Goal: Information Seeking & Learning: Learn about a topic

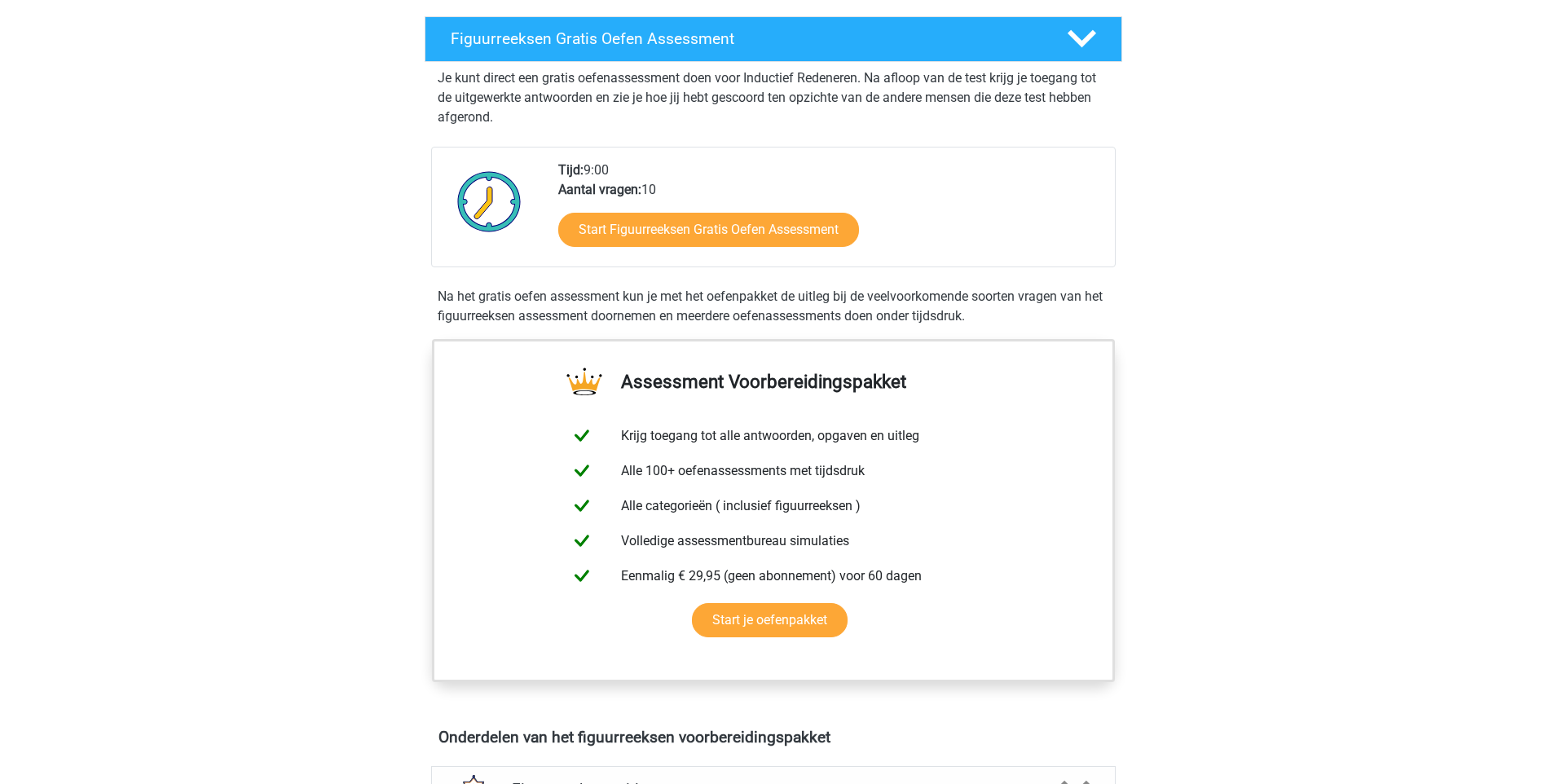
scroll to position [245, 0]
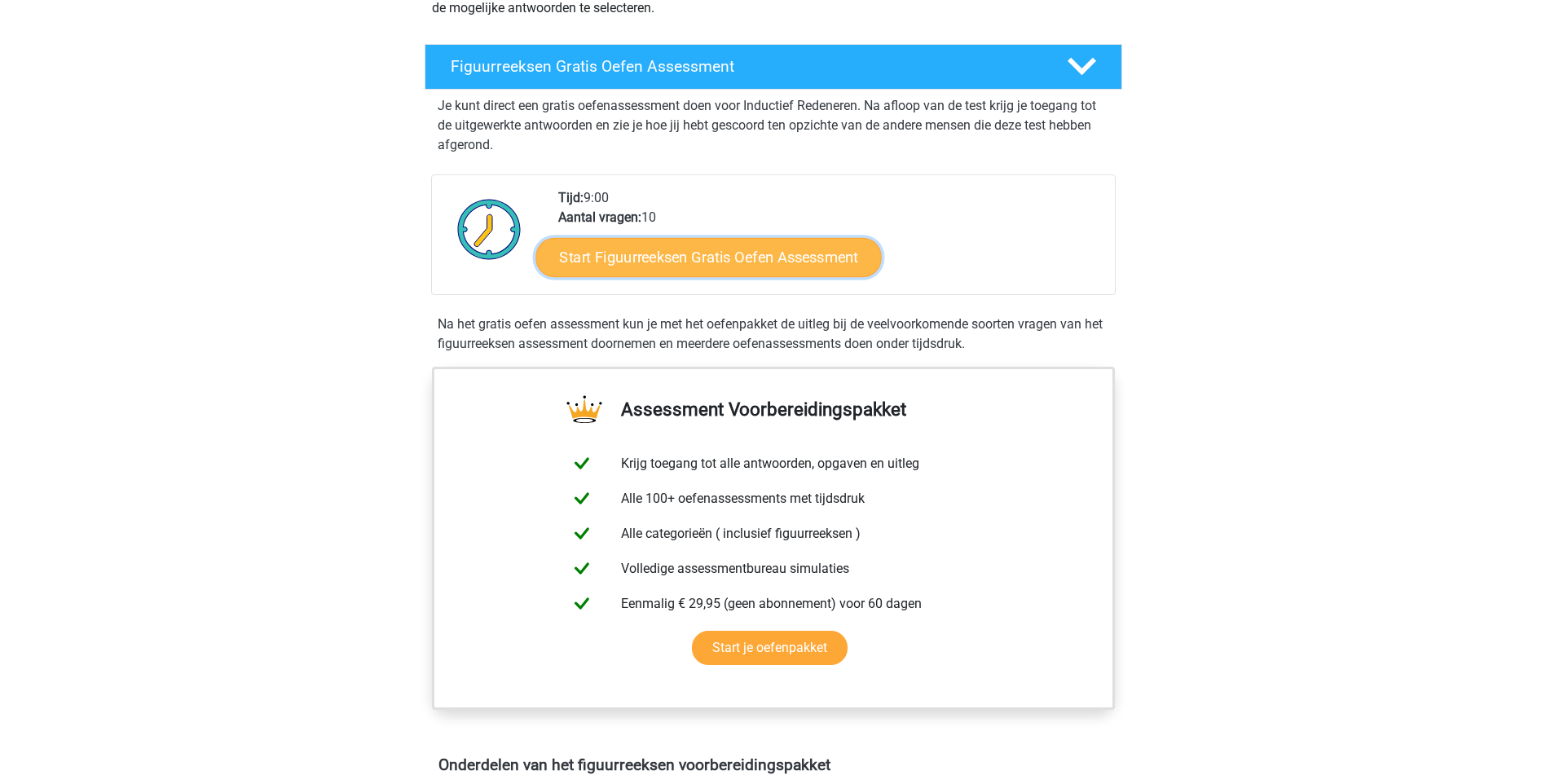
click at [659, 255] on link "Start Figuurreeksen Gratis Oefen Assessment" at bounding box center [708, 257] width 346 height 39
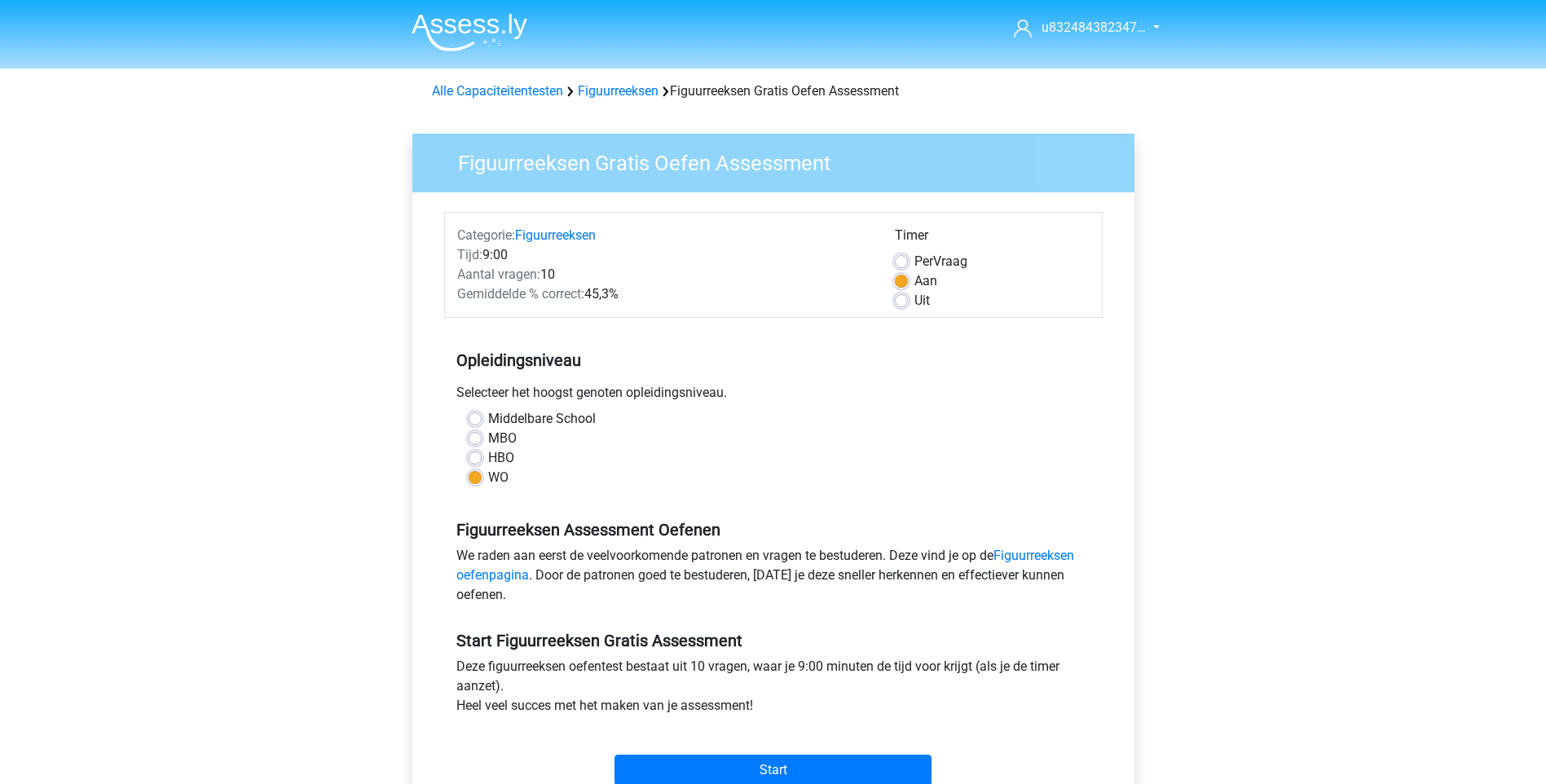
scroll to position [82, 0]
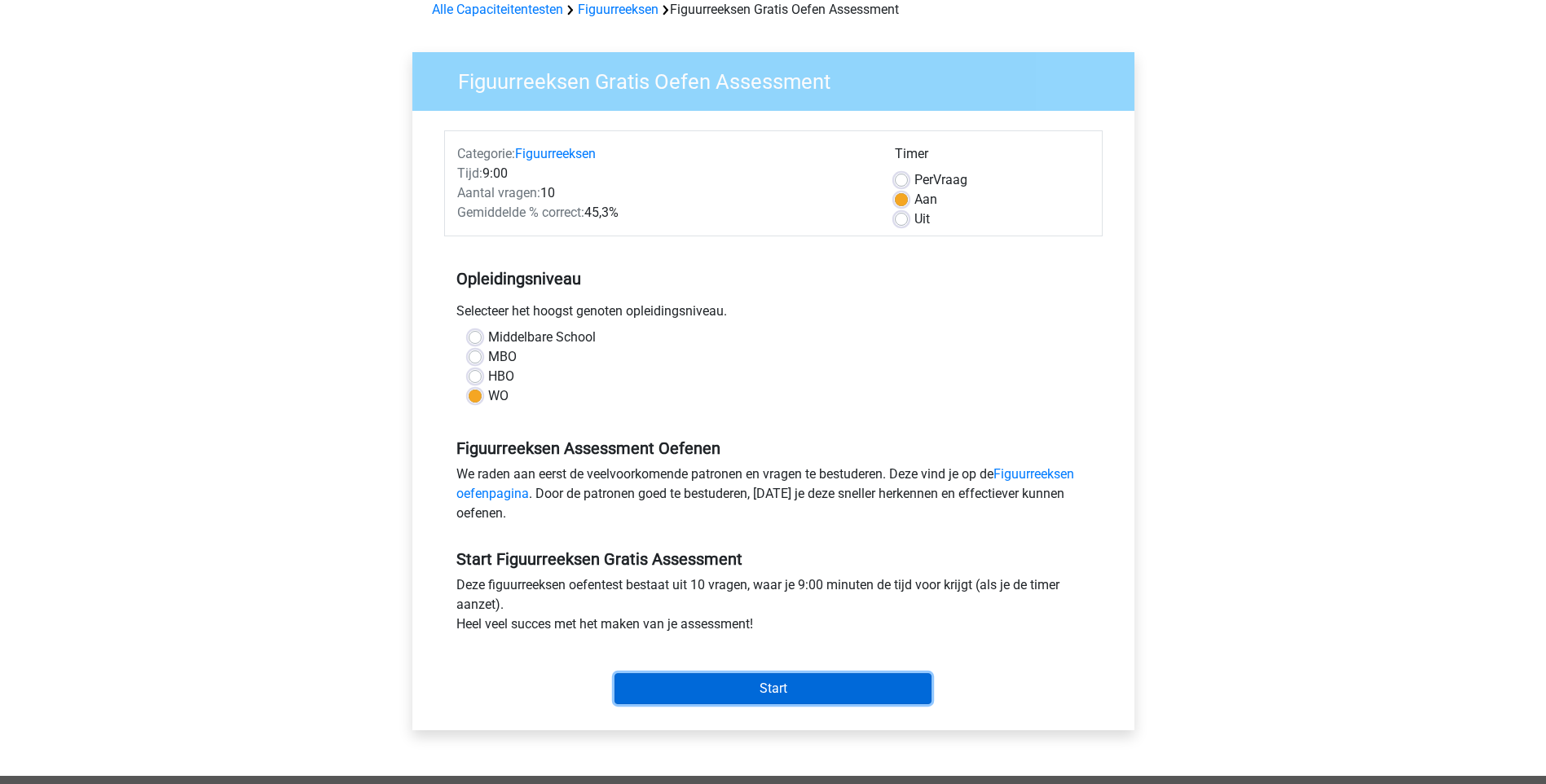
click at [753, 687] on input "Start" at bounding box center [773, 689] width 317 height 31
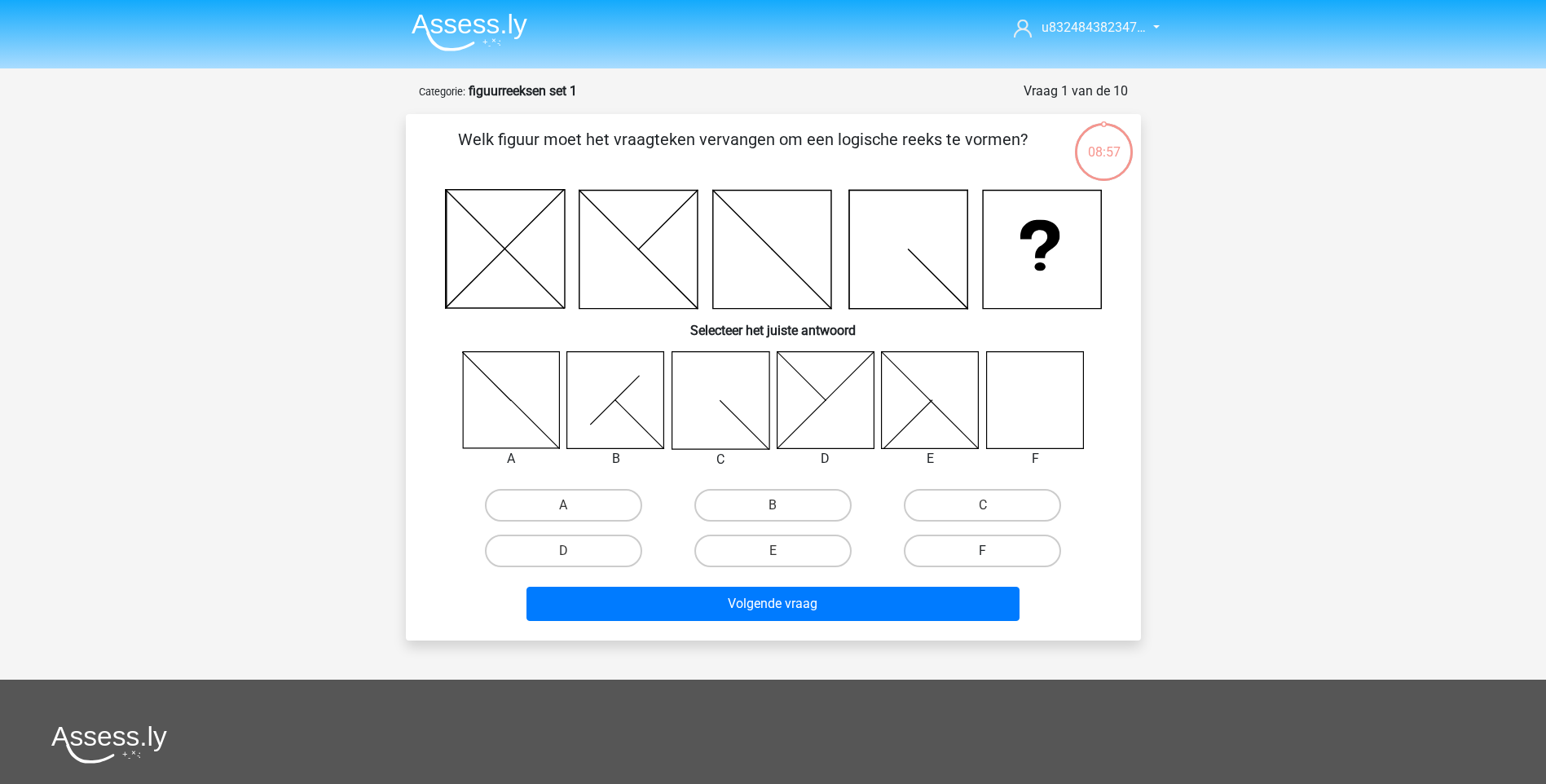
click at [964, 547] on label "F" at bounding box center [983, 551] width 158 height 33
click at [983, 551] on input "F" at bounding box center [988, 557] width 11 height 11
radio input "true"
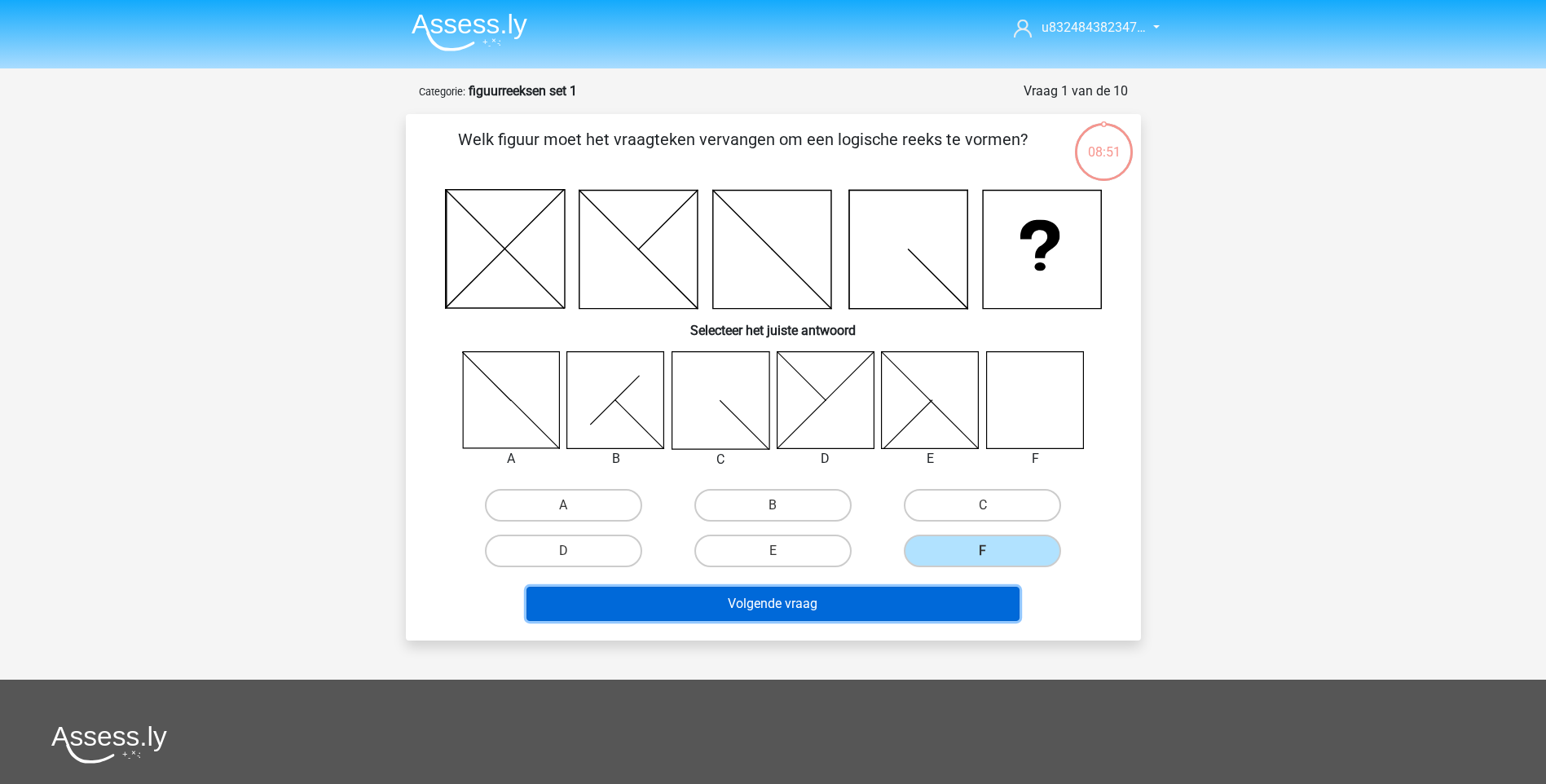
click at [789, 607] on button "Volgende vraag" at bounding box center [773, 603] width 493 height 34
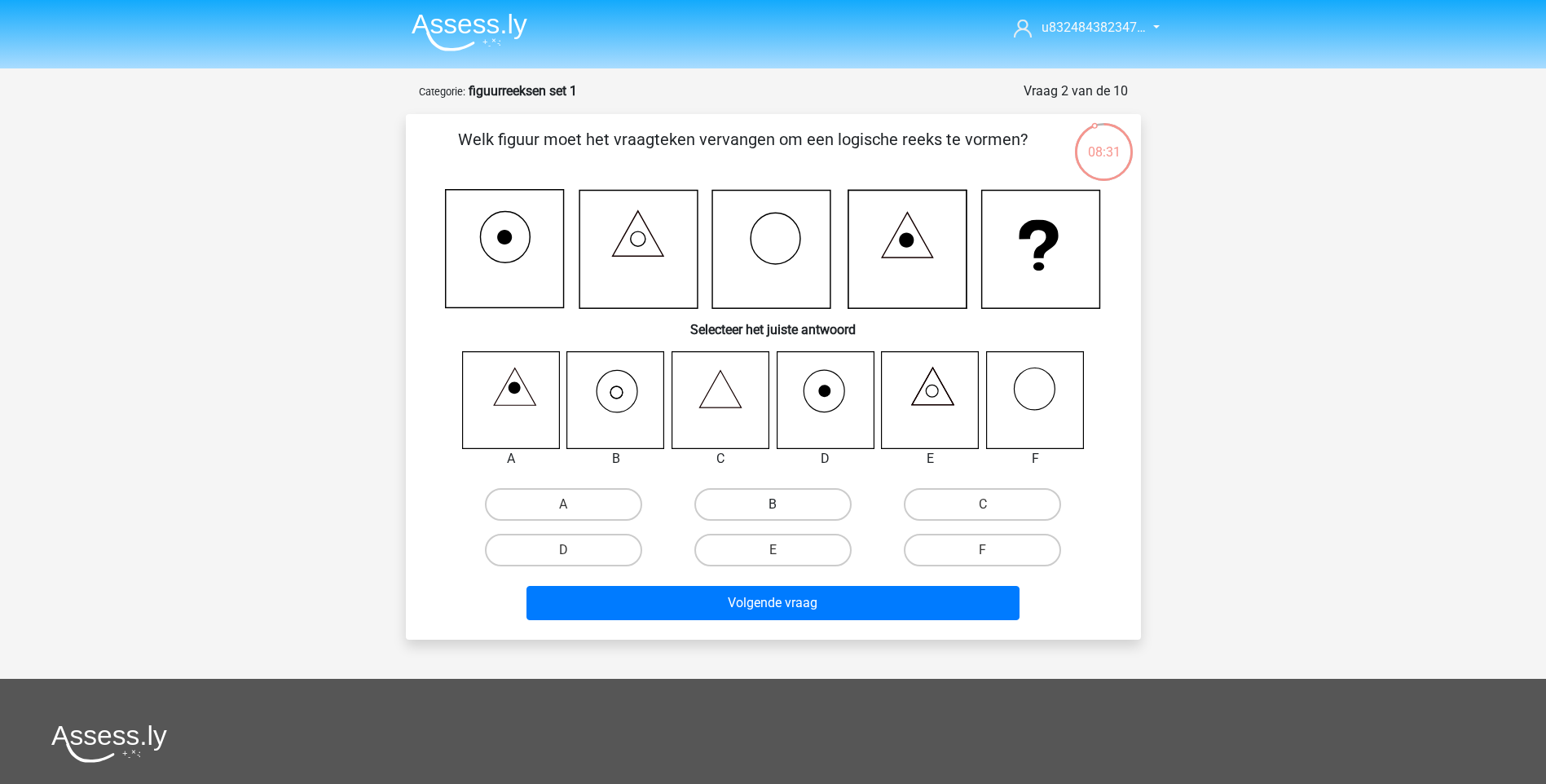
click at [799, 502] on label "B" at bounding box center [773, 504] width 158 height 33
click at [783, 504] on input "B" at bounding box center [779, 510] width 11 height 11
radio input "true"
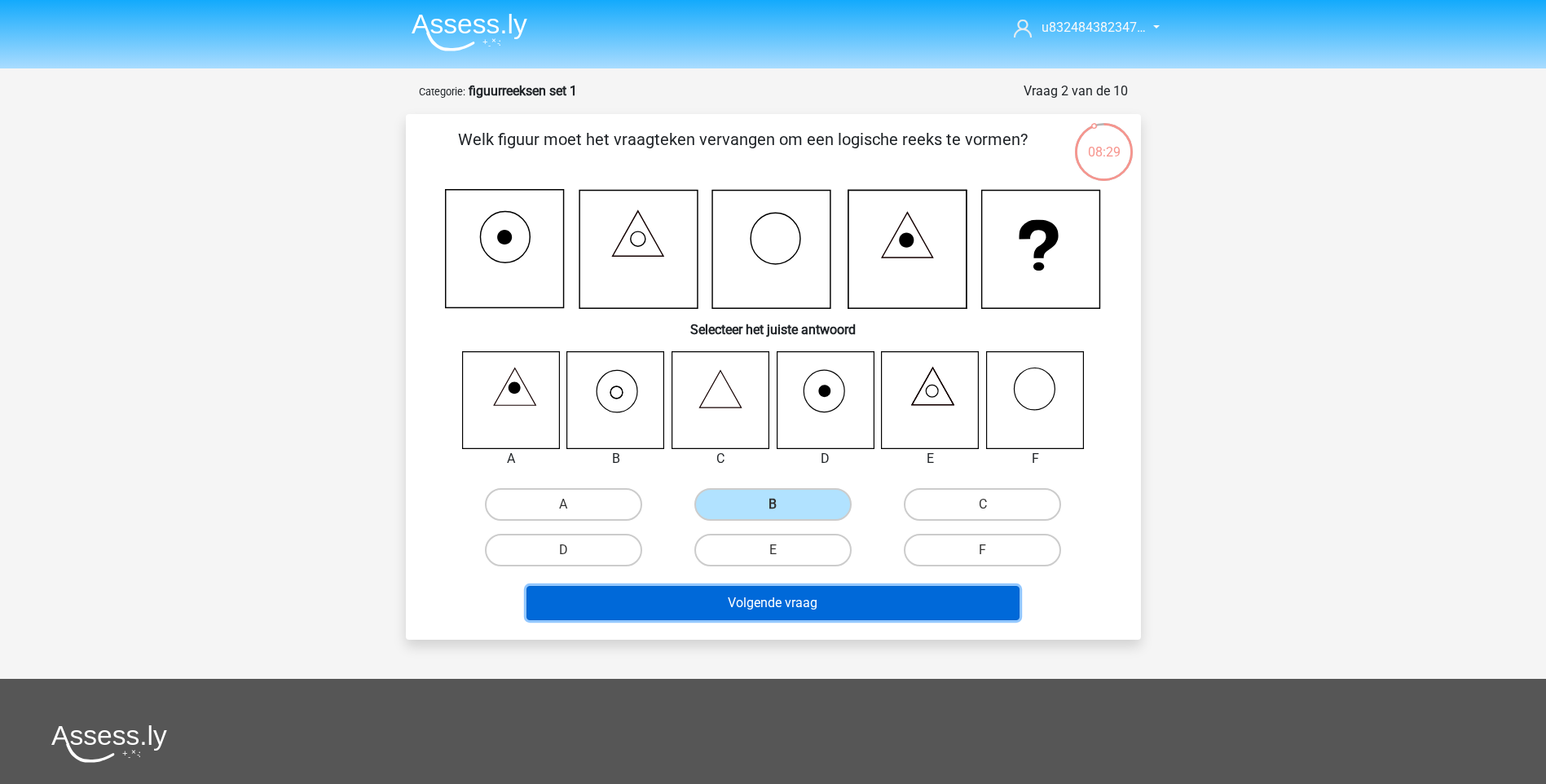
click at [757, 604] on button "Volgende vraag" at bounding box center [773, 602] width 493 height 34
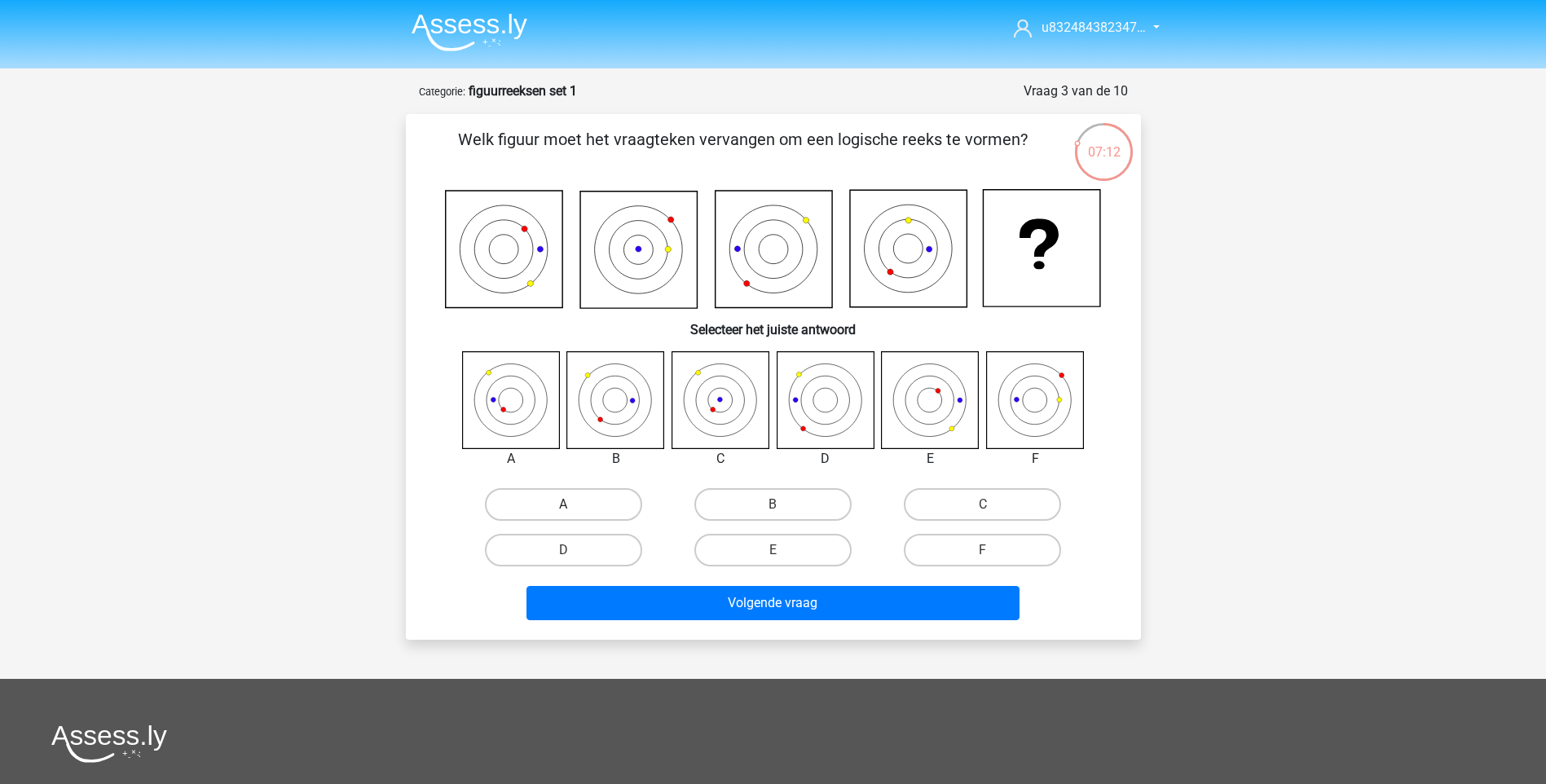
click at [538, 508] on label "A" at bounding box center [564, 504] width 158 height 33
click at [563, 508] on input "A" at bounding box center [569, 510] width 11 height 11
radio input "true"
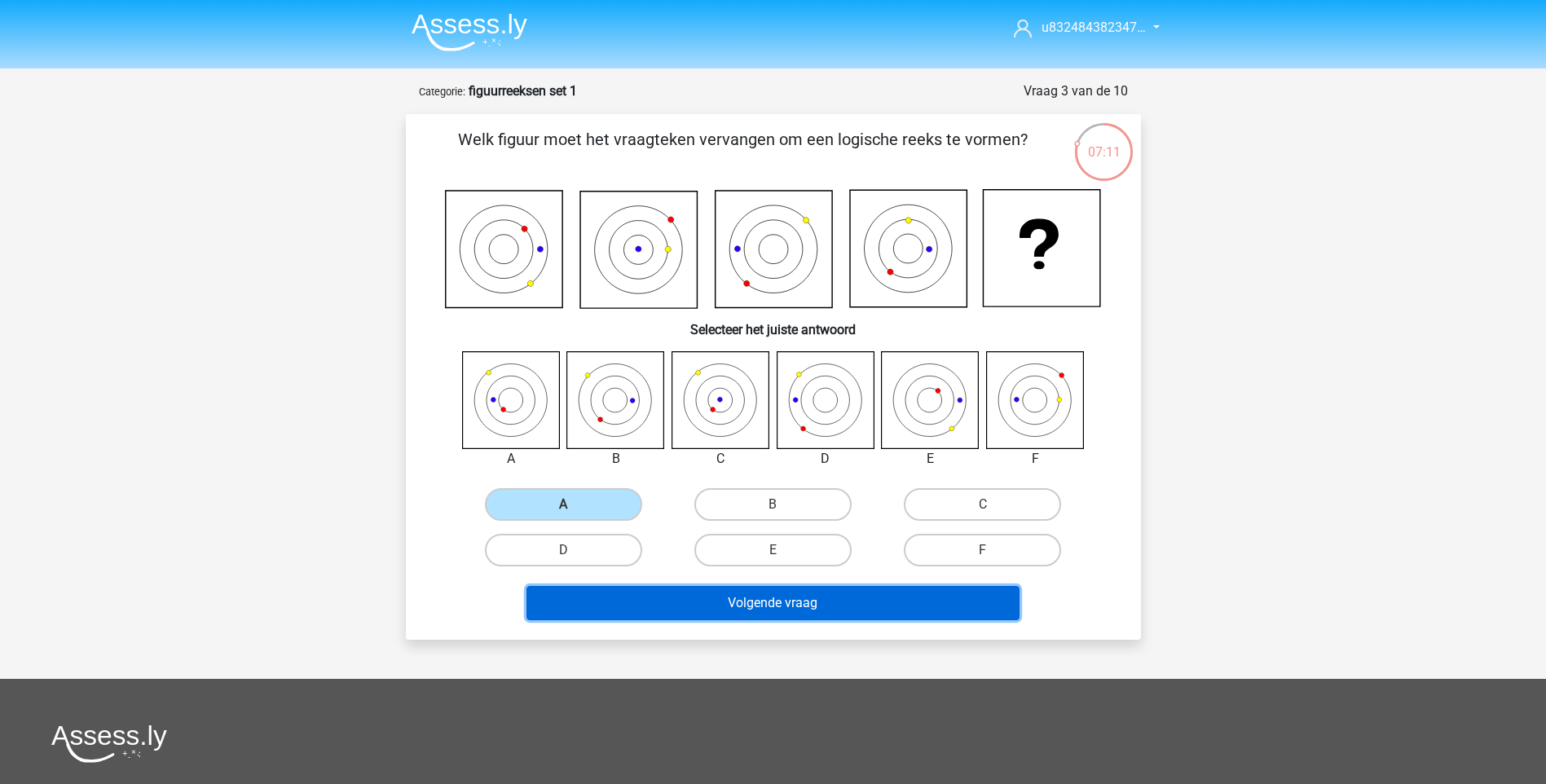
click at [766, 594] on button "Volgende vraag" at bounding box center [773, 602] width 493 height 34
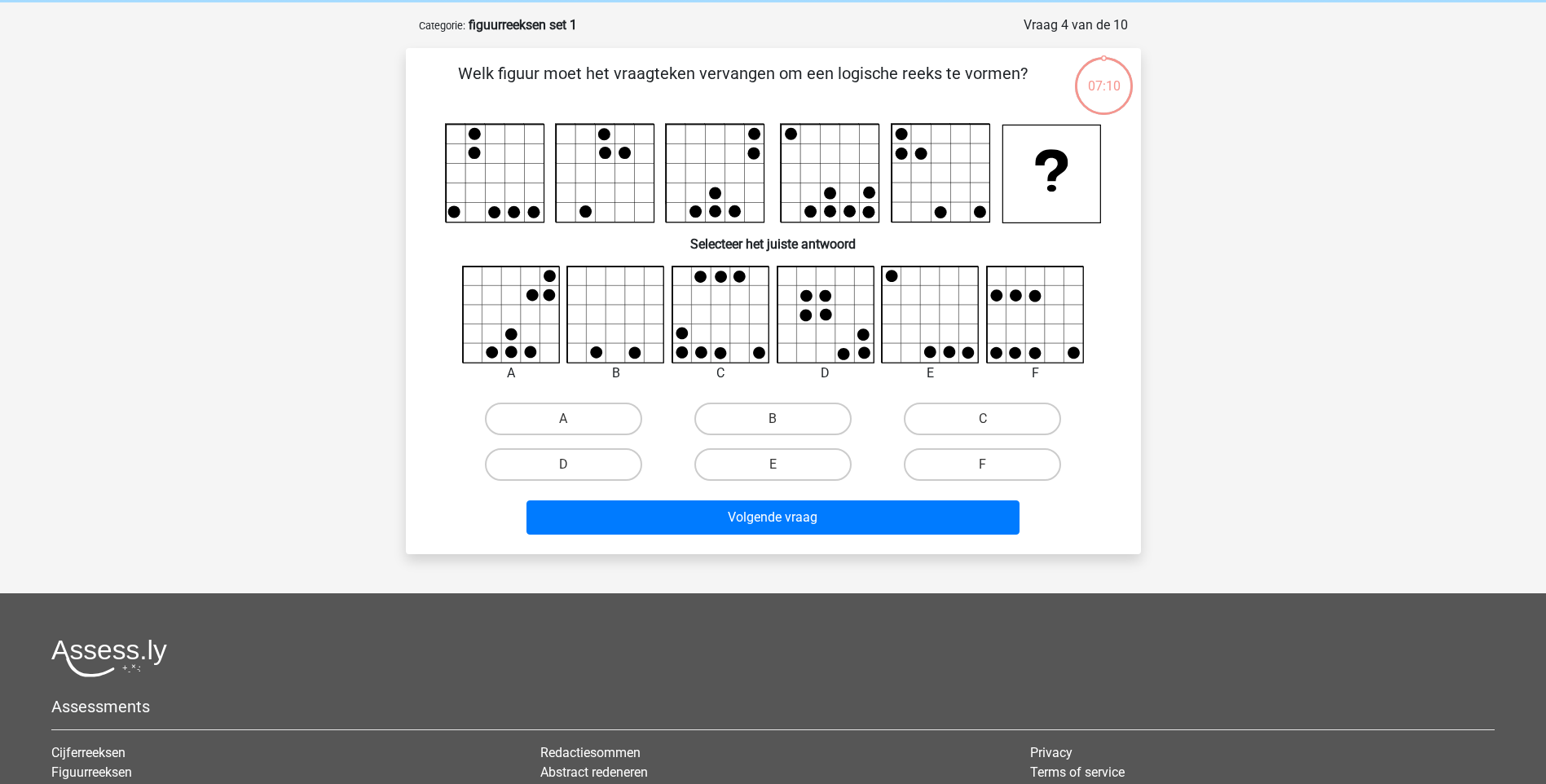
scroll to position [82, 0]
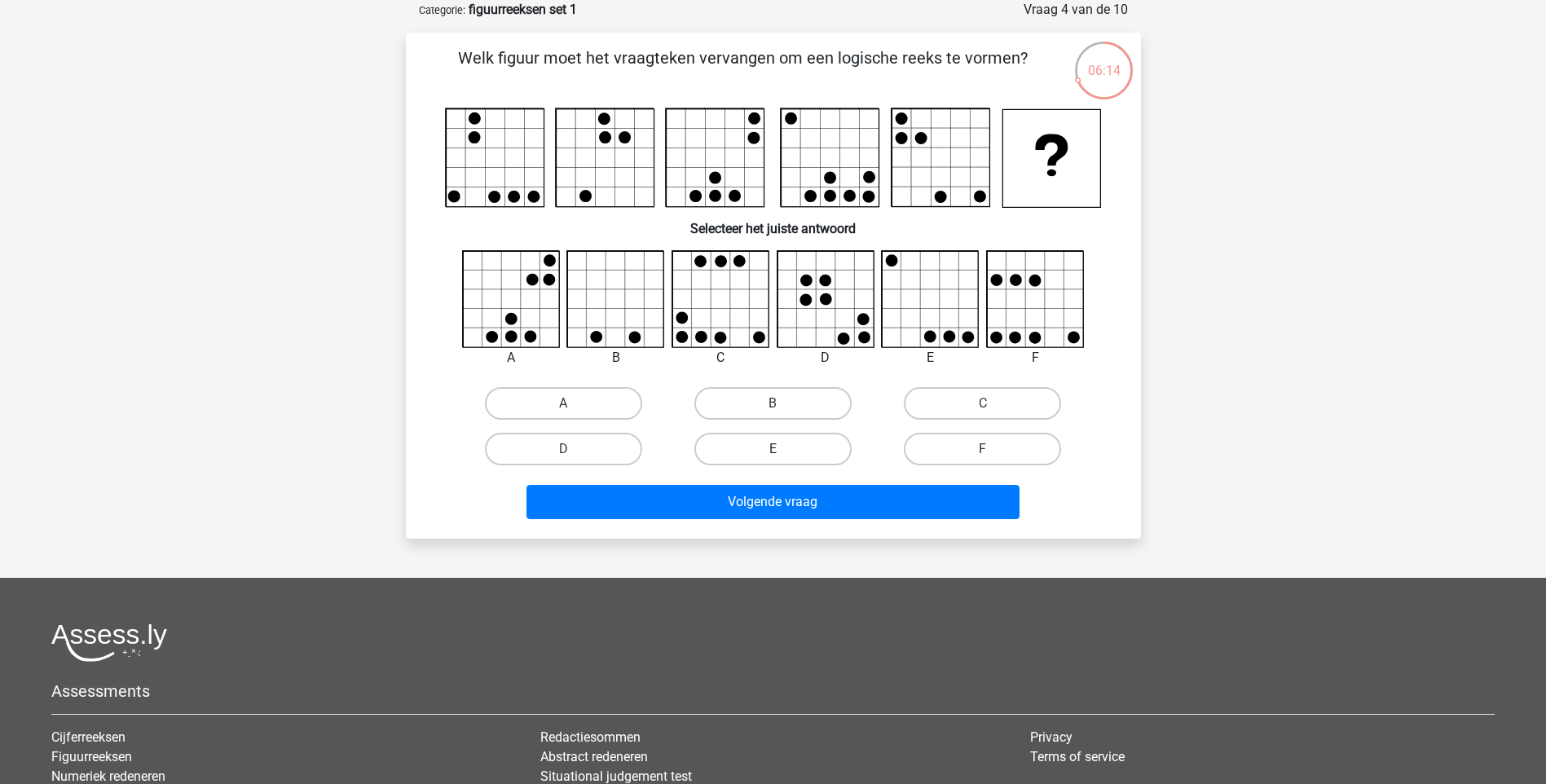
click at [792, 456] on label "E" at bounding box center [773, 449] width 158 height 33
click at [783, 456] on input "E" at bounding box center [779, 455] width 11 height 11
radio input "true"
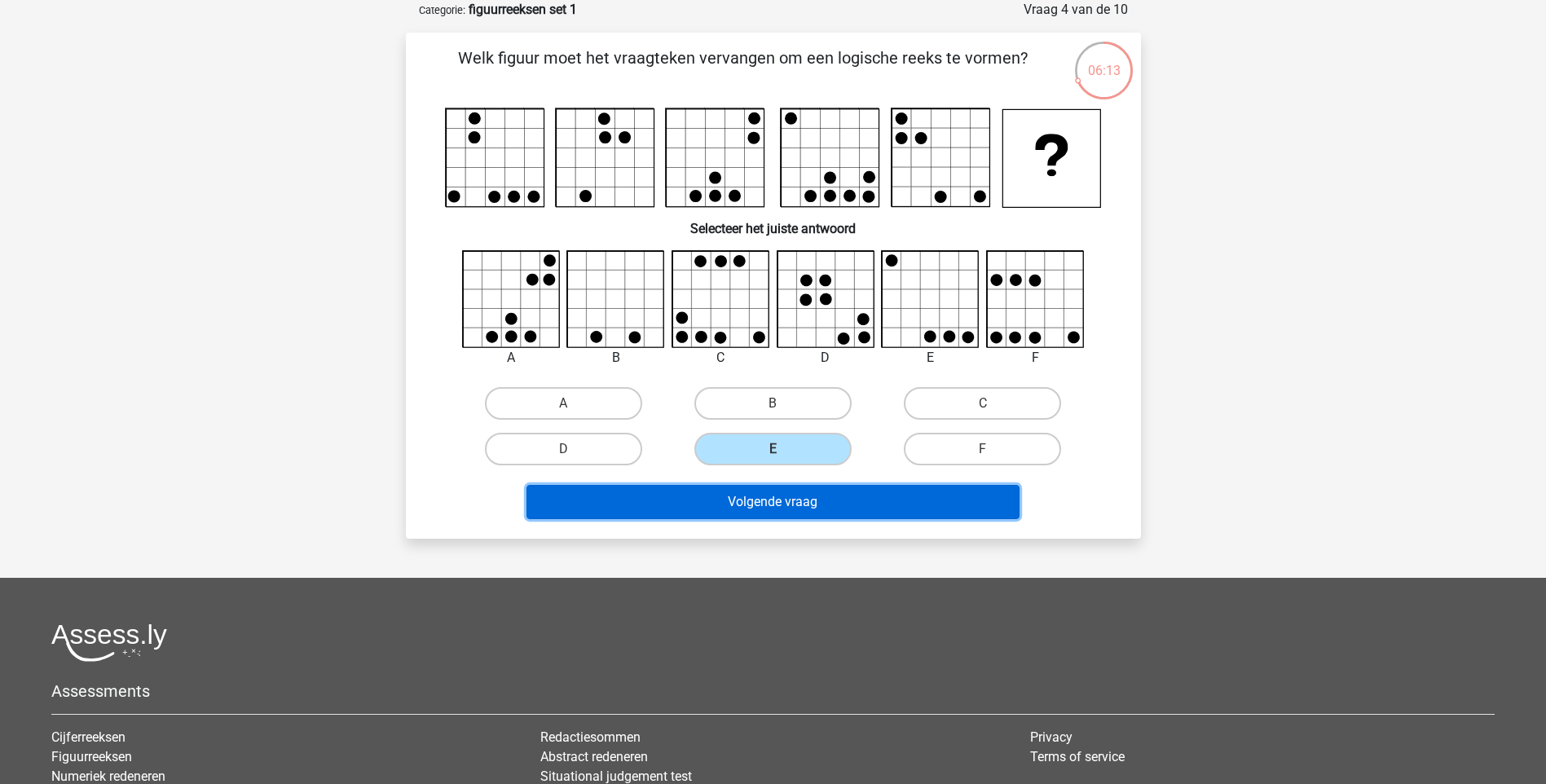
click at [778, 509] on button "Volgende vraag" at bounding box center [773, 502] width 493 height 34
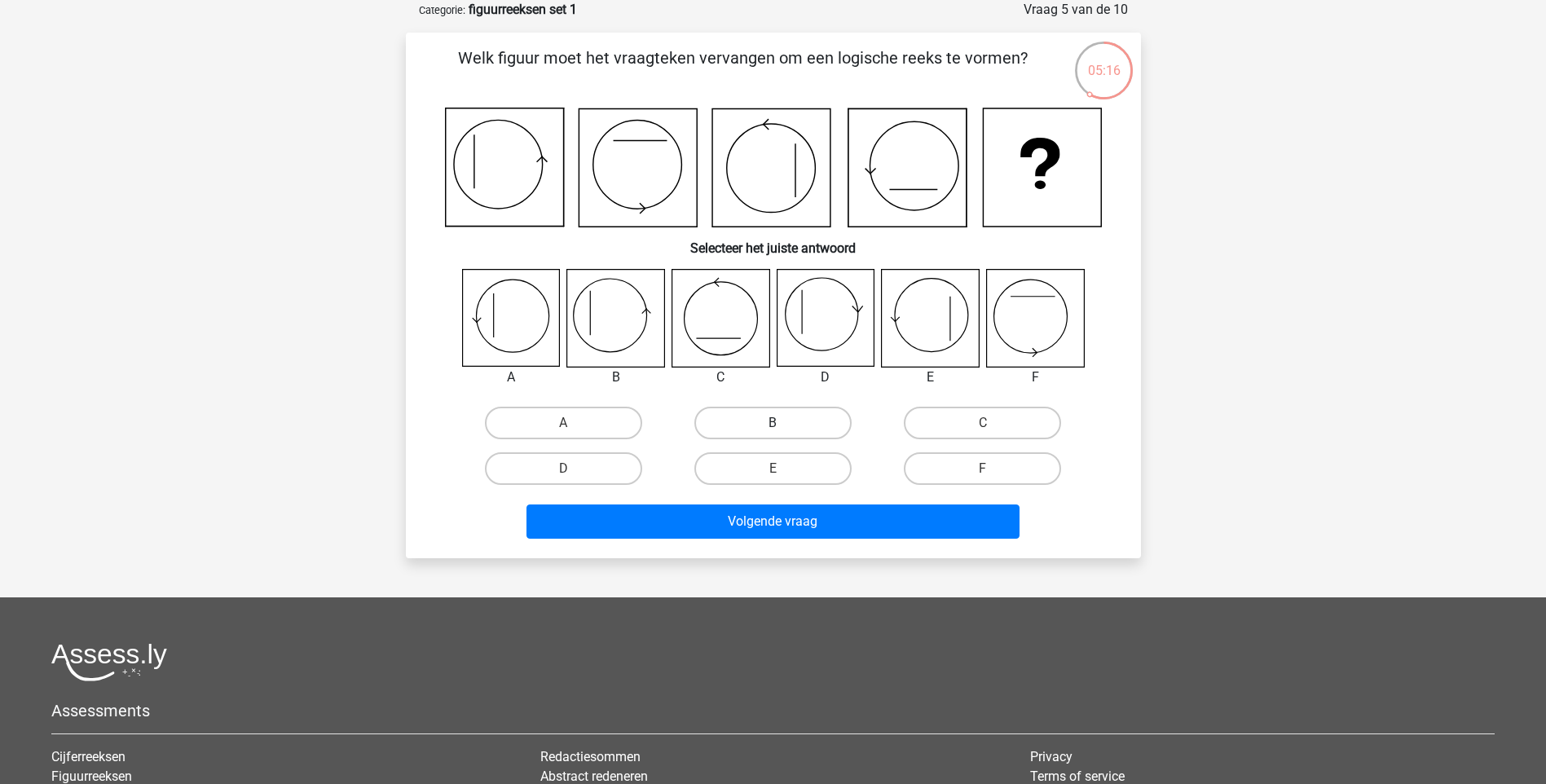
drag, startPoint x: 748, startPoint y: 425, endPoint x: 749, endPoint y: 437, distance: 12.0
click at [748, 426] on label "B" at bounding box center [773, 424] width 158 height 33
click at [773, 426] on input "B" at bounding box center [779, 428] width 11 height 11
radio input "true"
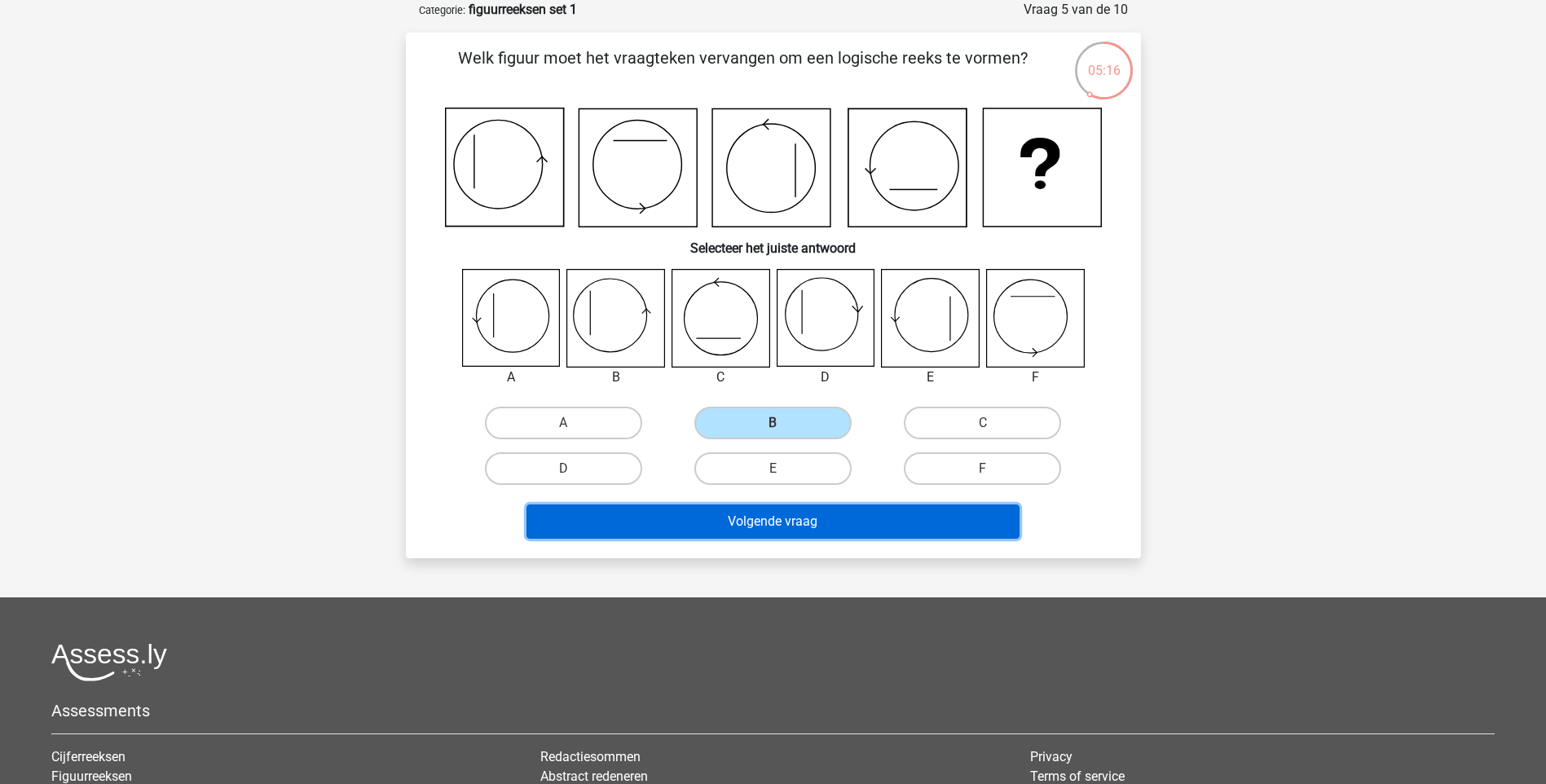
click at [790, 529] on button "Volgende vraag" at bounding box center [773, 521] width 493 height 34
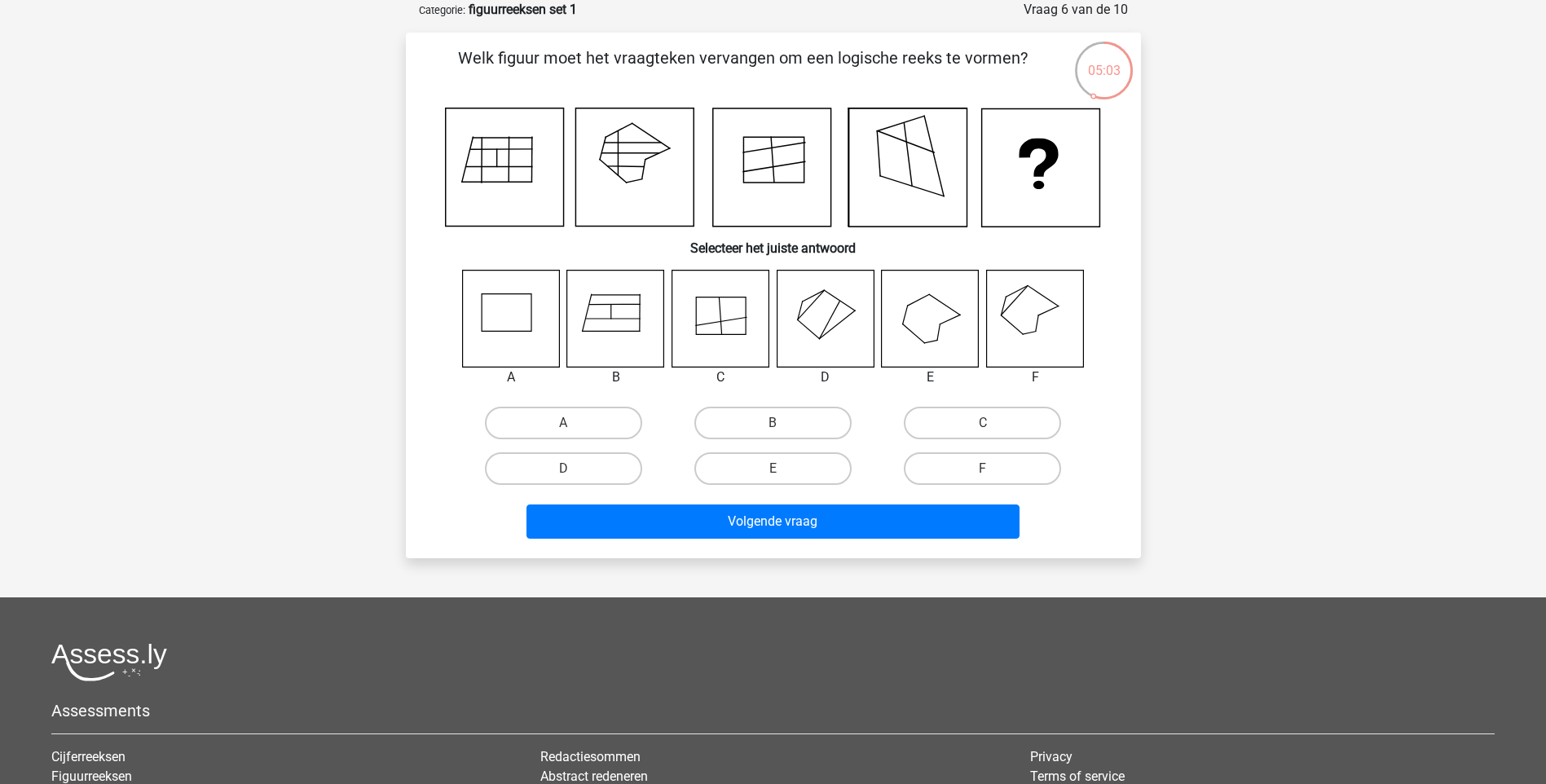
click at [1055, 323] on icon at bounding box center [1035, 318] width 97 height 97
click at [982, 464] on label "F" at bounding box center [983, 469] width 158 height 33
click at [983, 469] on input "F" at bounding box center [988, 474] width 11 height 11
radio input "true"
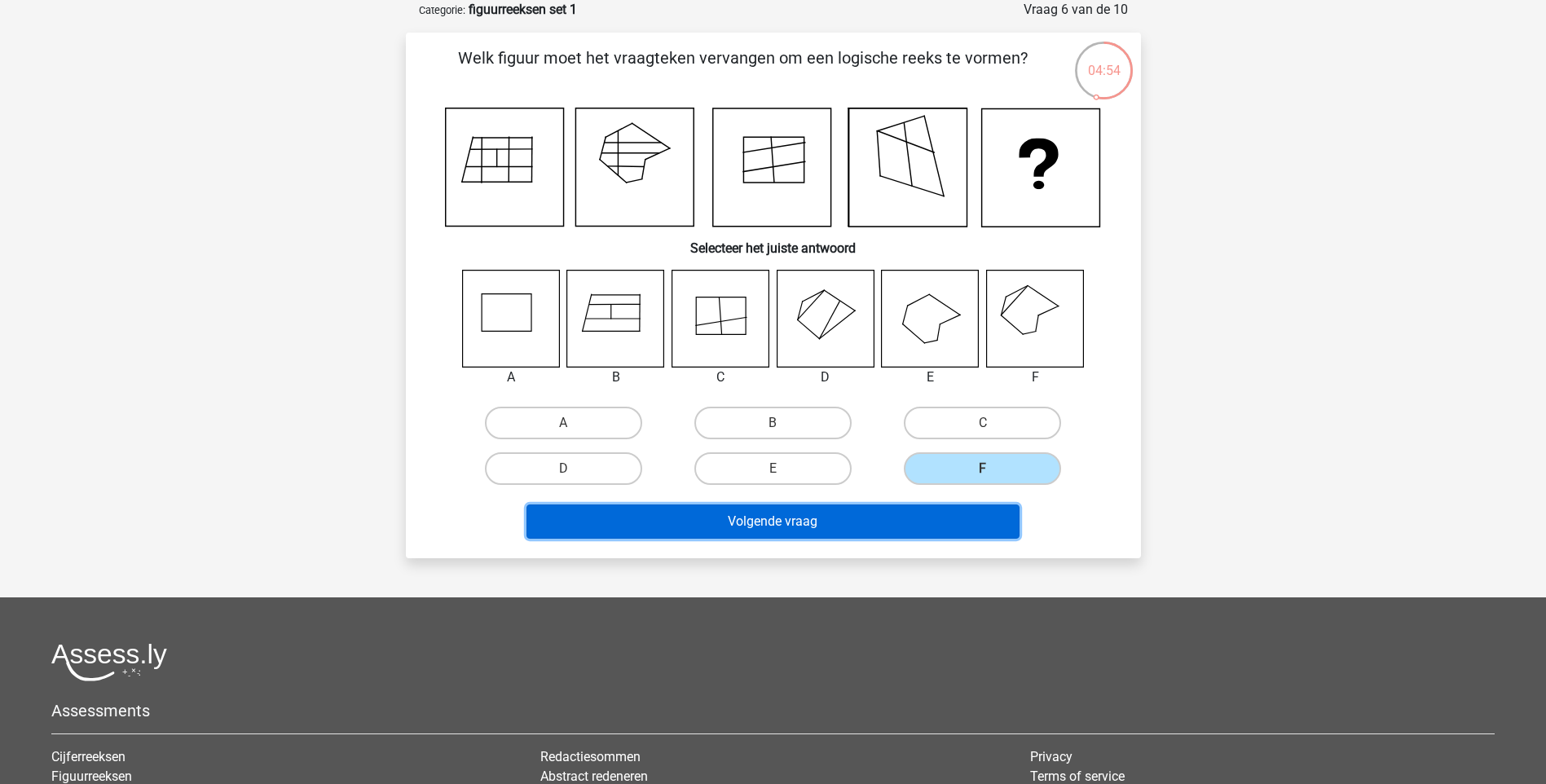
click at [935, 518] on button "Volgende vraag" at bounding box center [773, 521] width 493 height 34
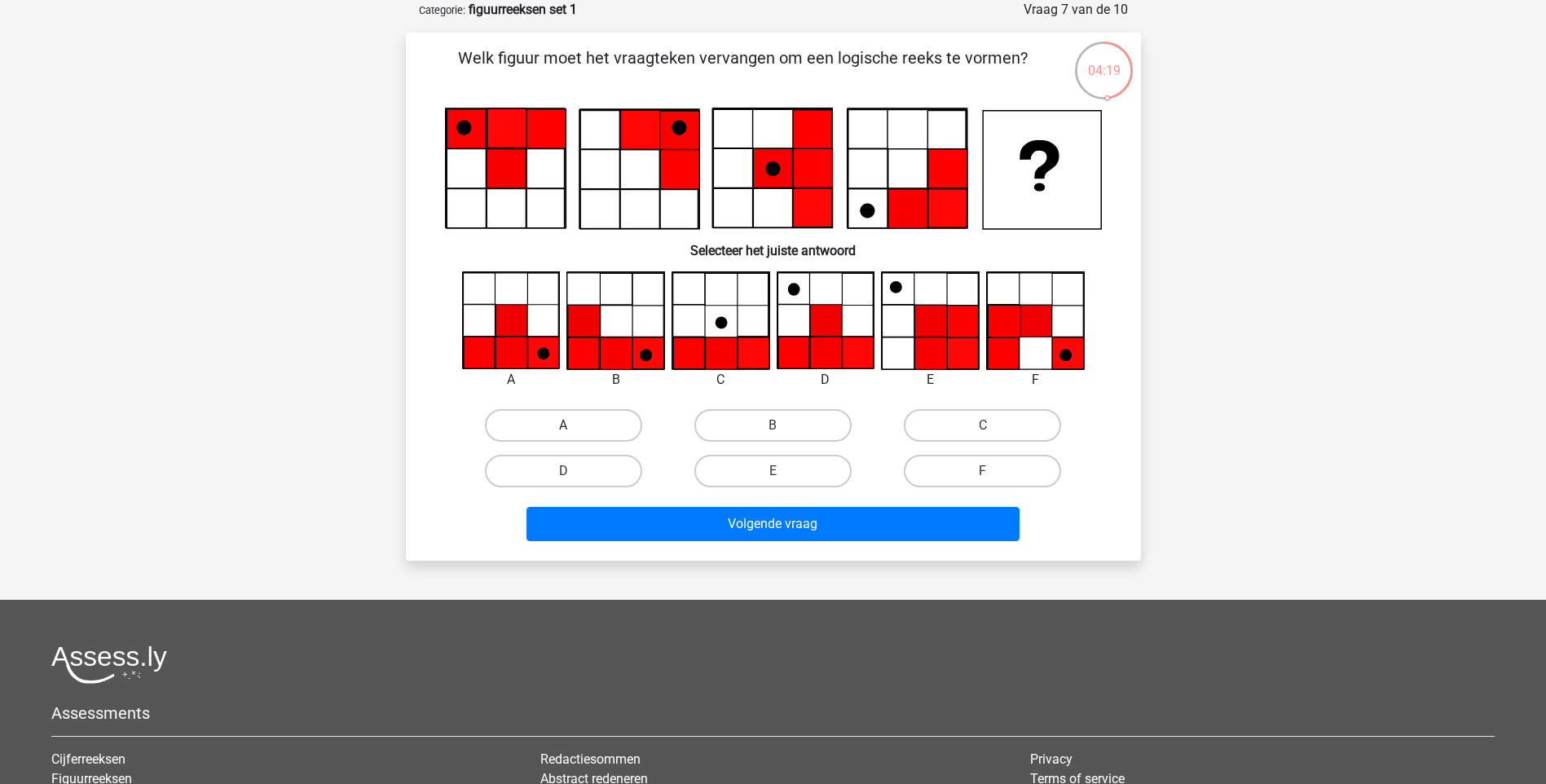
click at [567, 420] on label "A" at bounding box center [564, 425] width 158 height 33
click at [567, 425] on input "A" at bounding box center [569, 431] width 11 height 11
radio input "true"
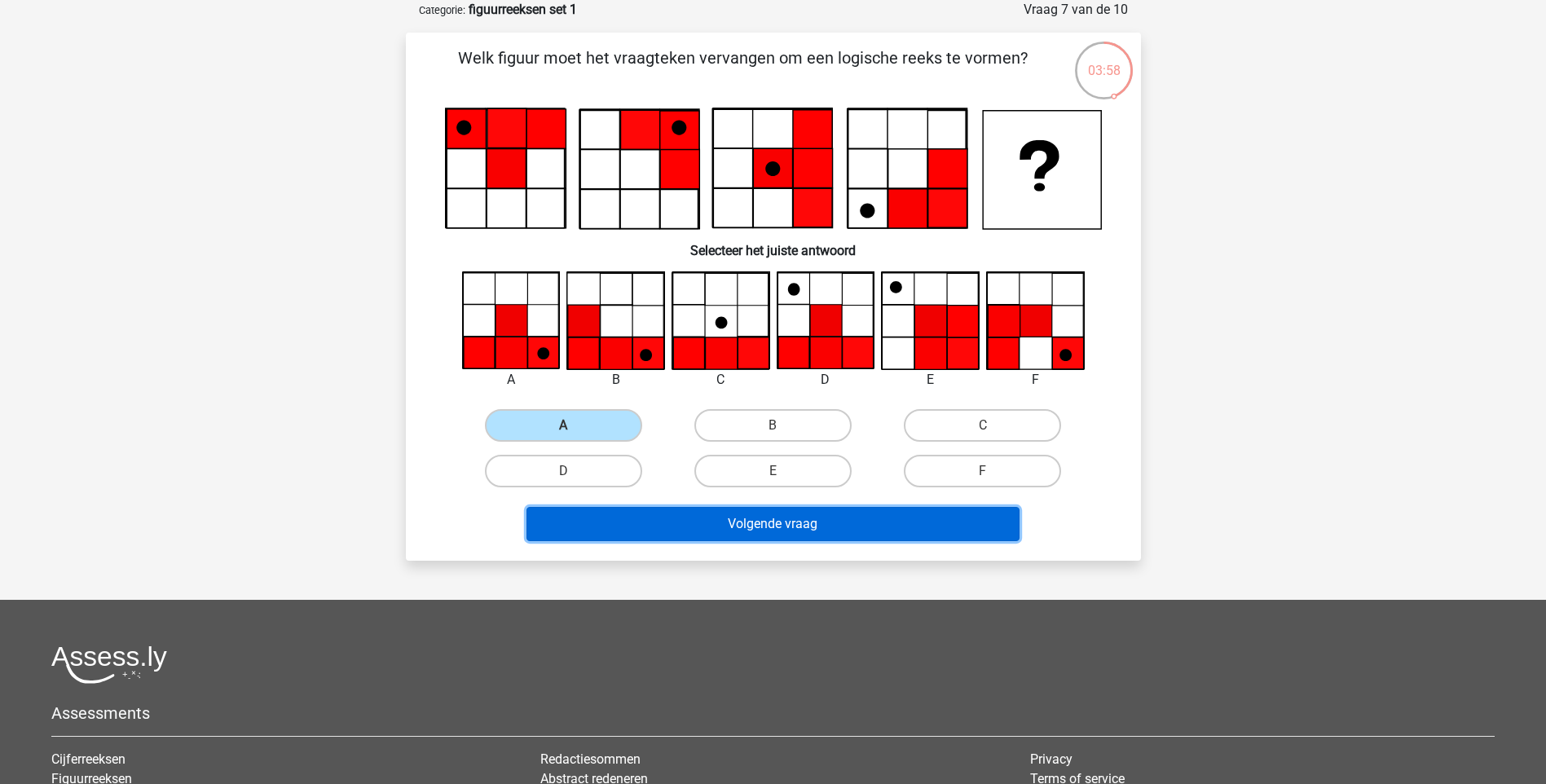
click at [797, 520] on button "Volgende vraag" at bounding box center [773, 524] width 493 height 34
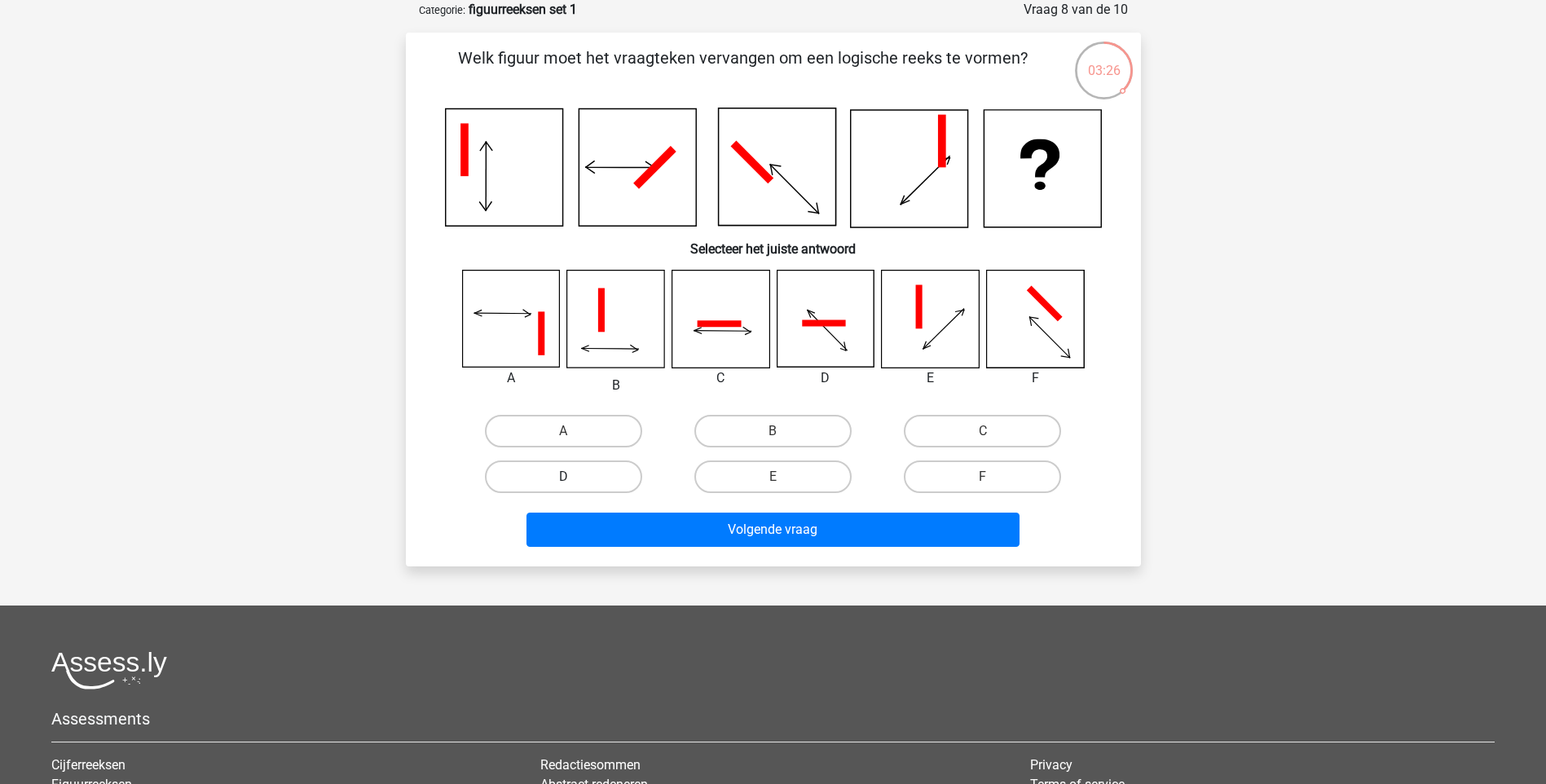
drag, startPoint x: 562, startPoint y: 487, endPoint x: 575, endPoint y: 483, distance: 13.6
click at [563, 486] on div "D" at bounding box center [564, 477] width 196 height 33
click at [589, 480] on label "D" at bounding box center [564, 477] width 158 height 33
click at [574, 480] on input "D" at bounding box center [569, 482] width 11 height 11
radio input "true"
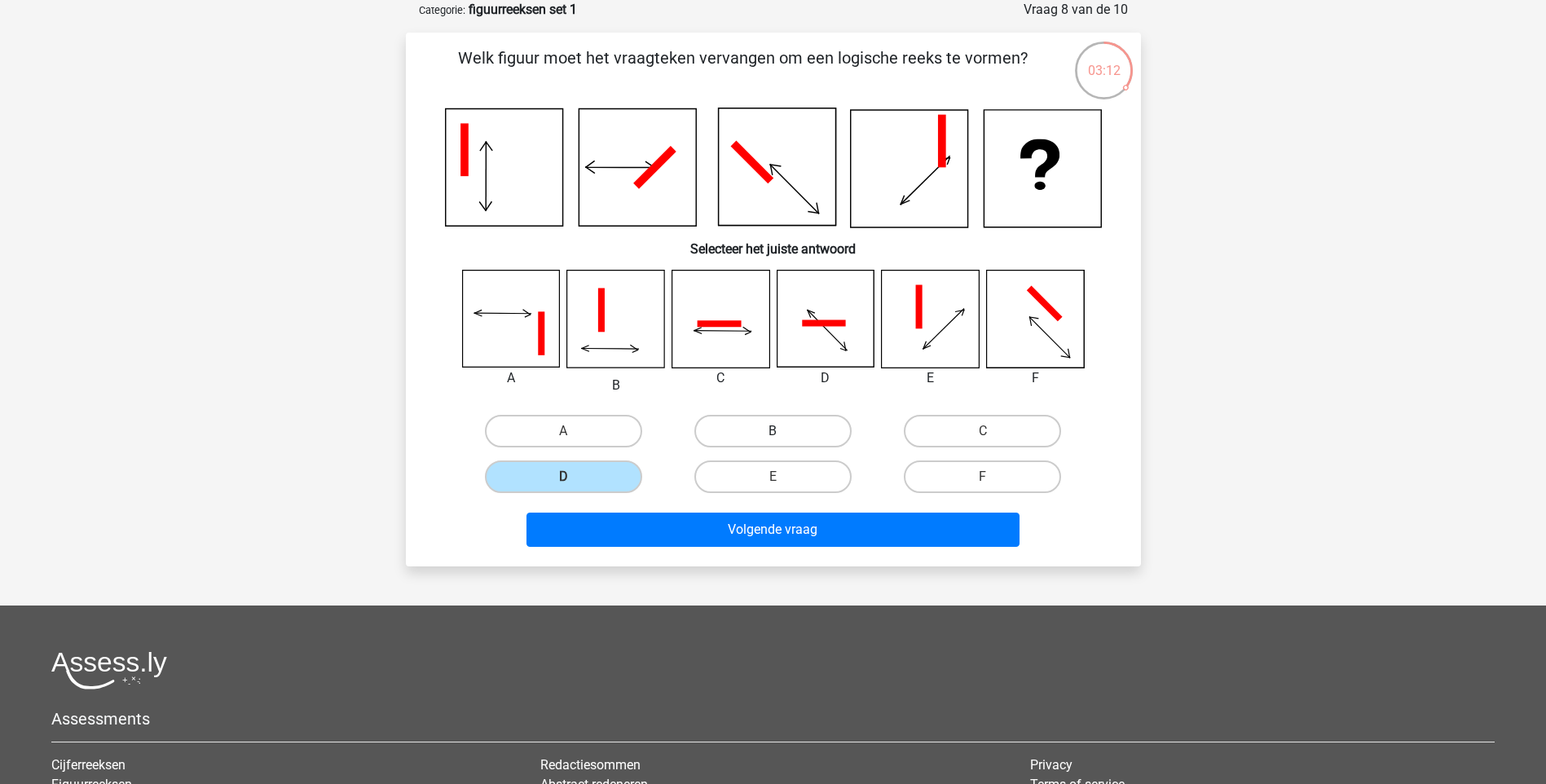
drag, startPoint x: 767, startPoint y: 425, endPoint x: 973, endPoint y: 429, distance: 206.0
click at [776, 425] on label "B" at bounding box center [773, 431] width 158 height 33
click at [776, 431] on input "B" at bounding box center [779, 436] width 11 height 11
radio input "true"
click at [955, 432] on div "C" at bounding box center [983, 431] width 196 height 33
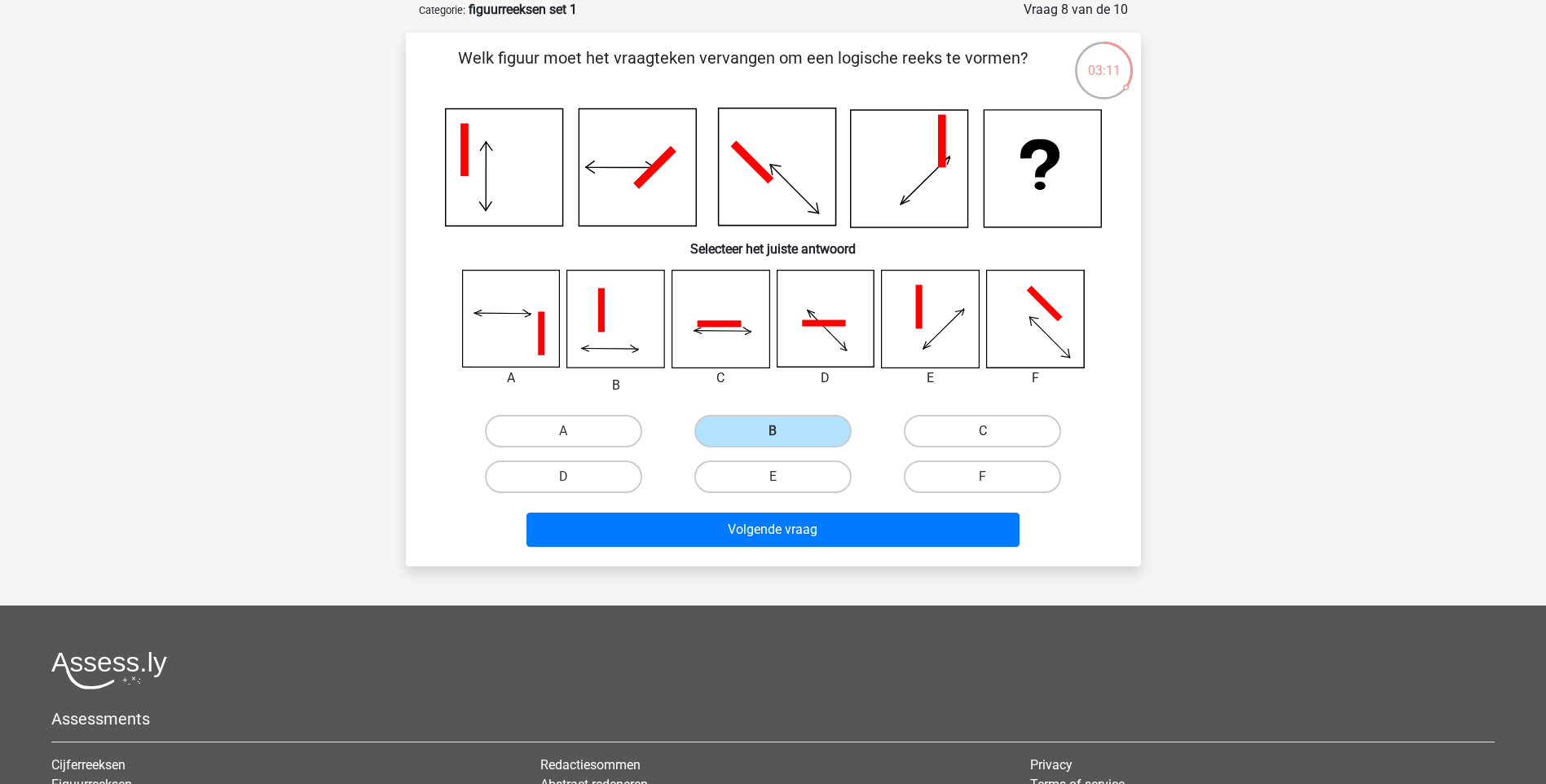
click at [928, 428] on label "C" at bounding box center [983, 431] width 158 height 33
click at [983, 431] on input "C" at bounding box center [988, 436] width 11 height 11
radio input "true"
drag, startPoint x: 775, startPoint y: 428, endPoint x: 974, endPoint y: 427, distance: 199.0
click at [777, 428] on label "B" at bounding box center [773, 431] width 158 height 33
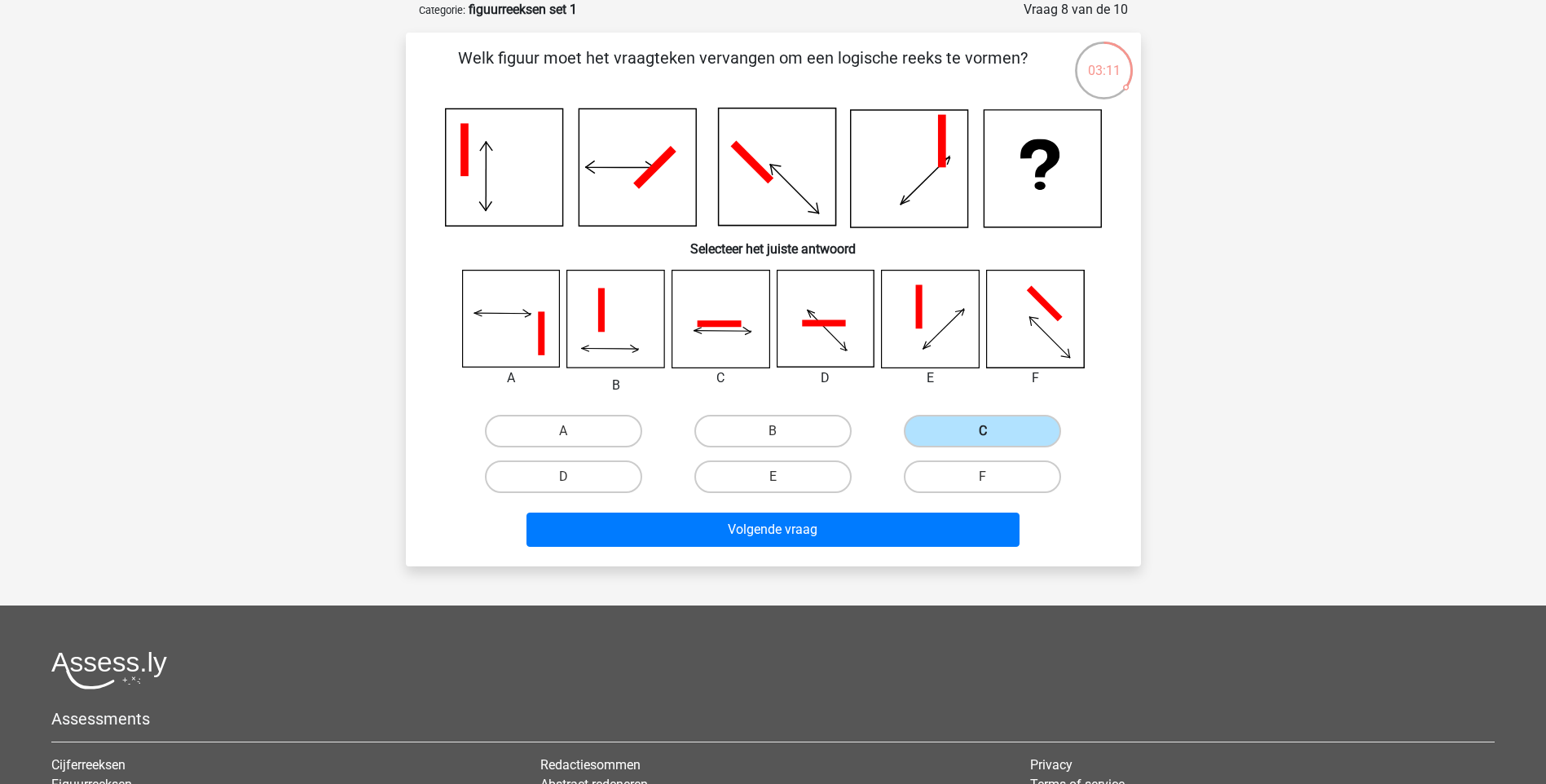
click at [777, 431] on input "B" at bounding box center [779, 436] width 11 height 11
radio input "true"
click at [994, 427] on label "C" at bounding box center [983, 431] width 158 height 33
click at [994, 431] on input "C" at bounding box center [988, 436] width 11 height 11
radio input "true"
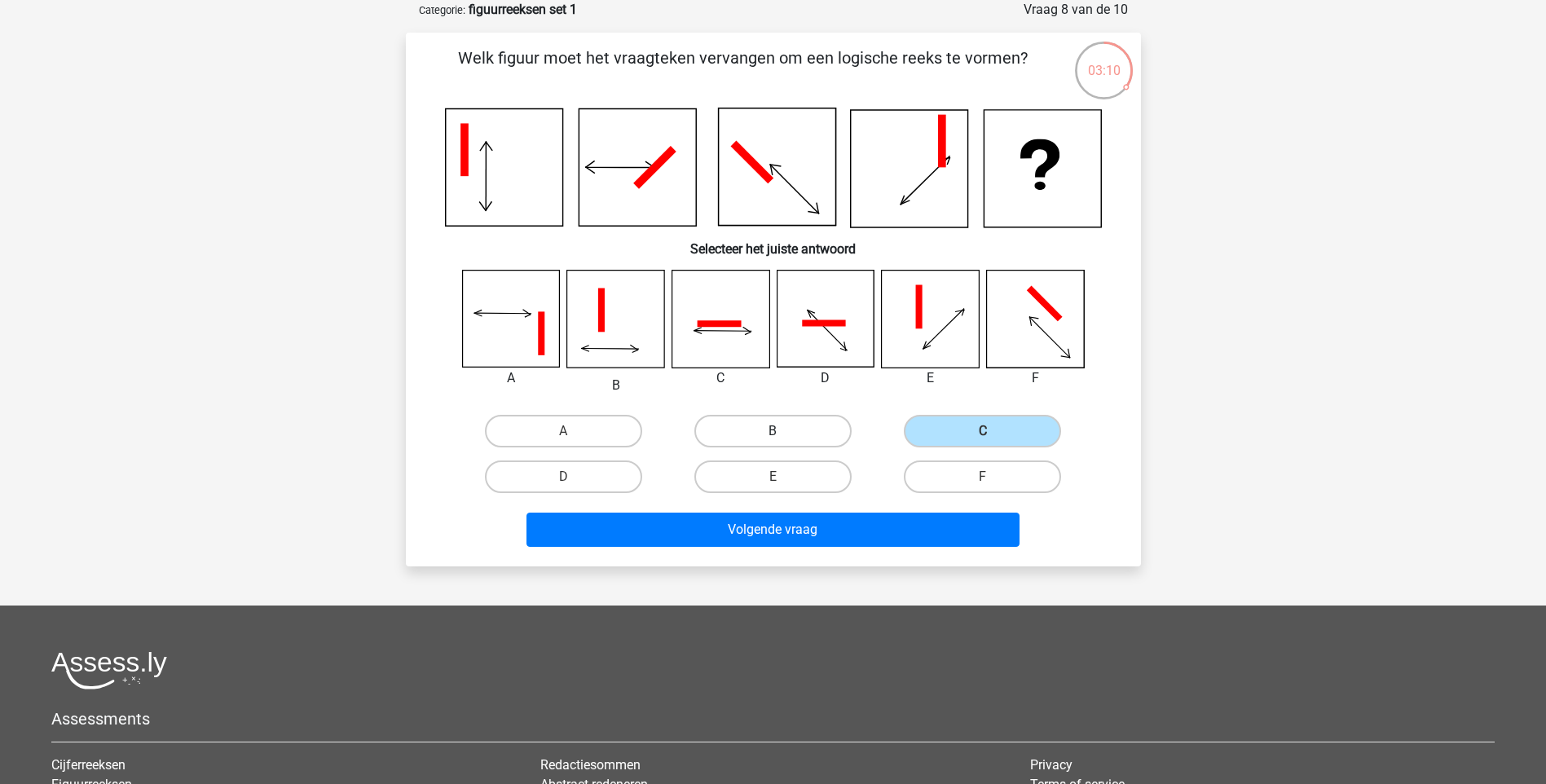
drag, startPoint x: 771, startPoint y: 431, endPoint x: 981, endPoint y: 436, distance: 210.1
click at [773, 431] on div "B" at bounding box center [773, 431] width 196 height 33
click at [997, 437] on label "C" at bounding box center [983, 431] width 158 height 33
click at [994, 437] on input "C" at bounding box center [988, 436] width 11 height 11
drag, startPoint x: 779, startPoint y: 429, endPoint x: 944, endPoint y: 430, distance: 165.0
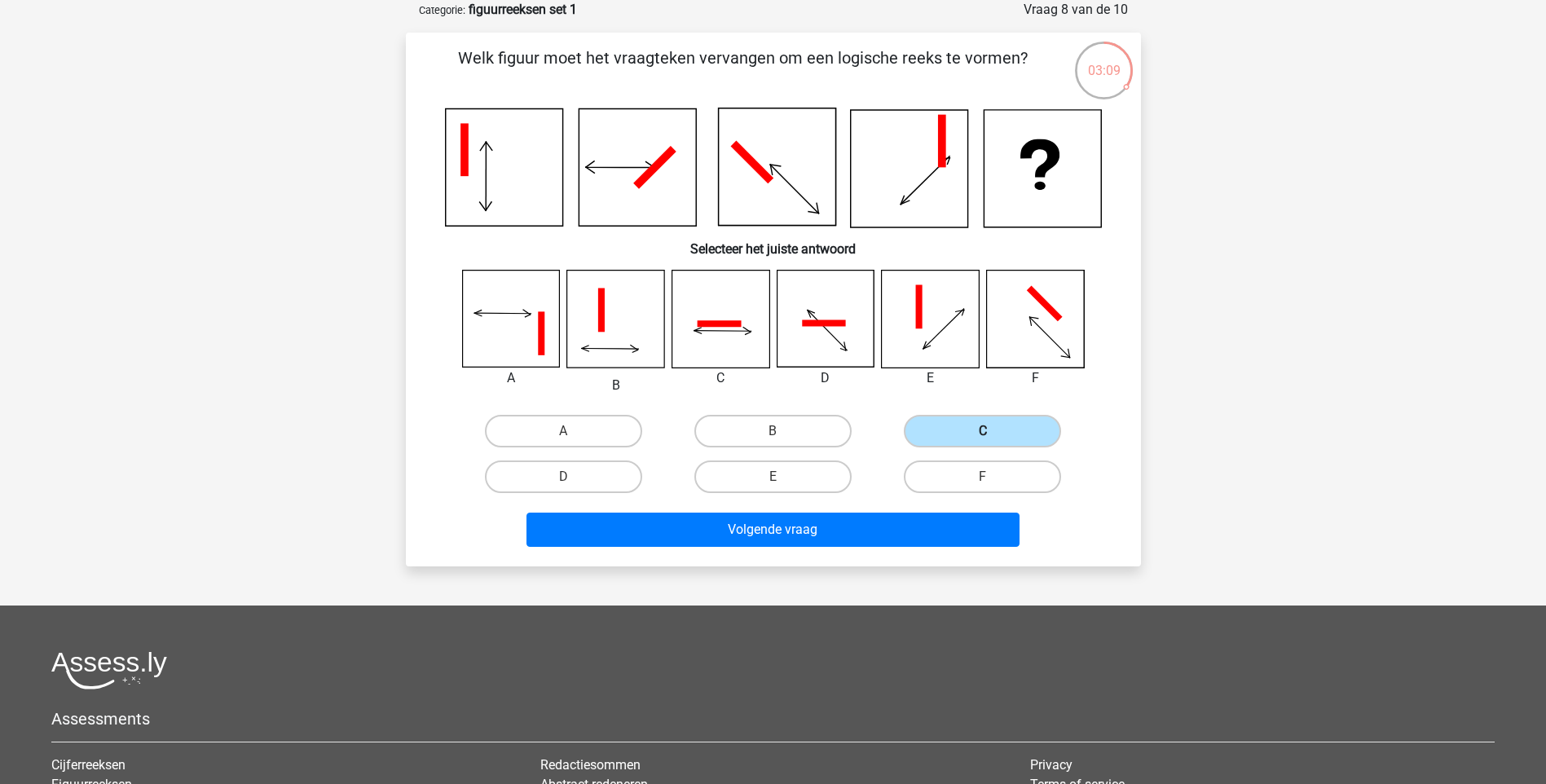
click at [785, 428] on label "B" at bounding box center [773, 431] width 158 height 33
click at [783, 431] on input "B" at bounding box center [779, 436] width 11 height 11
radio input "true"
drag, startPoint x: 1024, startPoint y: 432, endPoint x: 862, endPoint y: 430, distance: 162.0
click at [1024, 432] on label "C" at bounding box center [983, 431] width 158 height 33
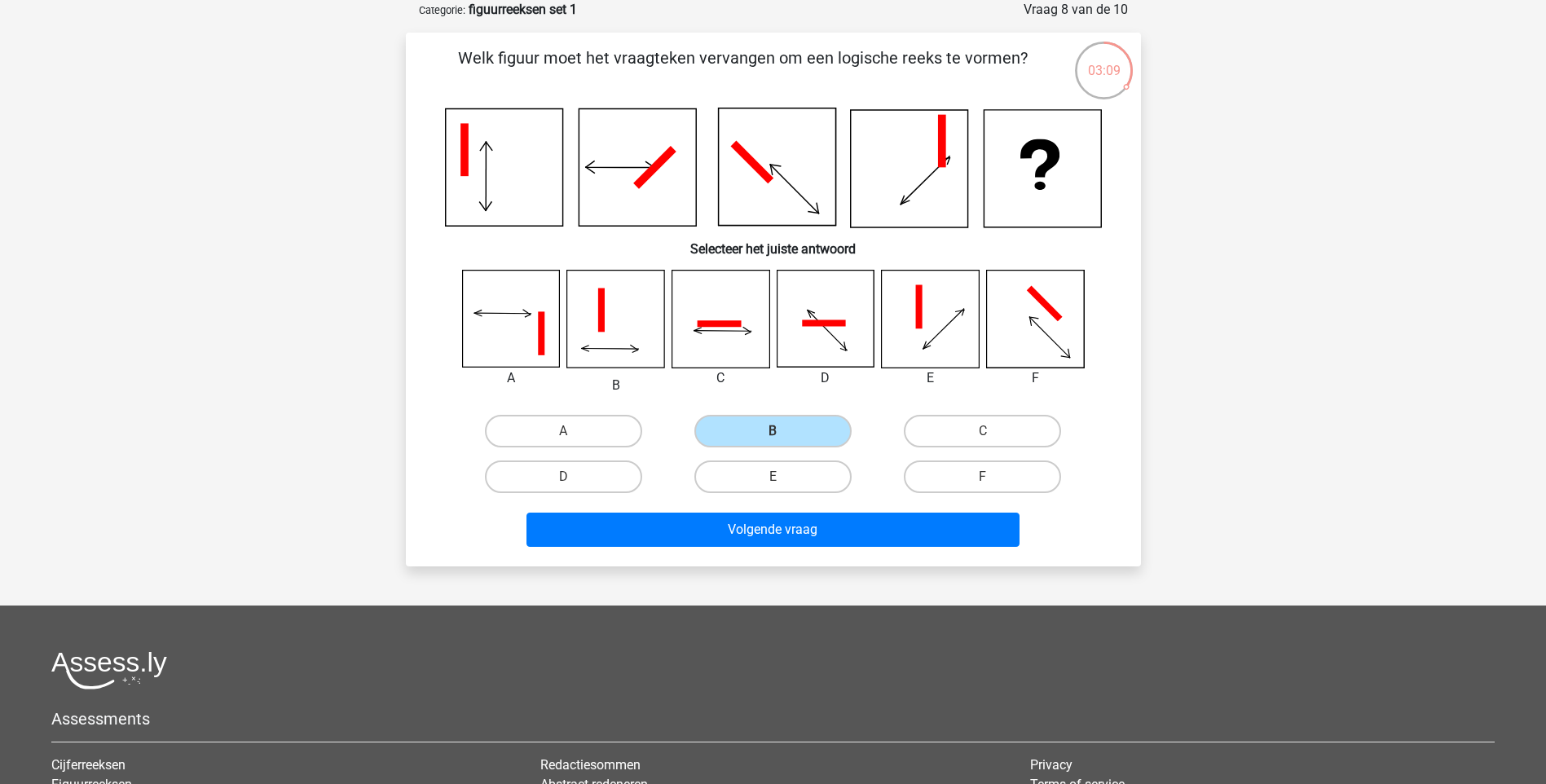
click at [994, 432] on input "C" at bounding box center [988, 436] width 11 height 11
radio input "true"
drag, startPoint x: 787, startPoint y: 429, endPoint x: 924, endPoint y: 430, distance: 137.0
click at [801, 429] on label "B" at bounding box center [773, 431] width 158 height 33
click at [783, 431] on input "B" at bounding box center [779, 436] width 11 height 11
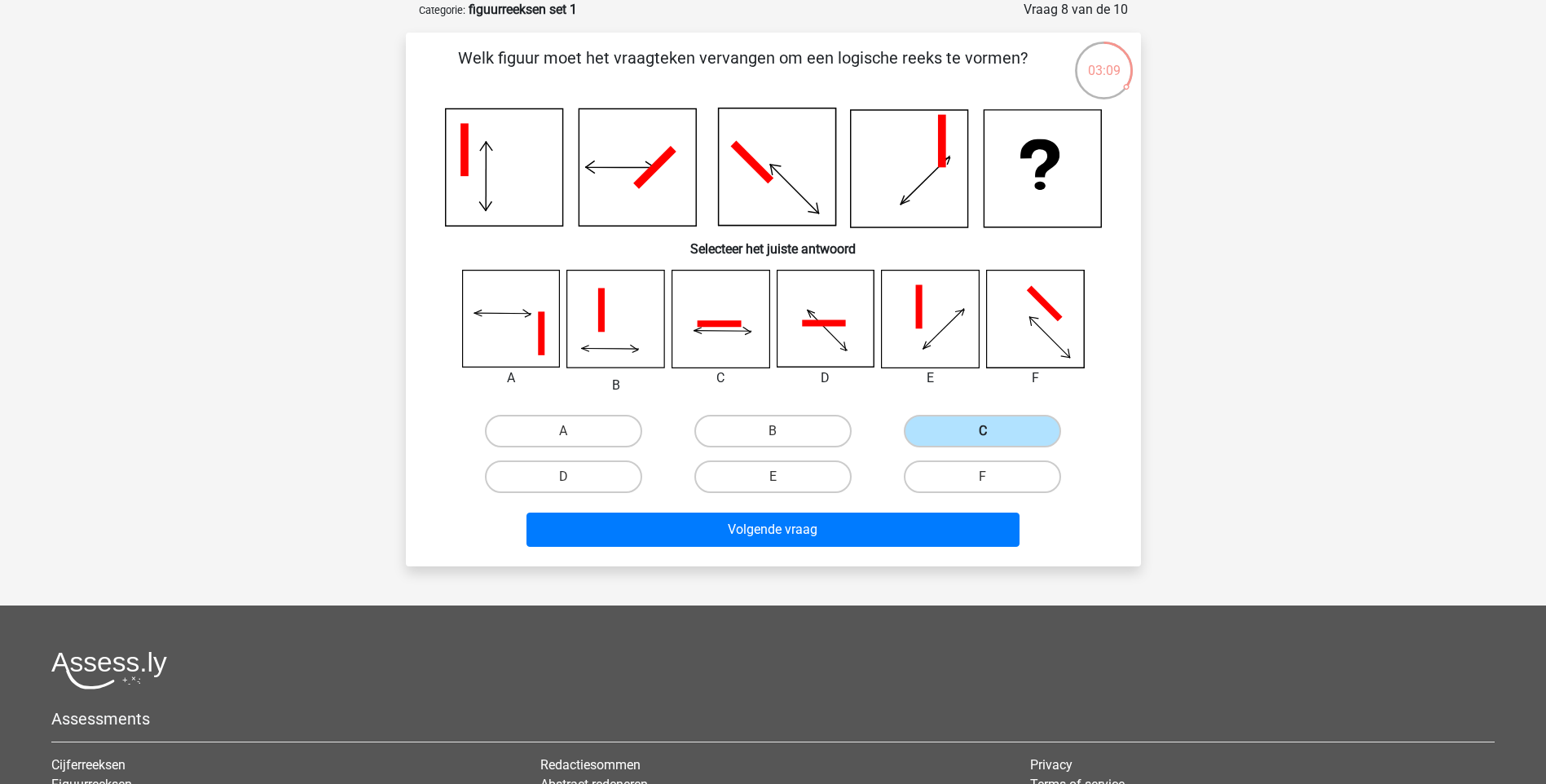
radio input "true"
drag, startPoint x: 1019, startPoint y: 430, endPoint x: 855, endPoint y: 430, distance: 164.0
click at [1014, 430] on label "C" at bounding box center [983, 431] width 158 height 33
click at [994, 431] on input "C" at bounding box center [988, 436] width 11 height 11
radio input "true"
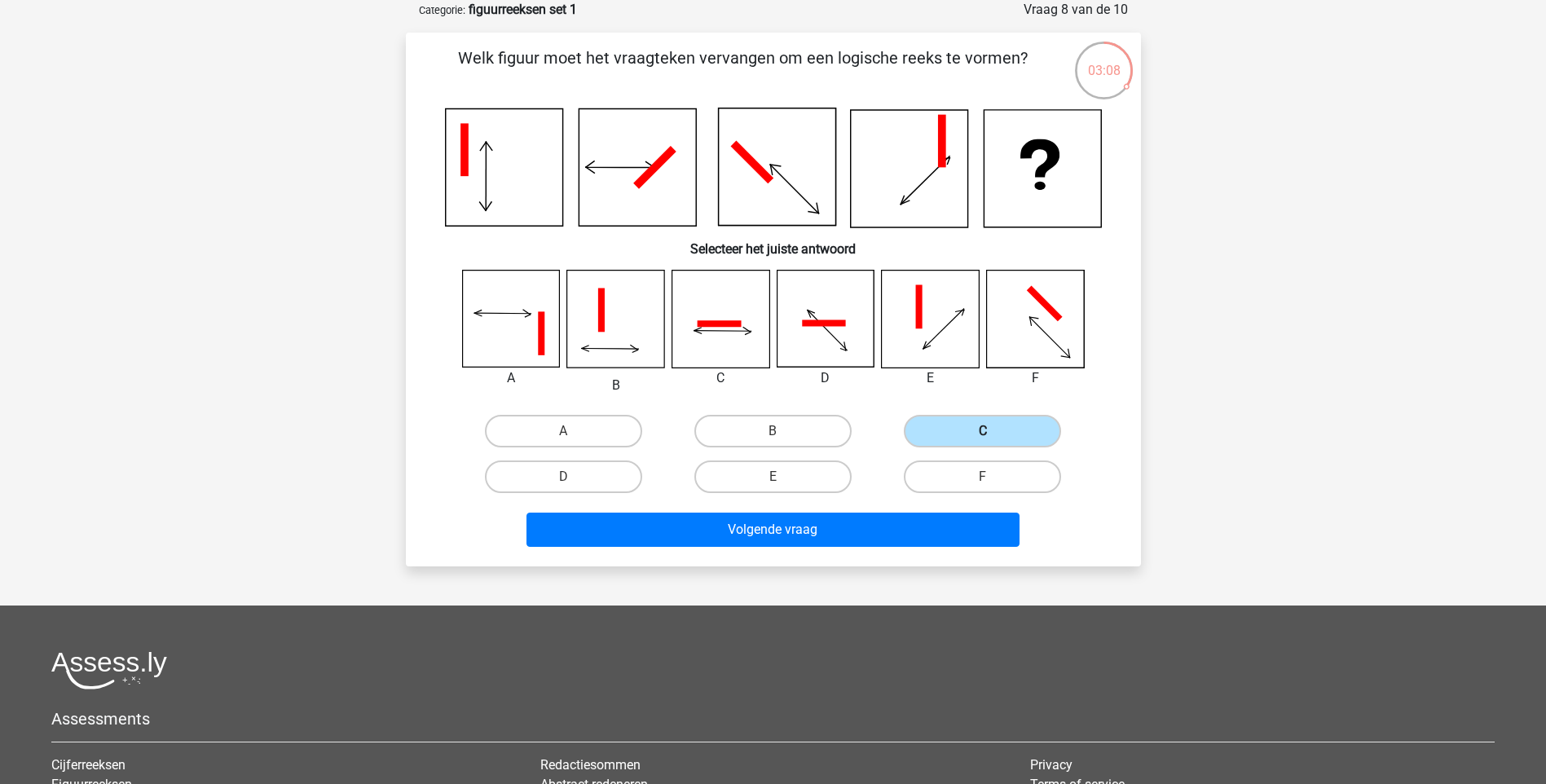
drag, startPoint x: 796, startPoint y: 430, endPoint x: 921, endPoint y: 429, distance: 125.0
click at [805, 429] on label "B" at bounding box center [773, 431] width 158 height 33
click at [783, 431] on input "B" at bounding box center [779, 436] width 11 height 11
radio input "true"
click at [990, 429] on label "C" at bounding box center [983, 431] width 158 height 33
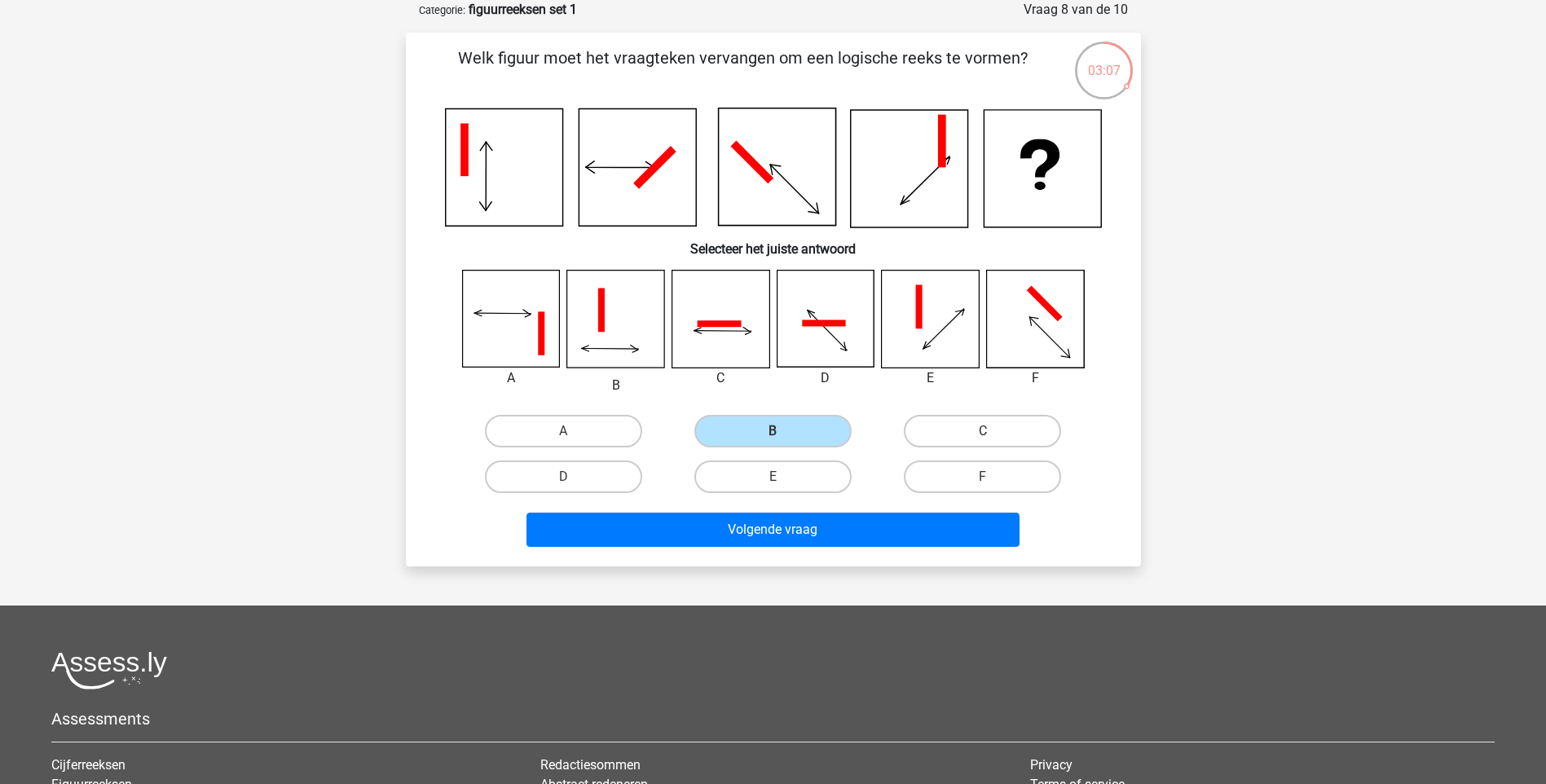
click at [990, 431] on input "C" at bounding box center [988, 436] width 11 height 11
radio input "true"
click at [813, 430] on label "B" at bounding box center [773, 431] width 158 height 33
click at [783, 431] on input "B" at bounding box center [779, 436] width 11 height 11
radio input "true"
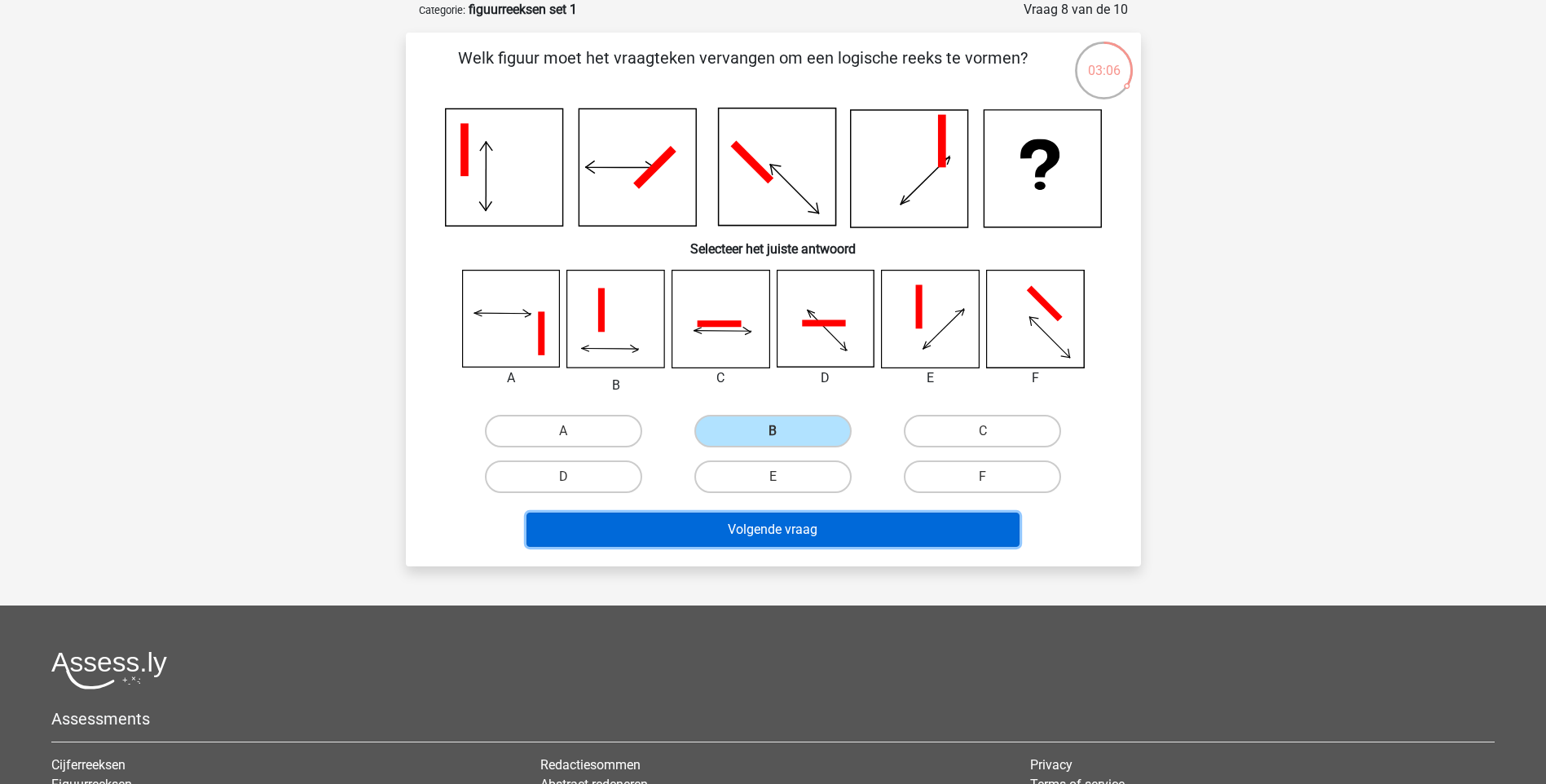
click at [763, 536] on button "Volgende vraag" at bounding box center [773, 529] width 493 height 34
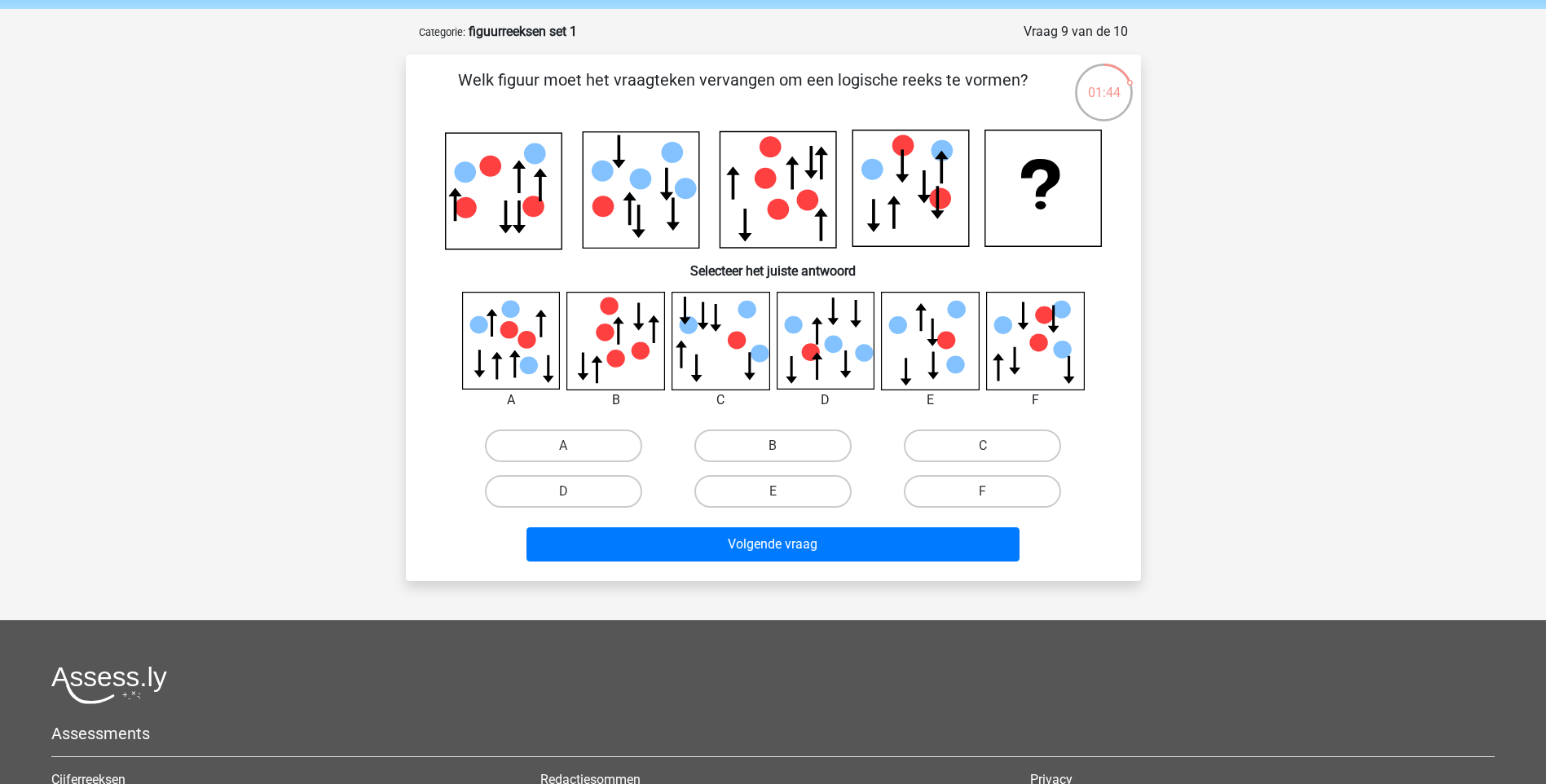
scroll to position [0, 0]
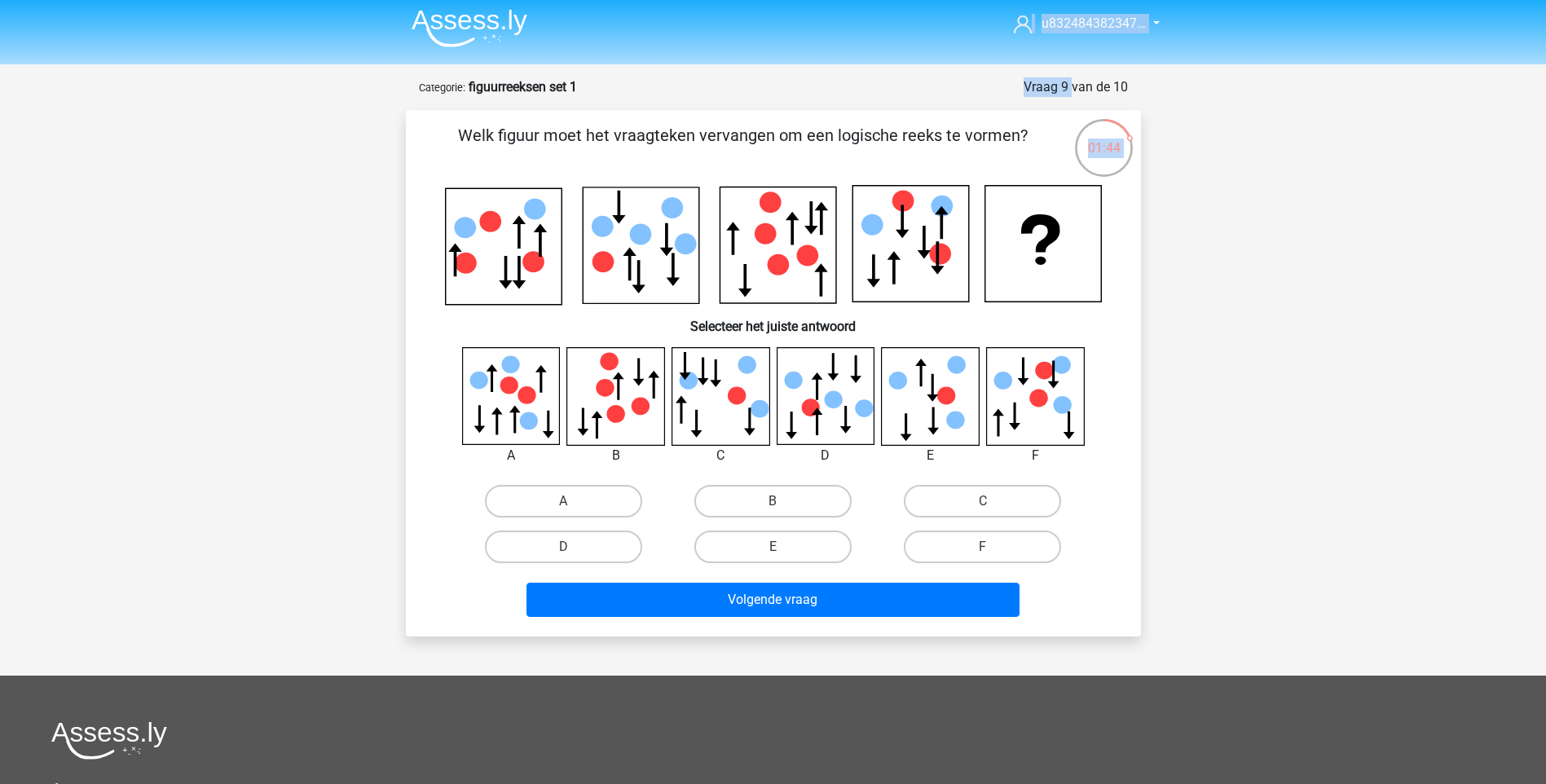
drag, startPoint x: 1059, startPoint y: 11, endPoint x: 1187, endPoint y: 8, distance: 128.0
click at [1187, 8] on div "Kies premium u832484382347… [EMAIL_ADDRESS][DOMAIN_NAME]" at bounding box center [773, 551] width 1546 height 1110
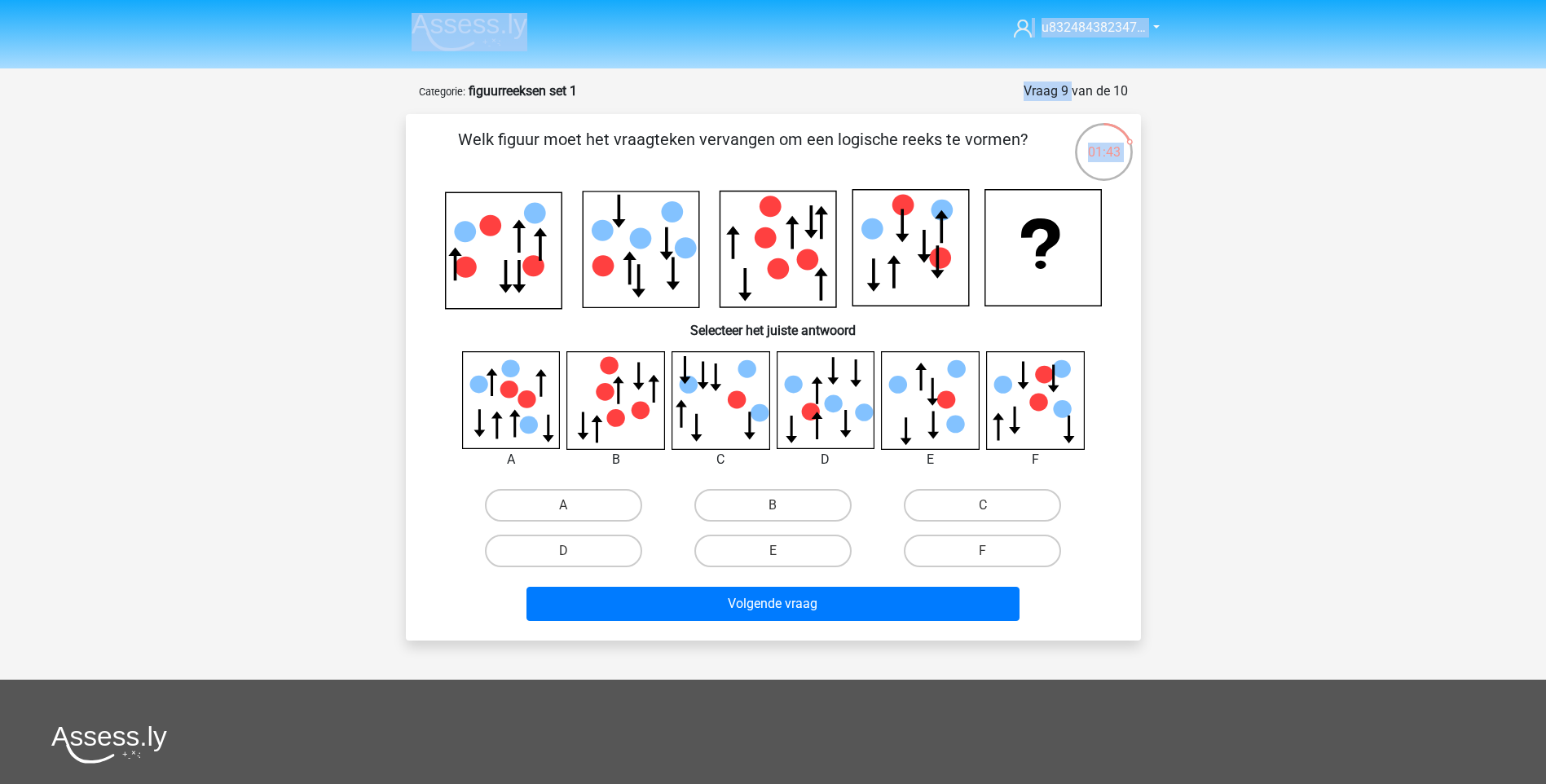
drag, startPoint x: 1187, startPoint y: 8, endPoint x: 1127, endPoint y: 106, distance: 114.9
click at [1127, 106] on form "Vraag 9 van de 10 Categorie: figuurreeksen set 1 Welk figuur moet het vraagteke…" at bounding box center [774, 360] width 735 height 558
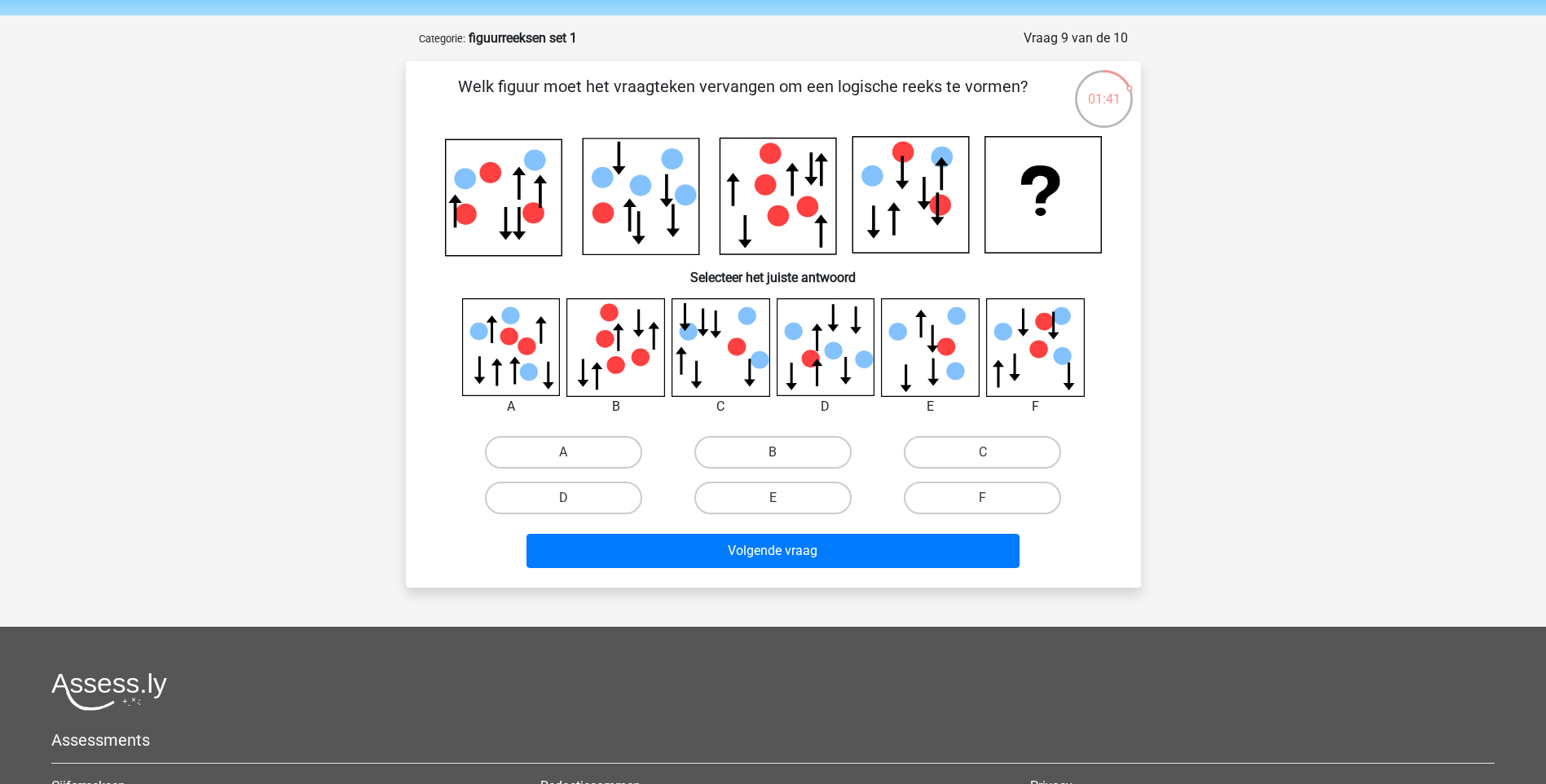
scroll to position [82, 0]
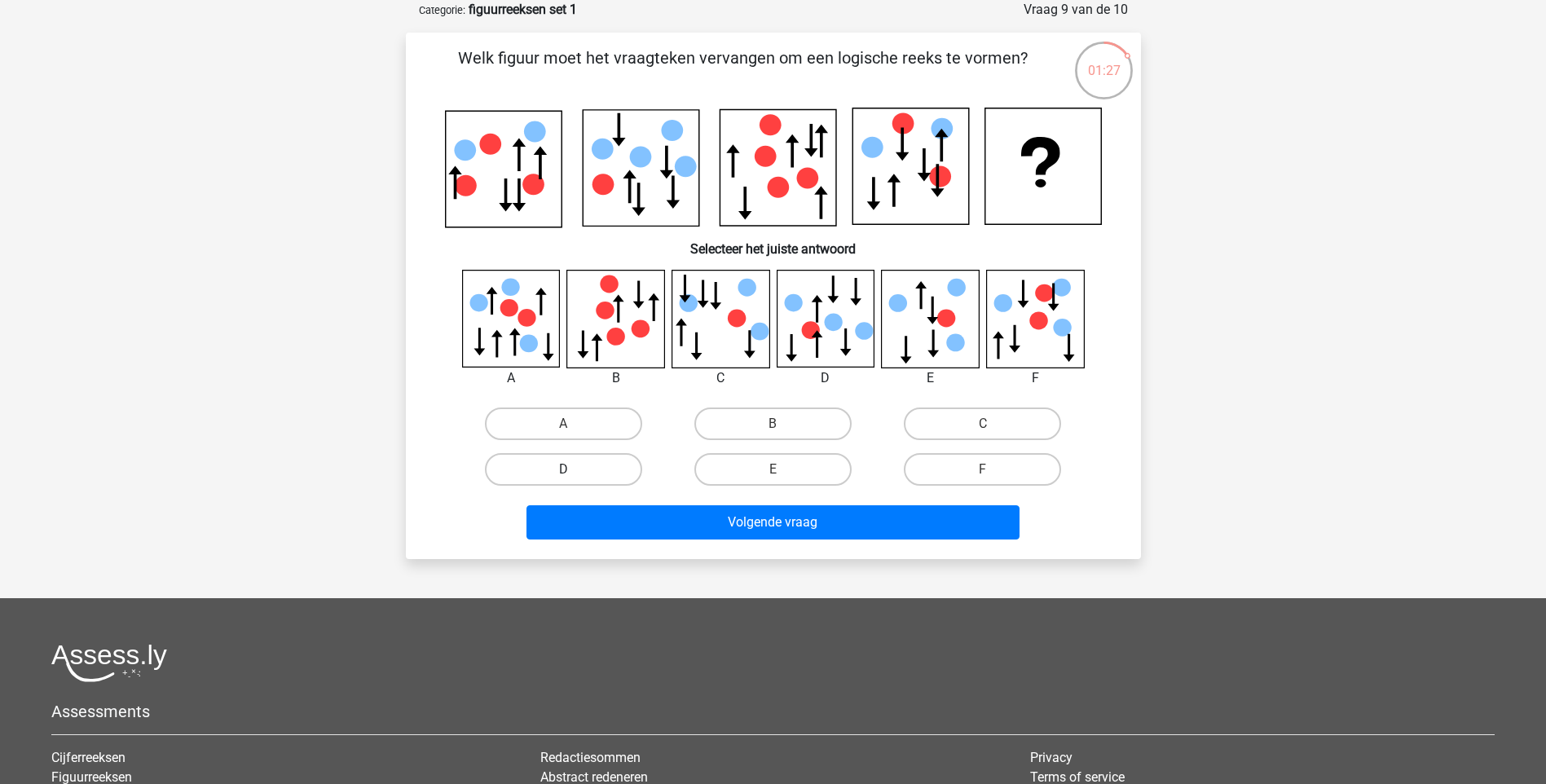
click at [510, 467] on label "D" at bounding box center [564, 469] width 158 height 33
click at [563, 469] on input "D" at bounding box center [569, 475] width 11 height 11
radio input "true"
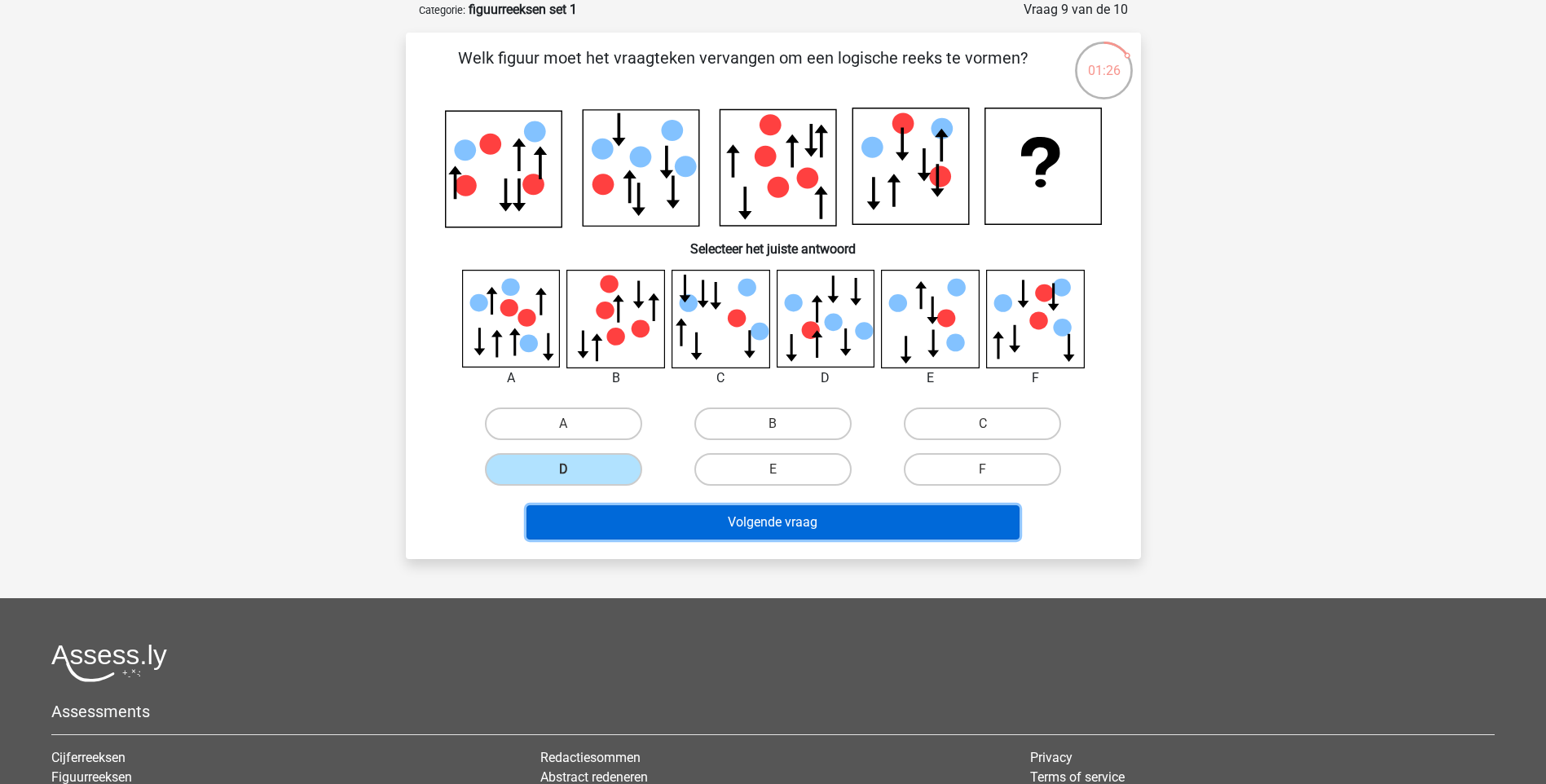
click at [757, 528] on button "Volgende vraag" at bounding box center [773, 522] width 493 height 34
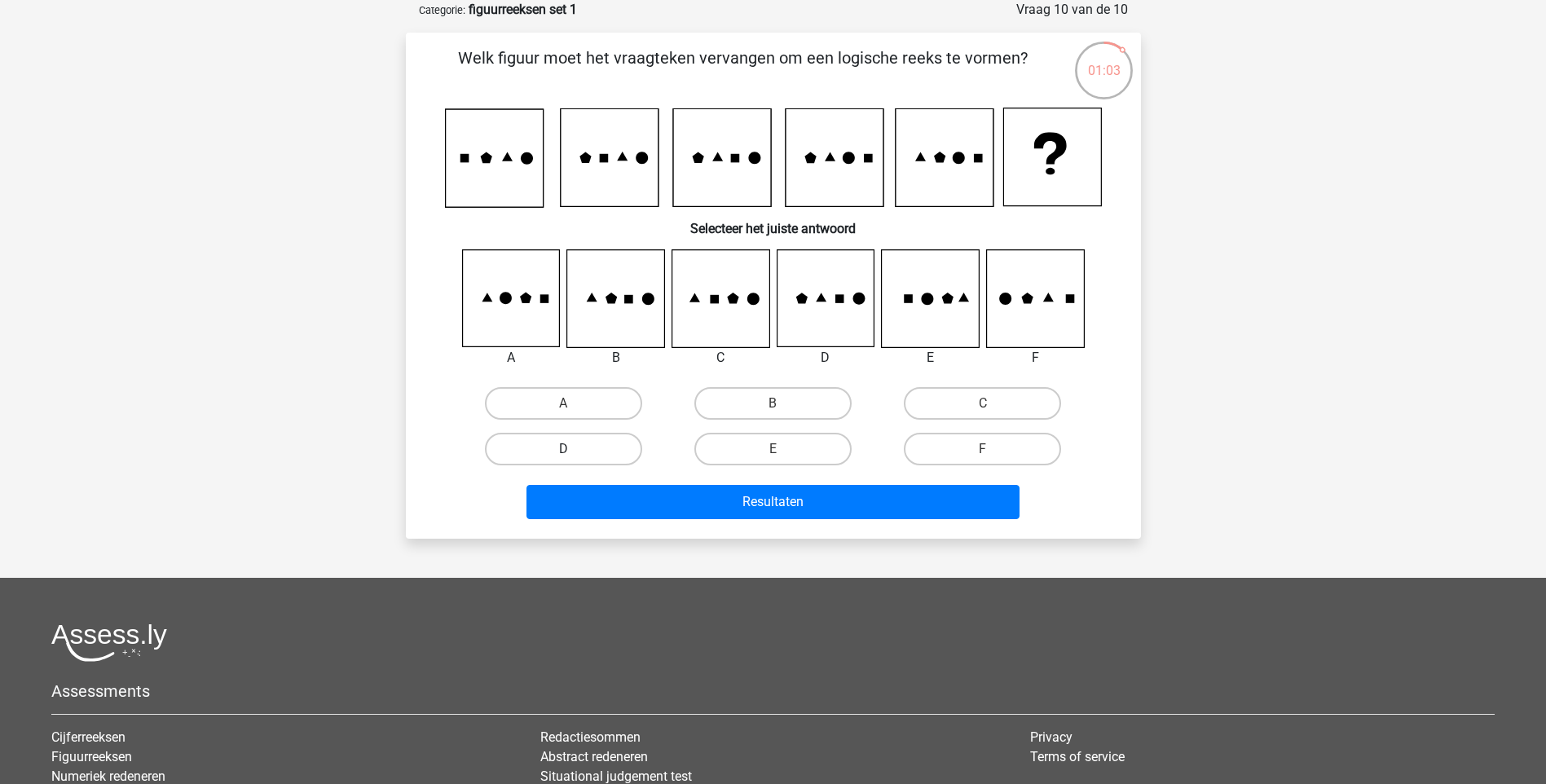
click at [562, 449] on label "D" at bounding box center [564, 449] width 158 height 33
click at [563, 449] on input "D" at bounding box center [569, 455] width 11 height 11
radio input "true"
click at [549, 392] on label "A" at bounding box center [564, 403] width 158 height 33
click at [563, 403] on input "A" at bounding box center [569, 409] width 11 height 11
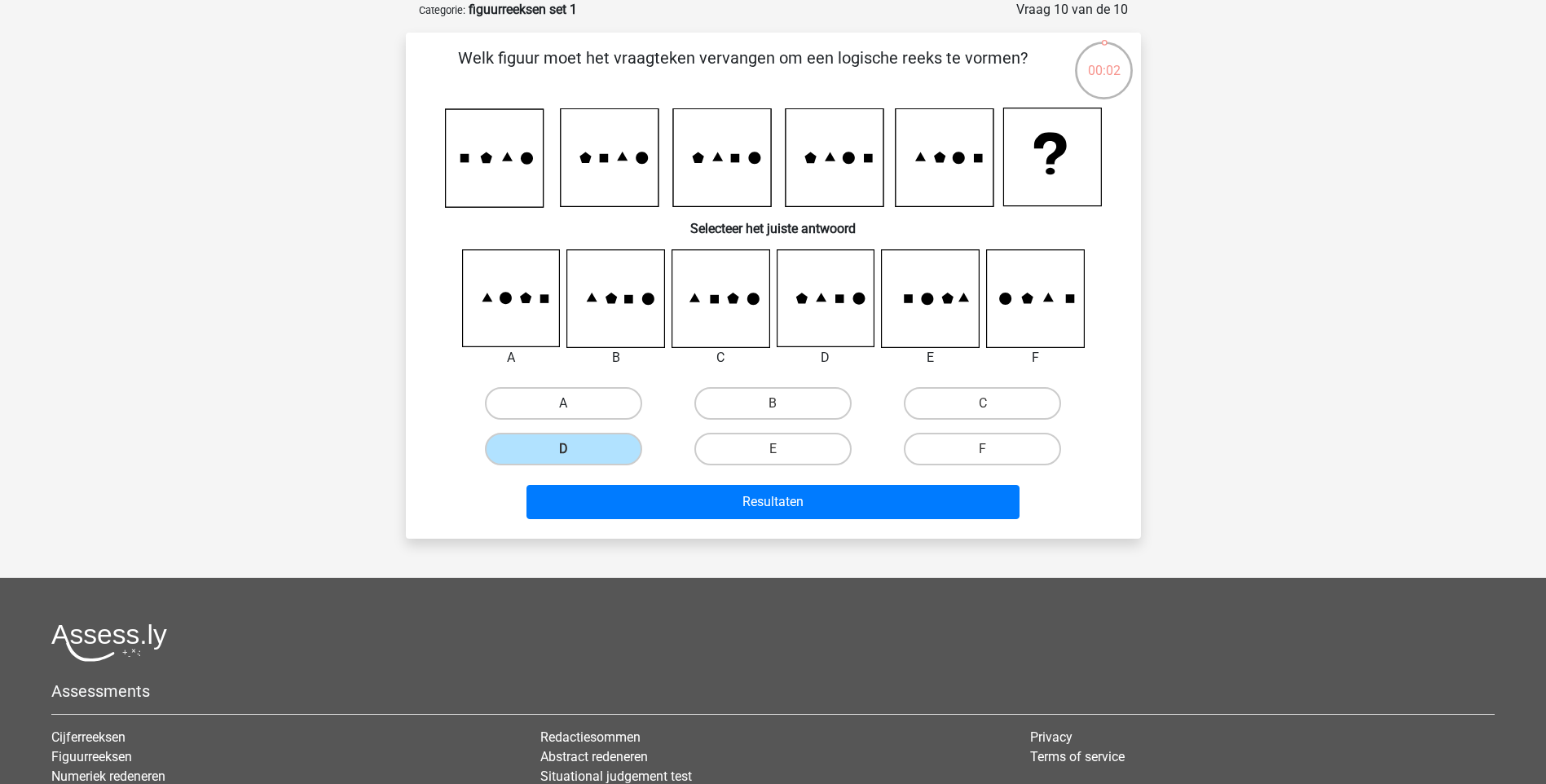
radio input "true"
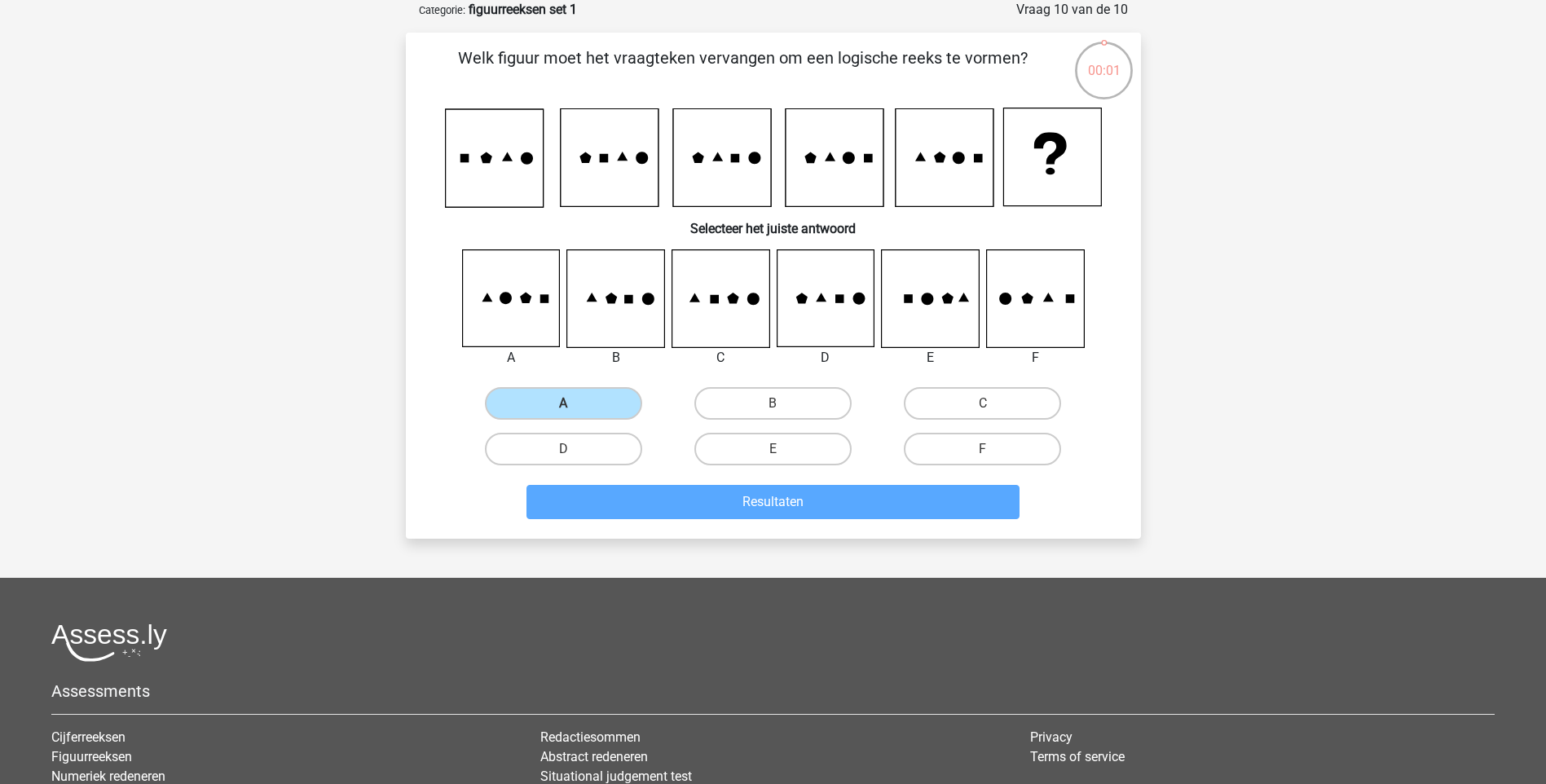
drag, startPoint x: 769, startPoint y: 447, endPoint x: 781, endPoint y: 469, distance: 25.1
click at [769, 448] on label "E" at bounding box center [773, 449] width 158 height 33
click at [773, 449] on input "E" at bounding box center [779, 455] width 11 height 11
radio input "true"
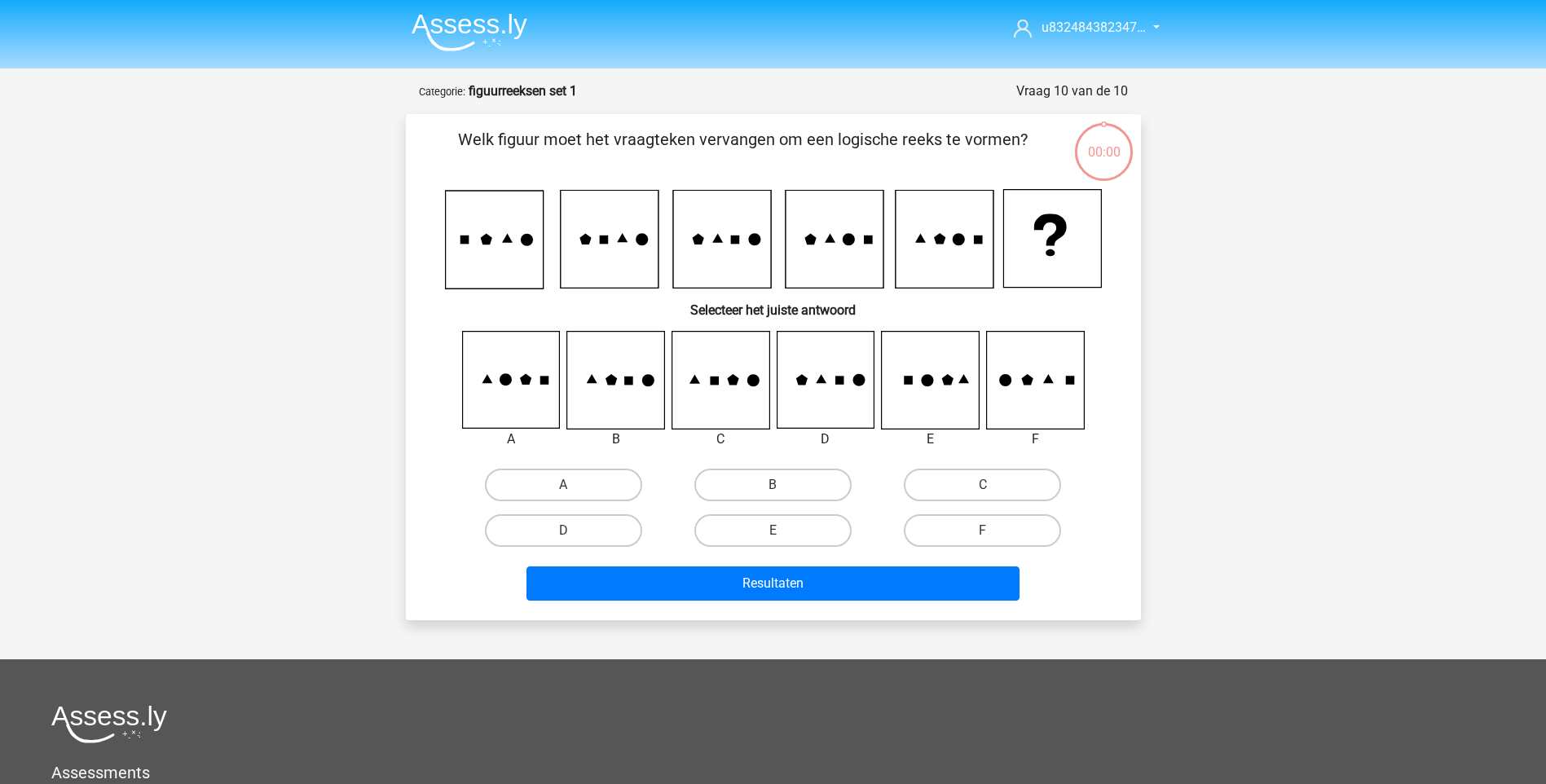
scroll to position [82, 0]
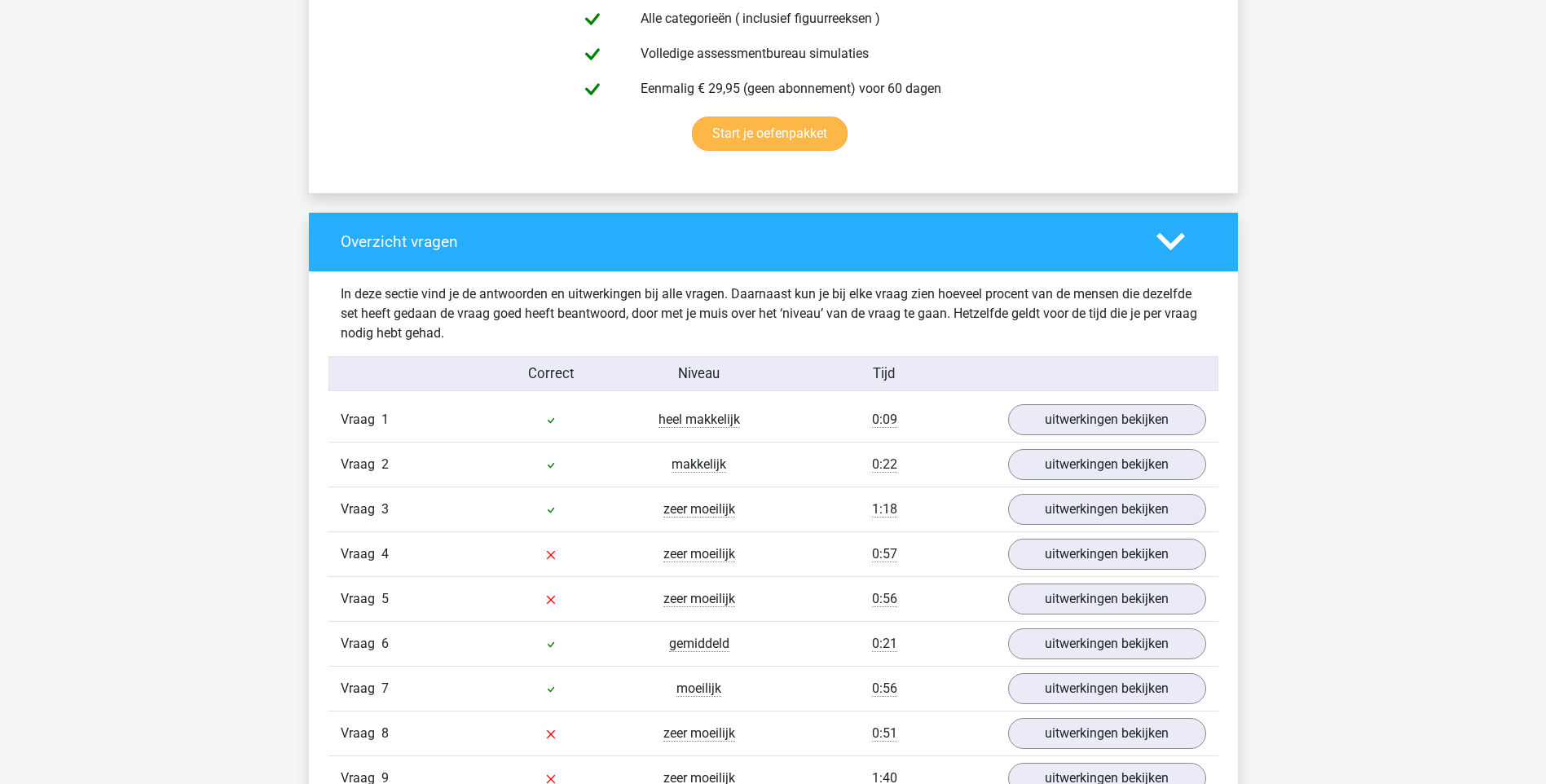
scroll to position [1222, 0]
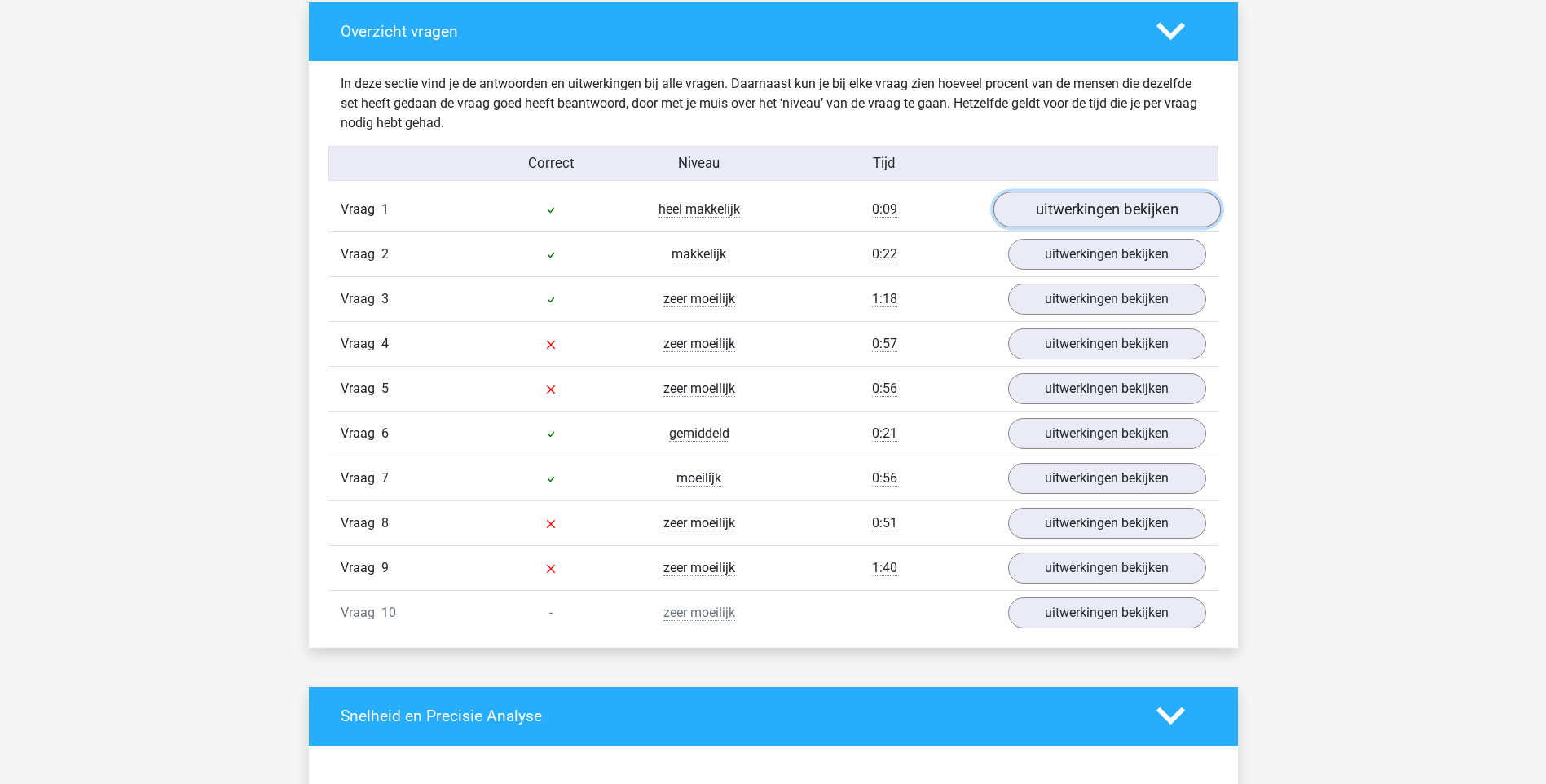
click at [1075, 208] on link "uitwerkingen bekijken" at bounding box center [1107, 209] width 227 height 36
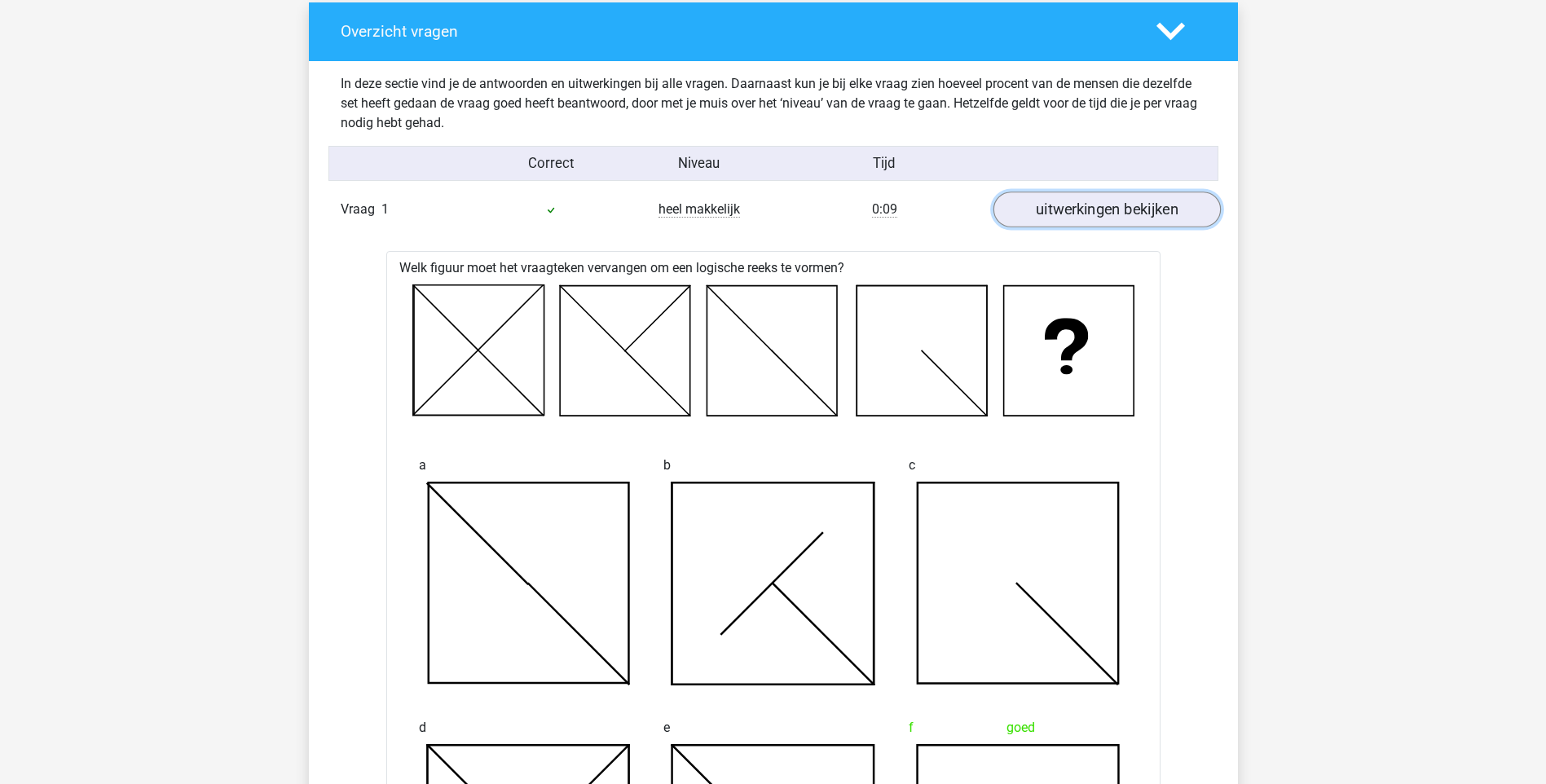
click at [1100, 208] on link "uitwerkingen bekijken" at bounding box center [1107, 209] width 227 height 36
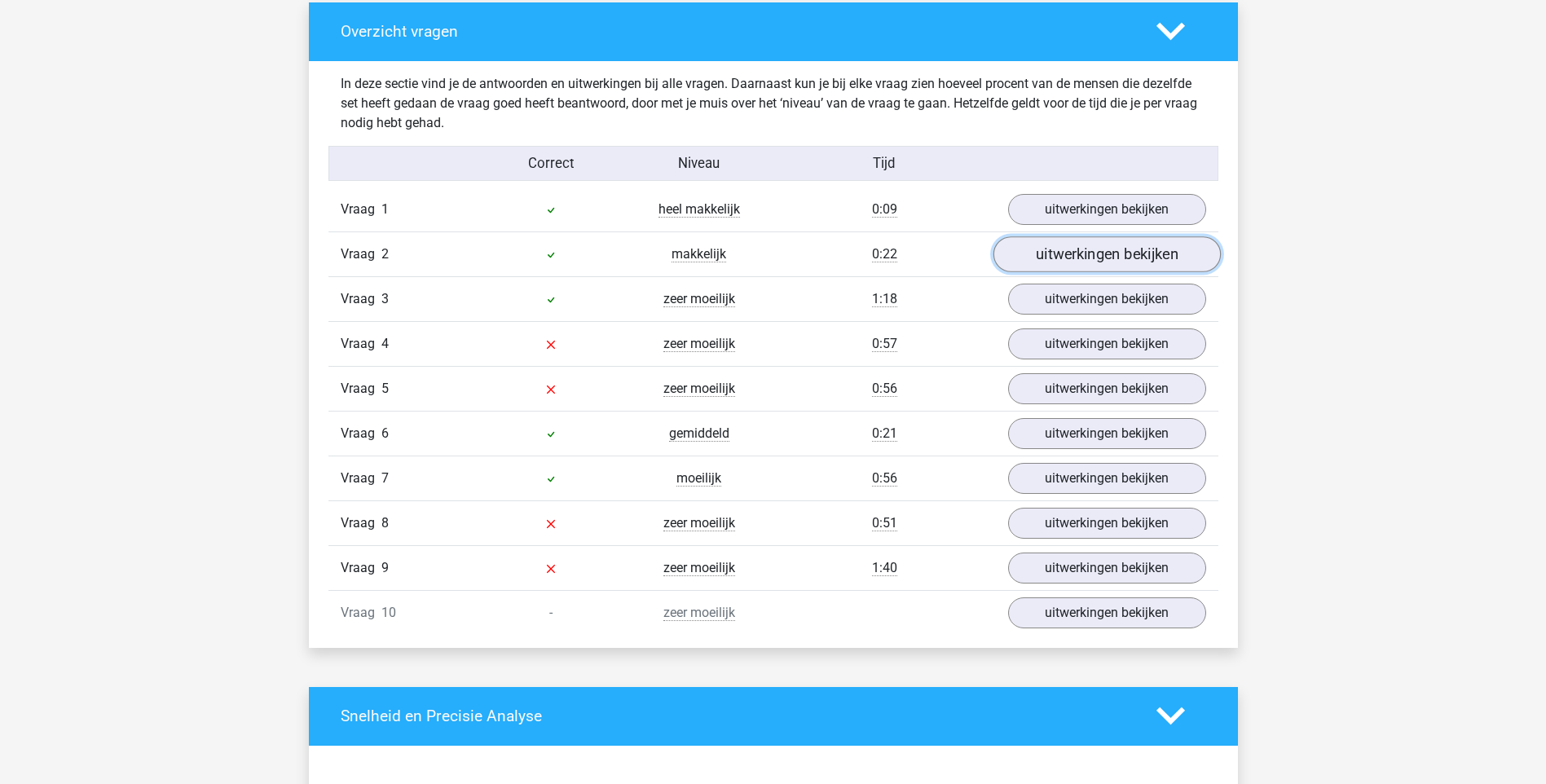
click at [1090, 254] on link "uitwerkingen bekijken" at bounding box center [1107, 254] width 227 height 36
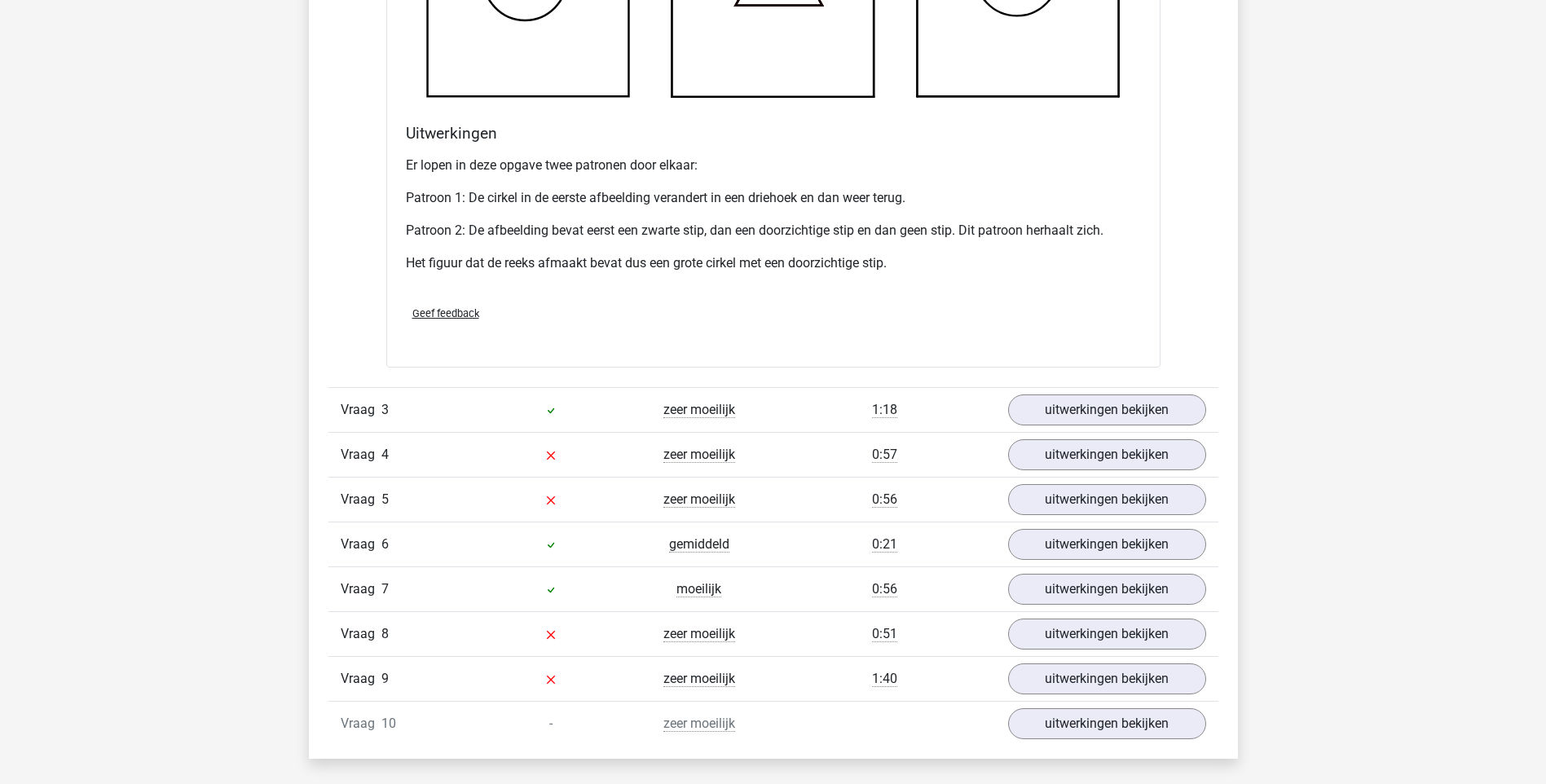
scroll to position [2201, 0]
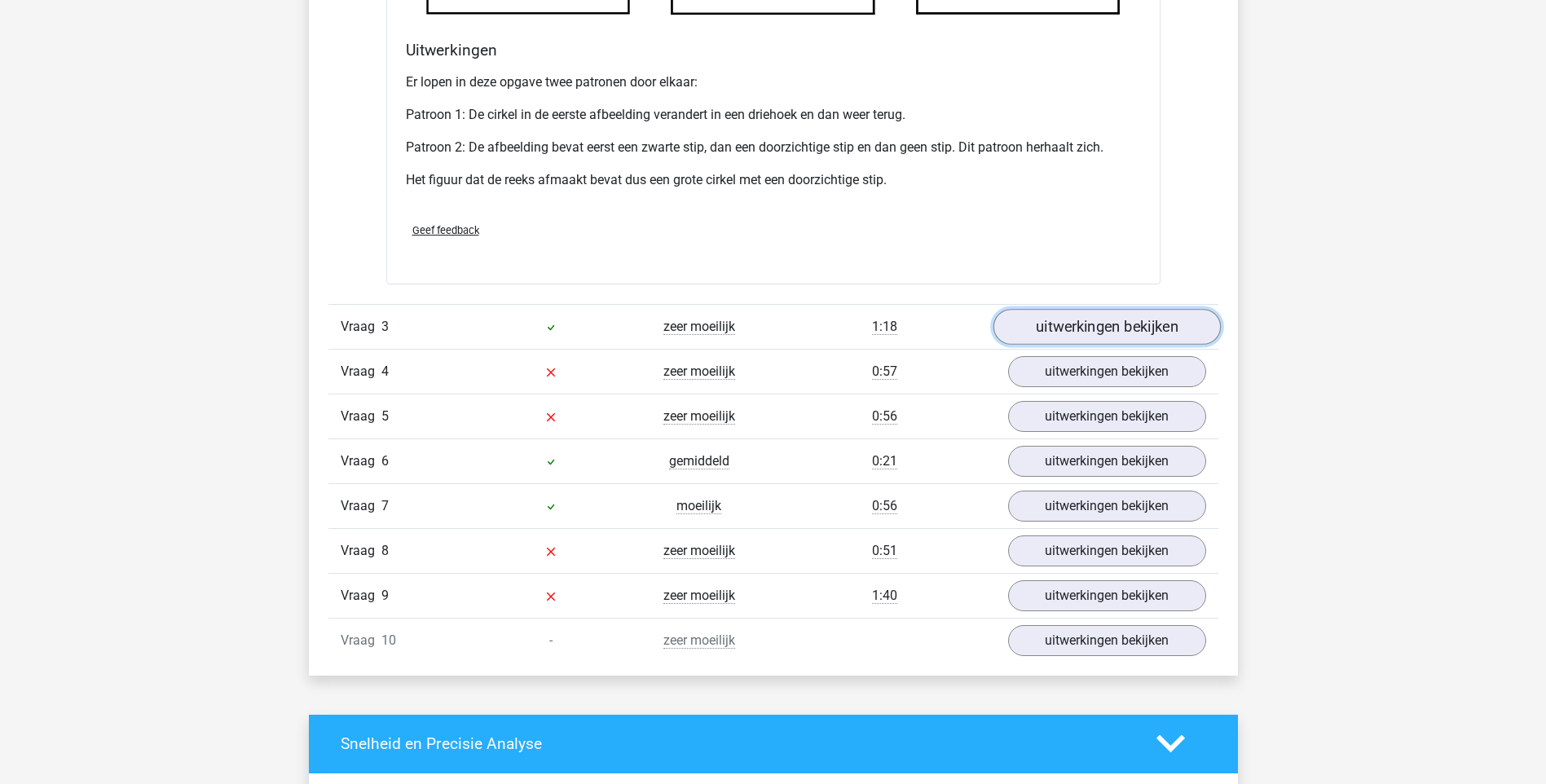
click at [1128, 330] on link "uitwerkingen bekijken" at bounding box center [1107, 326] width 227 height 36
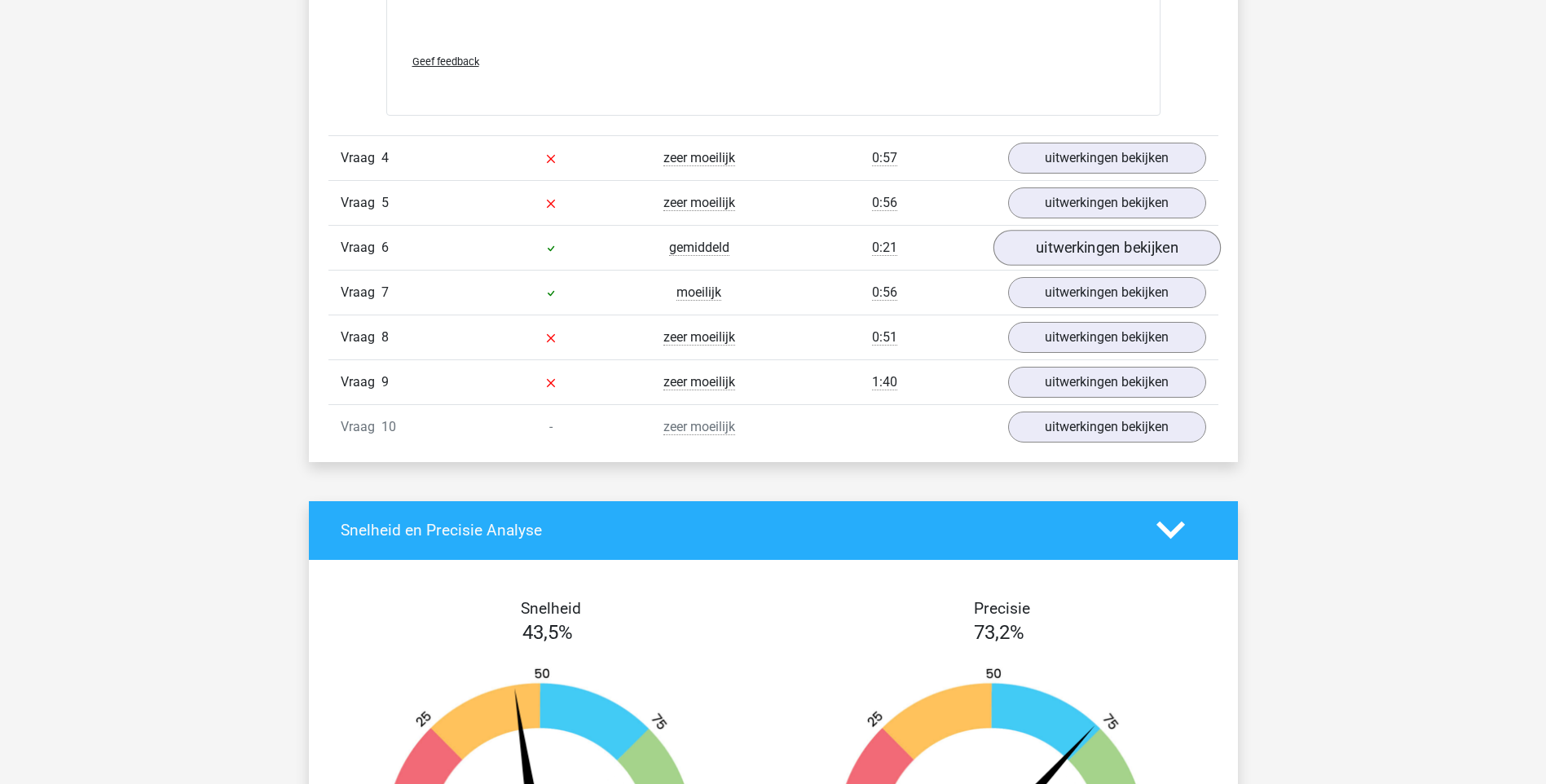
scroll to position [3749, 0]
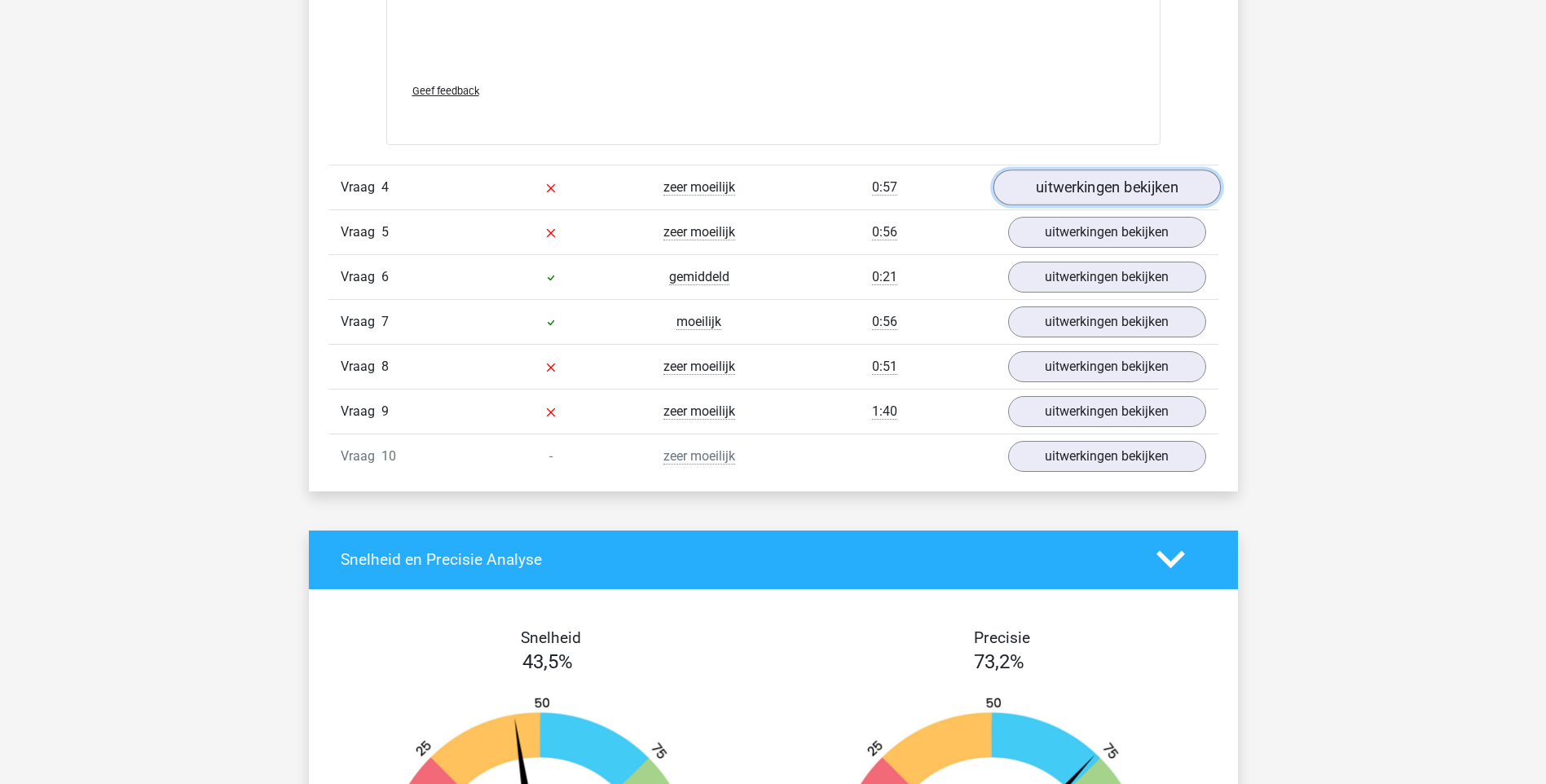
click at [1146, 189] on link "uitwerkingen bekijken" at bounding box center [1107, 187] width 227 height 36
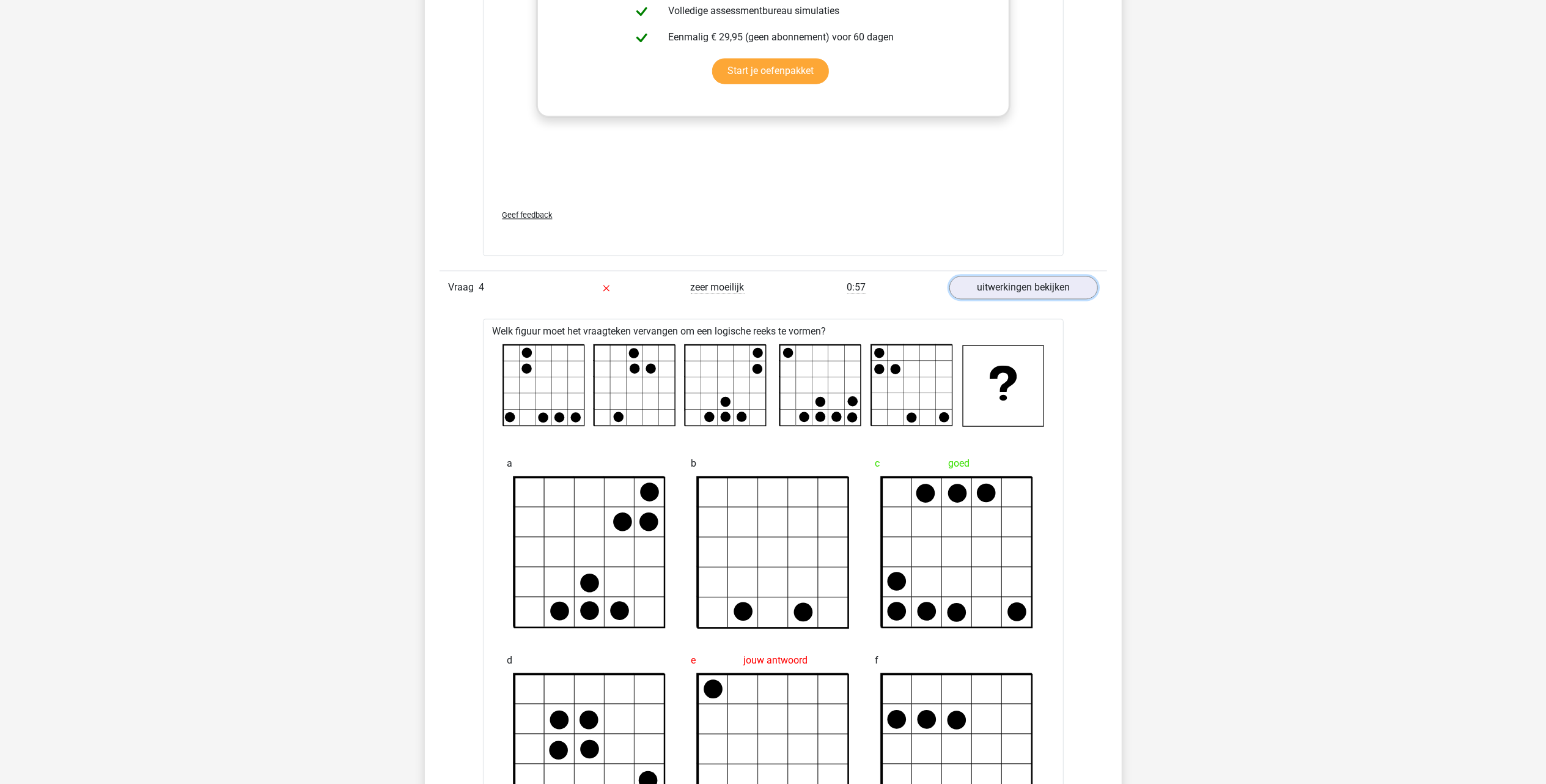
scroll to position [2730, 0]
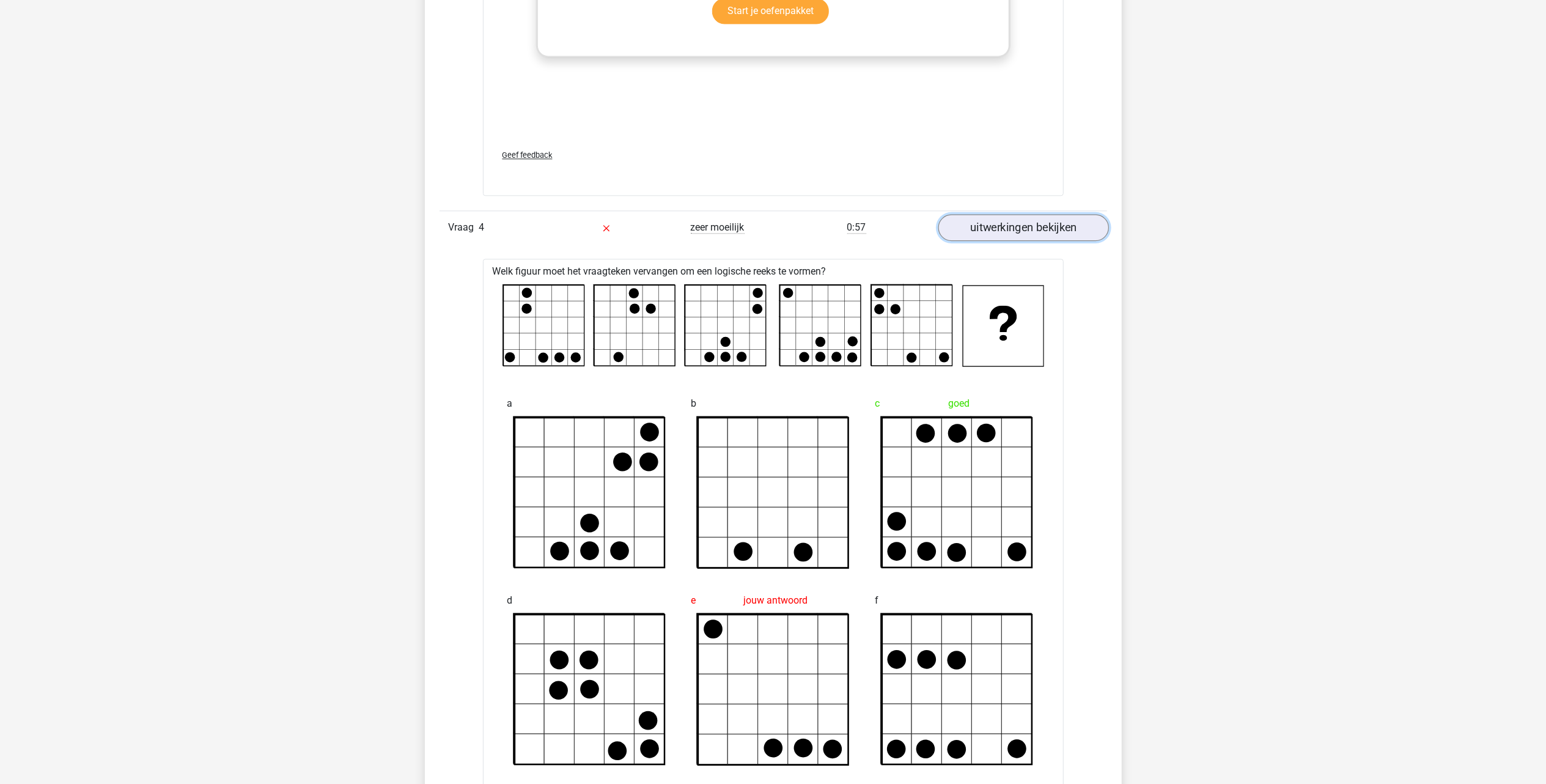
click at [1052, 237] on link "uitwerkingen bekijken" at bounding box center [1023, 227] width 171 height 27
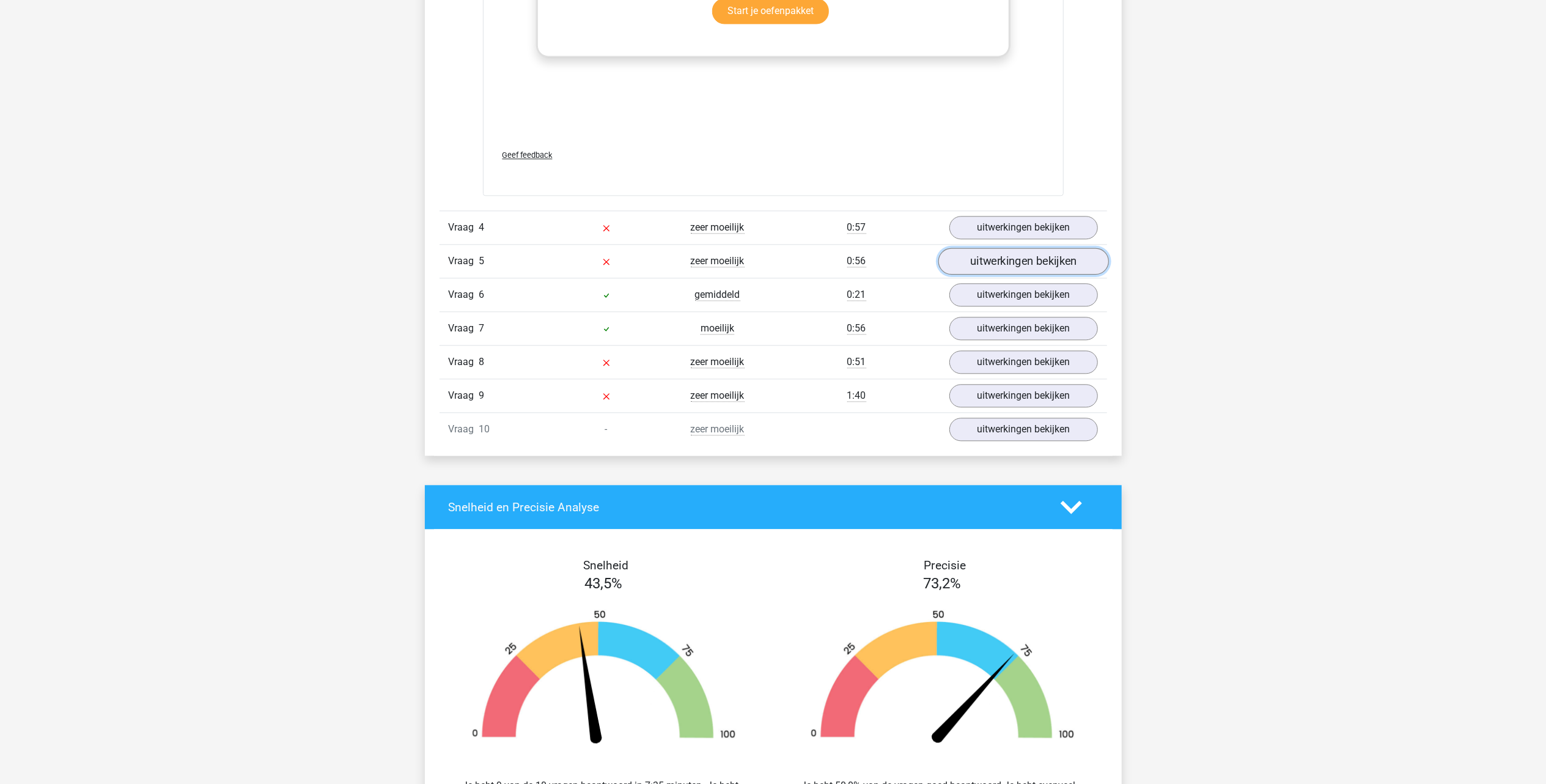
click at [1041, 260] on link "uitwerkingen bekijken" at bounding box center [1023, 261] width 171 height 27
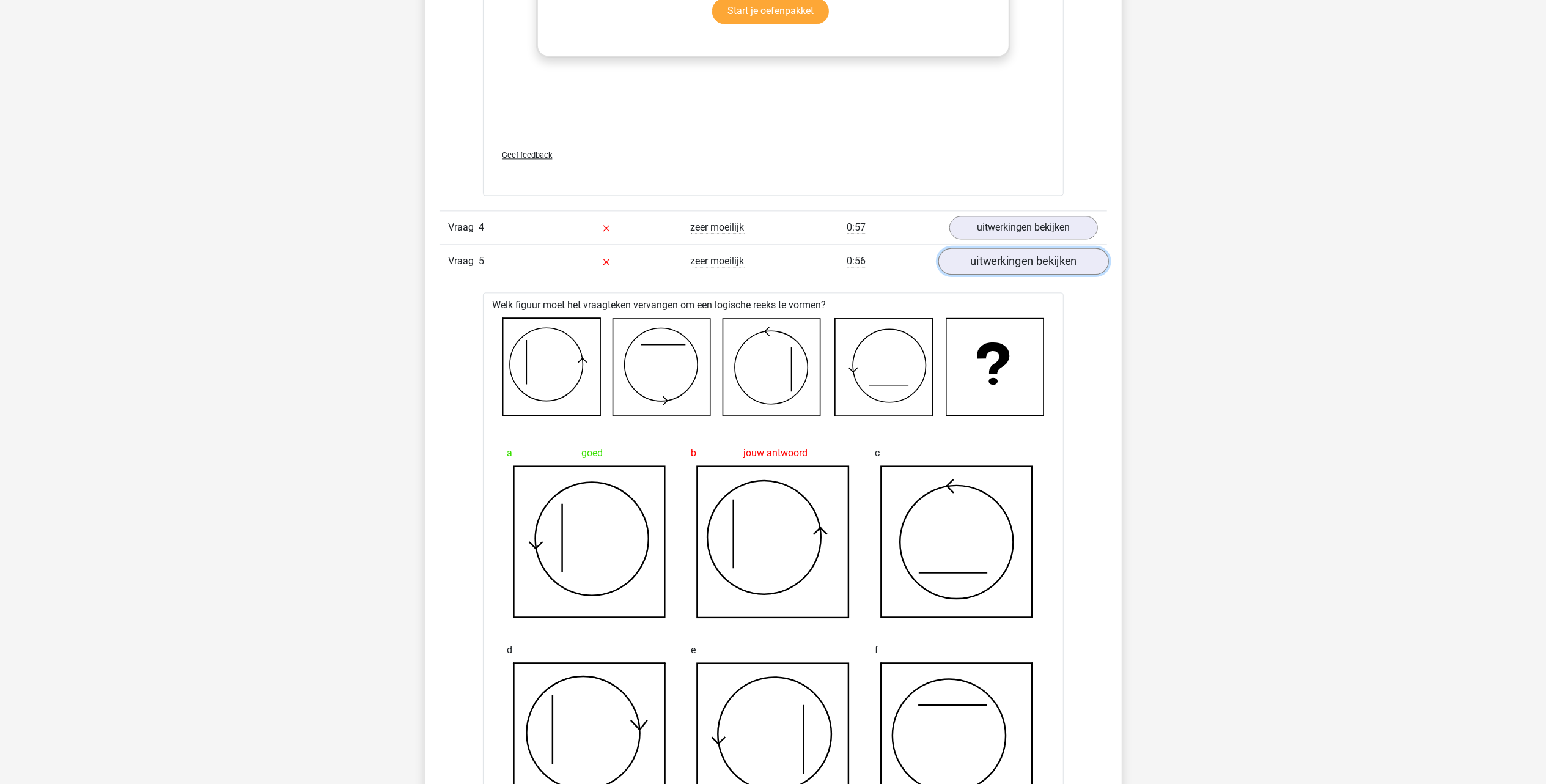
click at [1015, 255] on link "uitwerkingen bekijken" at bounding box center [1023, 261] width 171 height 27
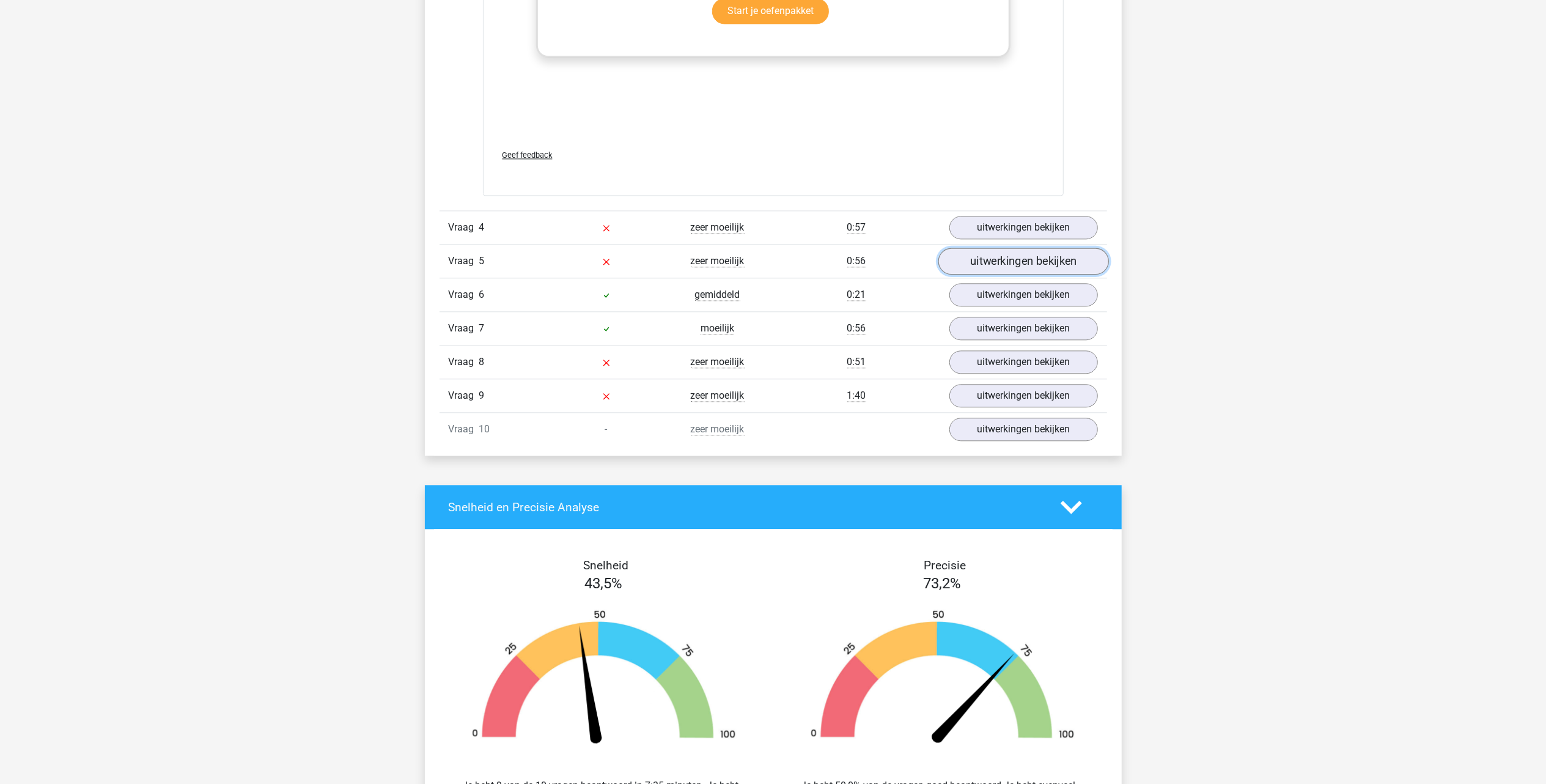
click at [999, 262] on link "uitwerkingen bekijken" at bounding box center [1023, 261] width 171 height 27
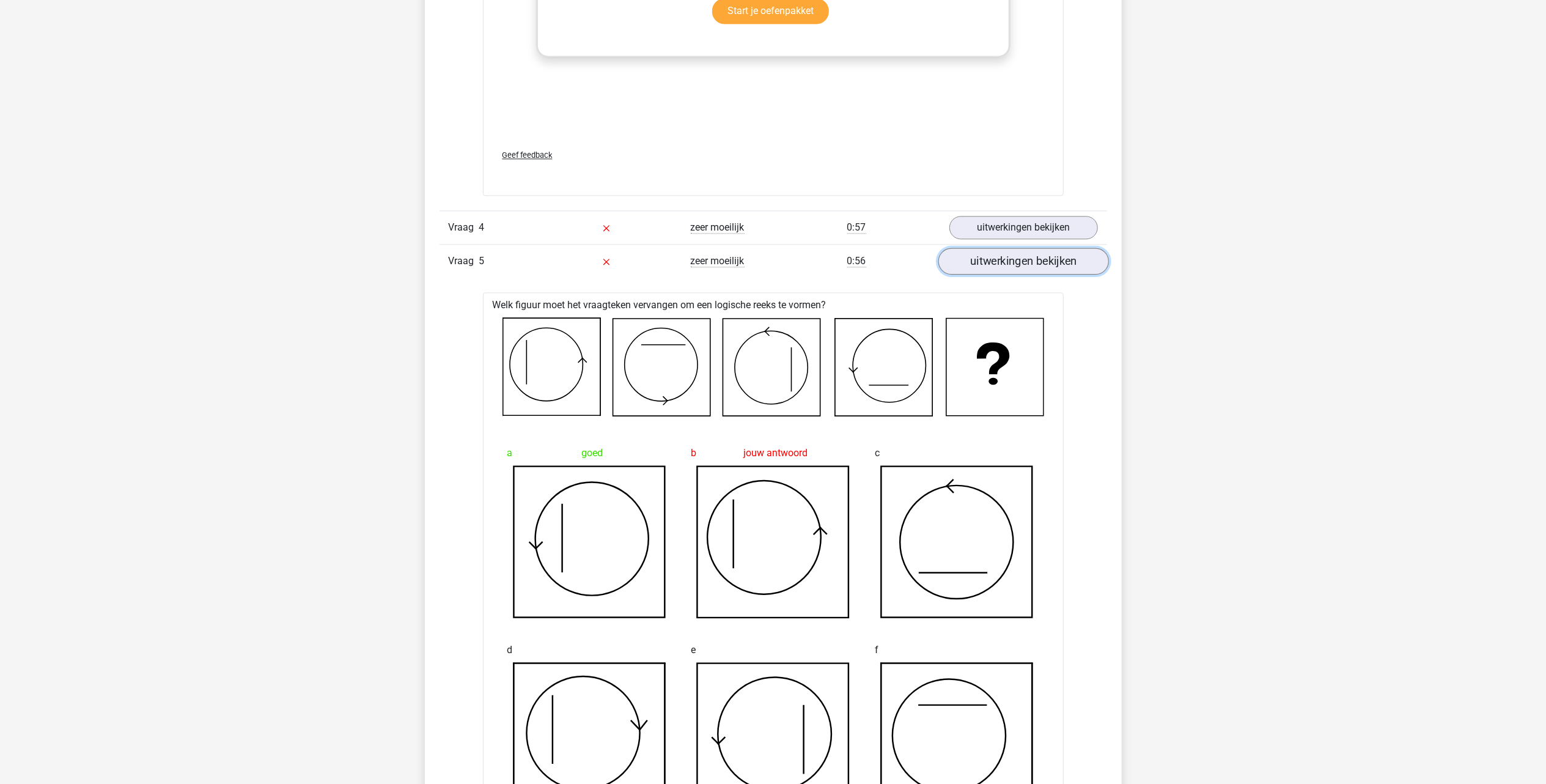
click at [1005, 270] on link "uitwerkingen bekijken" at bounding box center [1023, 261] width 171 height 27
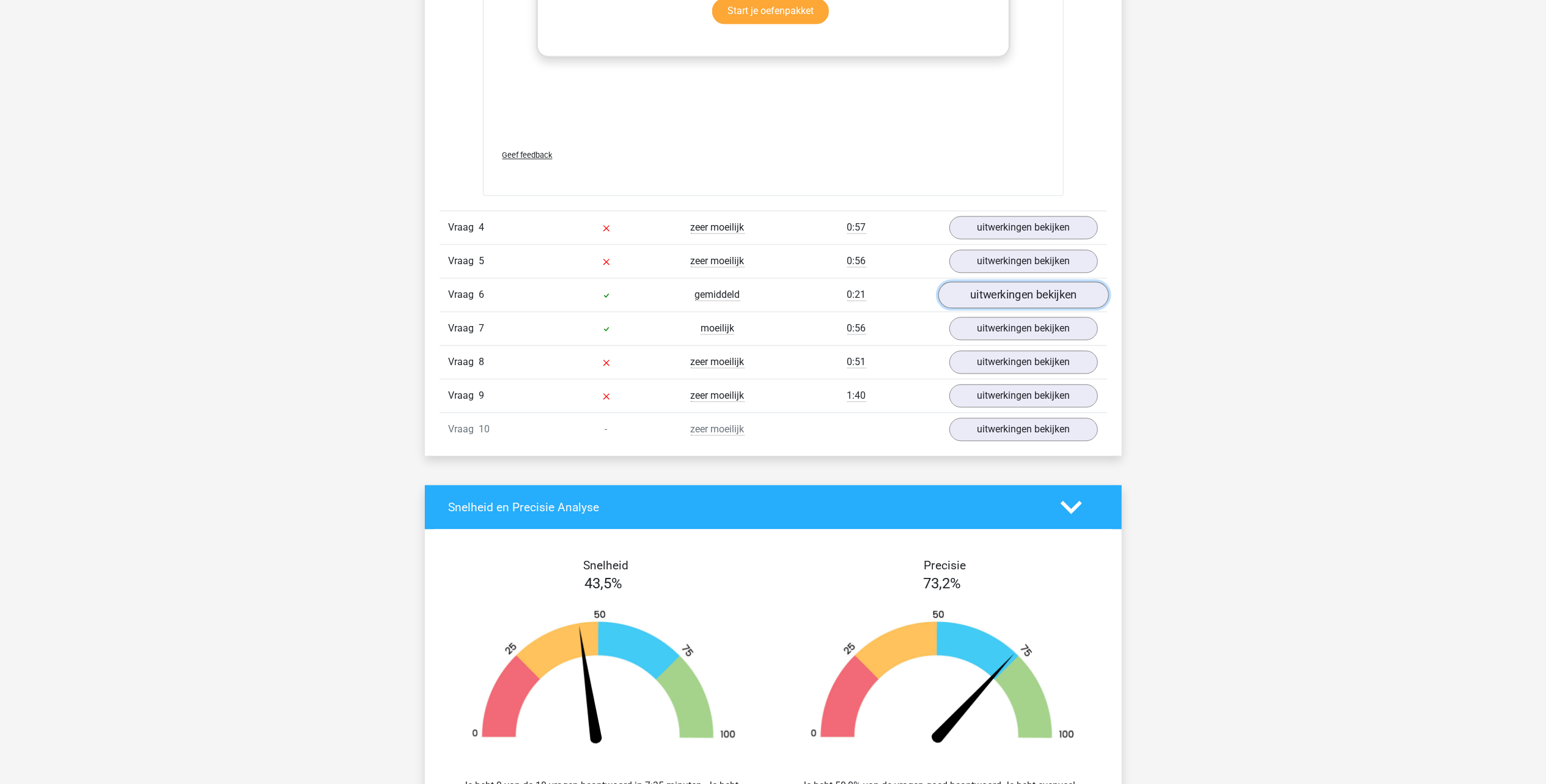
click at [1021, 301] on link "uitwerkingen bekijken" at bounding box center [1023, 294] width 171 height 27
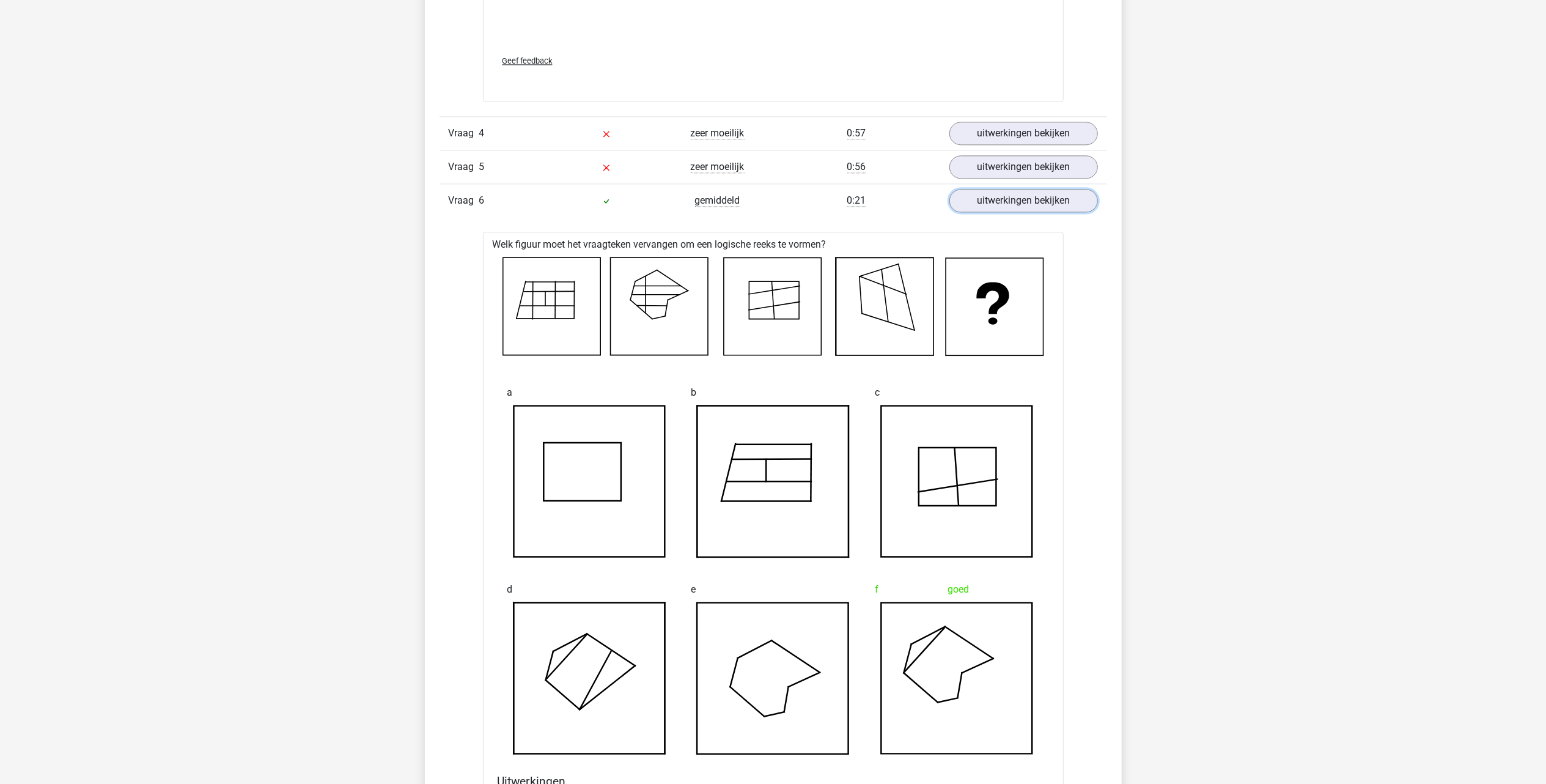
scroll to position [2893, 0]
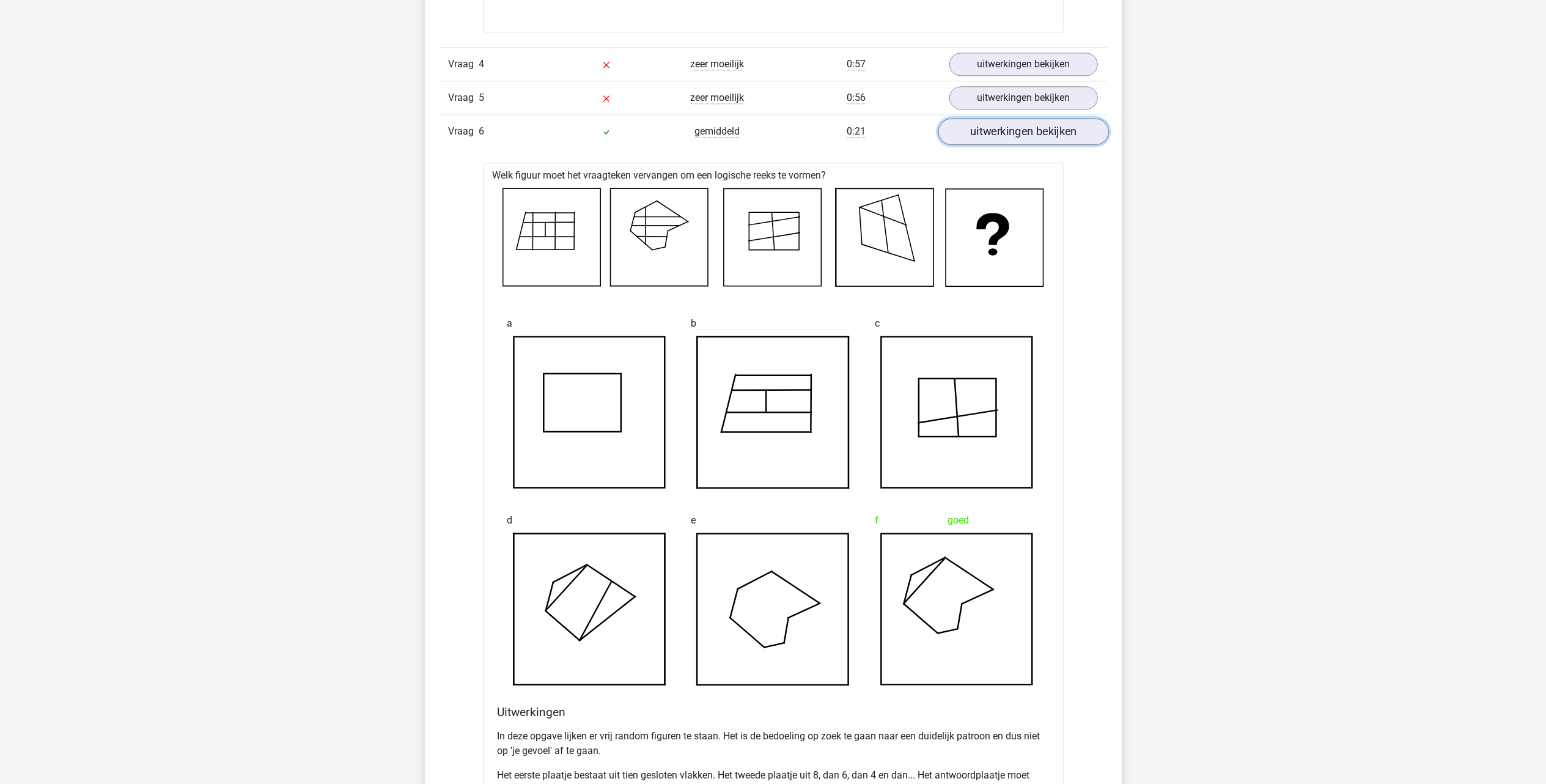
click at [1032, 140] on link "uitwerkingen bekijken" at bounding box center [1023, 131] width 171 height 27
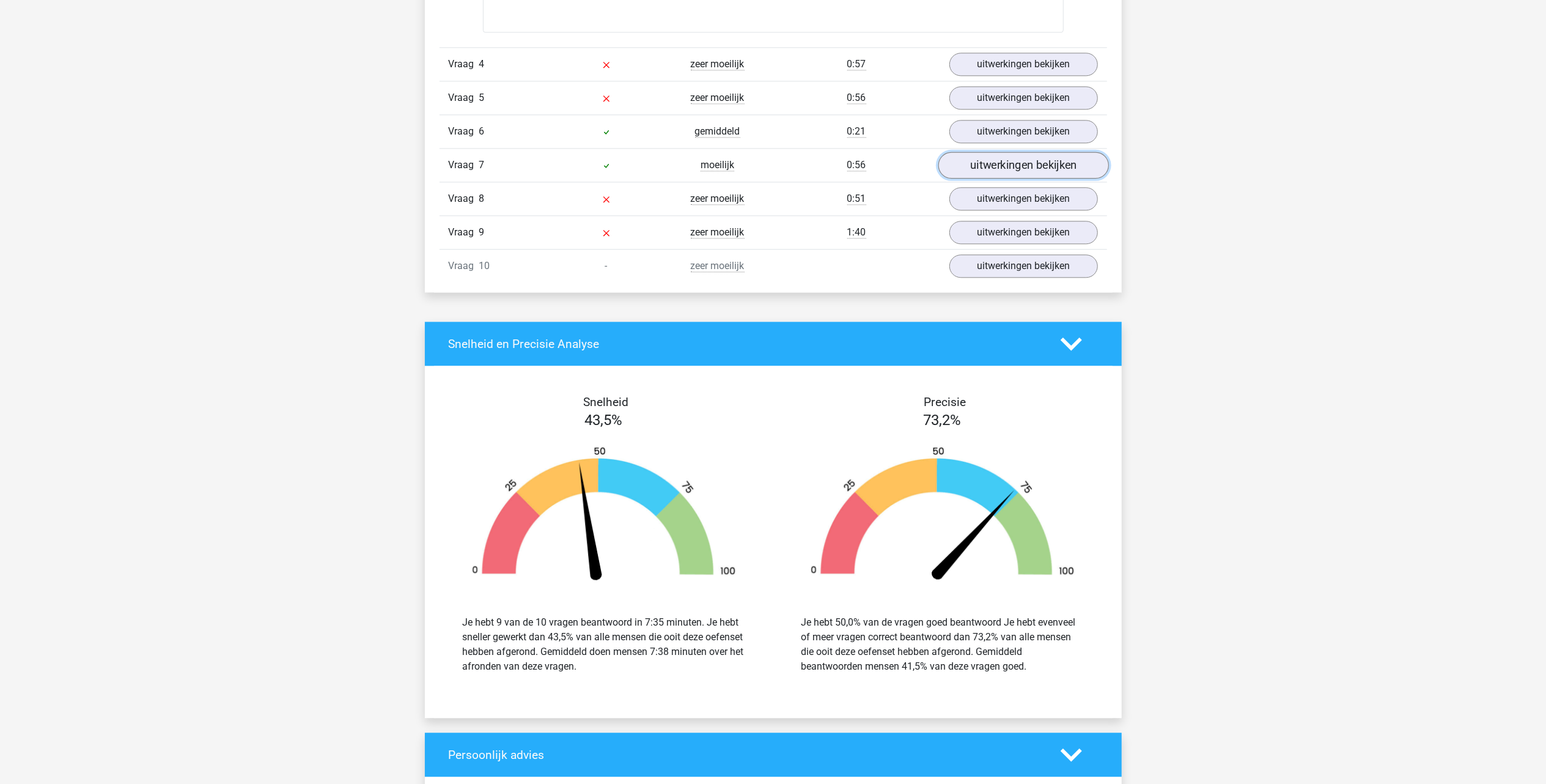
click at [1022, 160] on link "uitwerkingen bekijken" at bounding box center [1023, 164] width 171 height 27
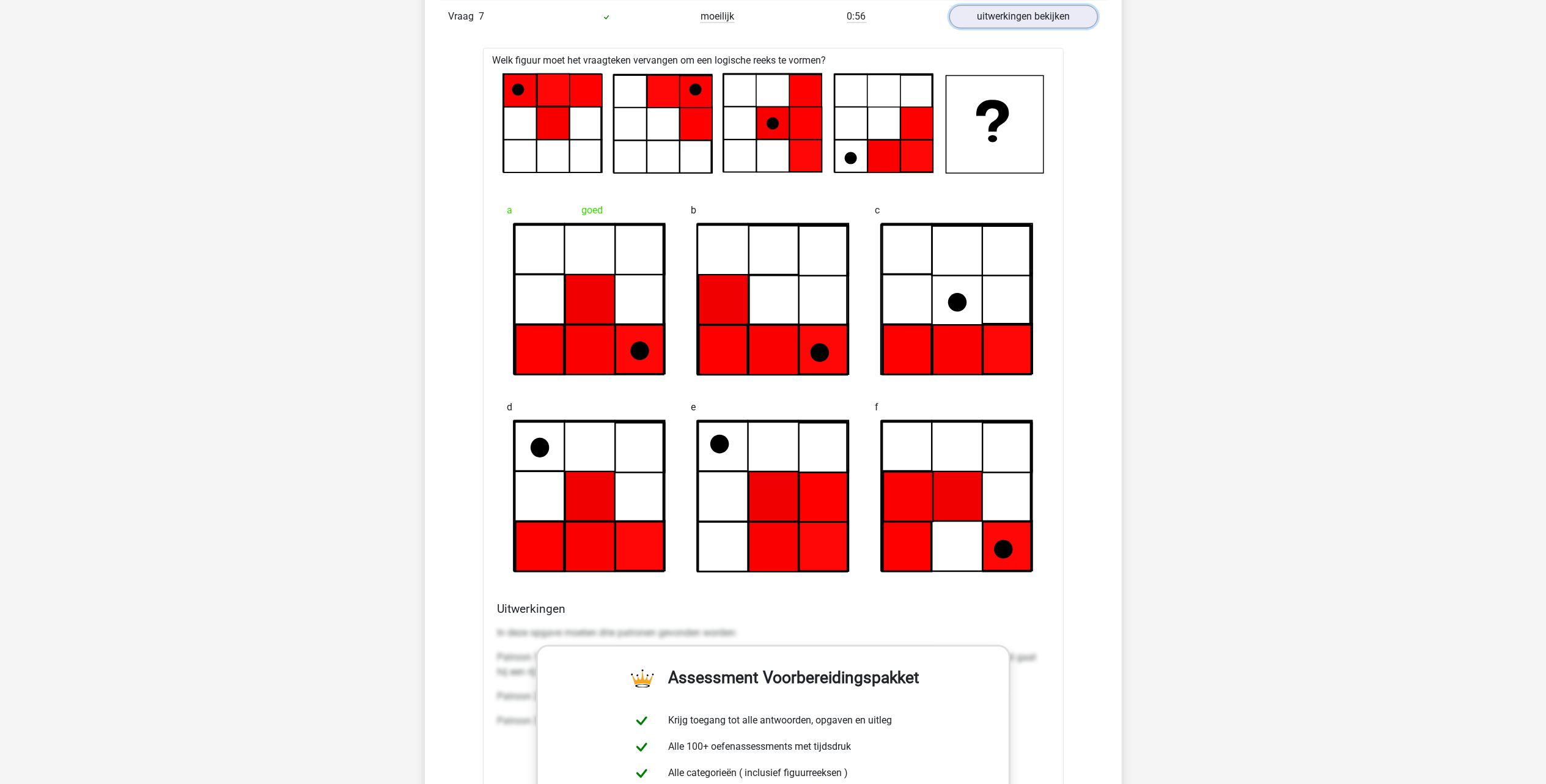
scroll to position [2812, 0]
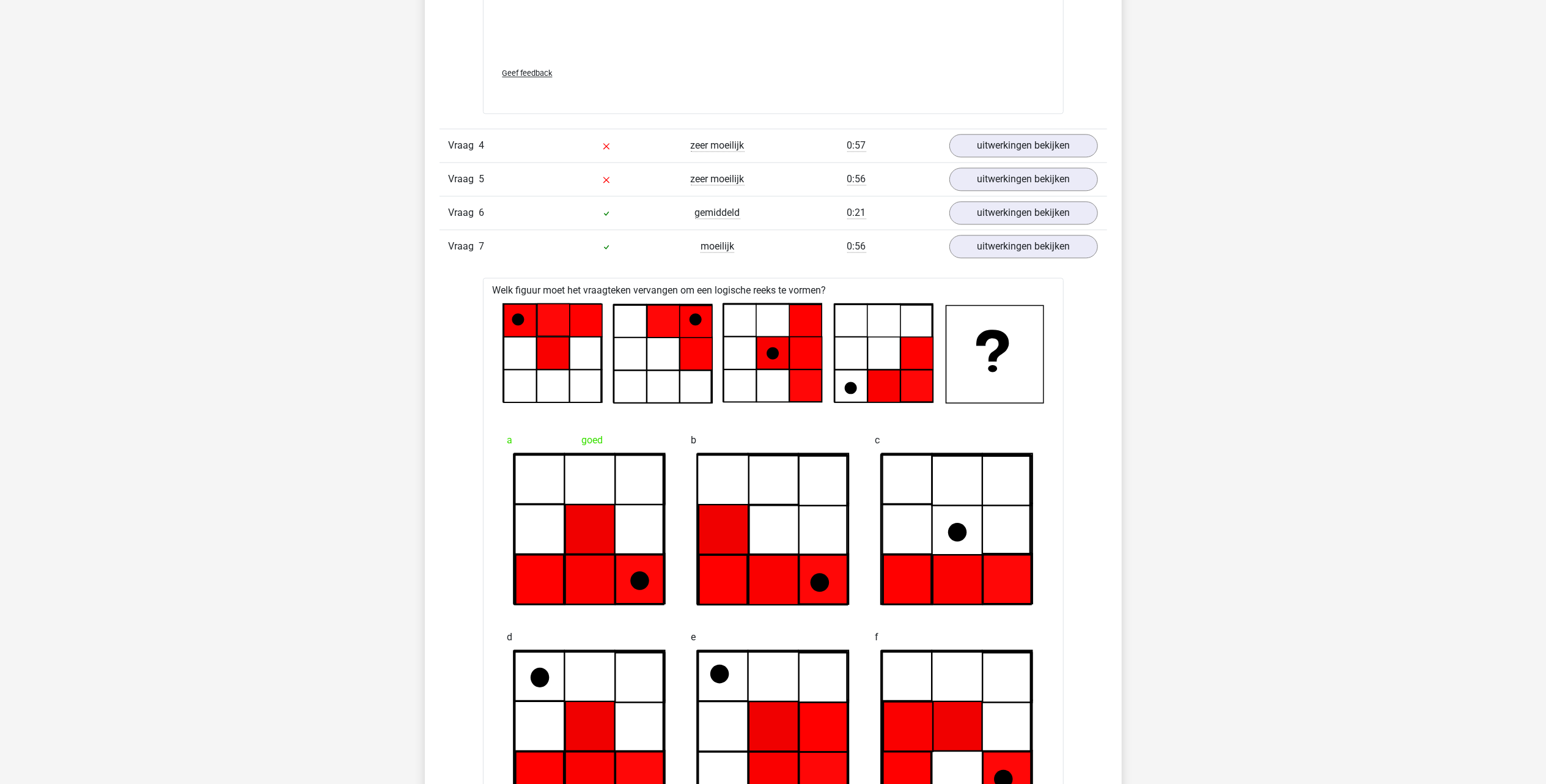
click at [999, 229] on div "Vraag 6 gemiddeld 0:21 uitwerkingen bekijken" at bounding box center [773, 212] width 668 height 34
click at [1001, 260] on link "uitwerkingen bekijken" at bounding box center [1023, 246] width 171 height 27
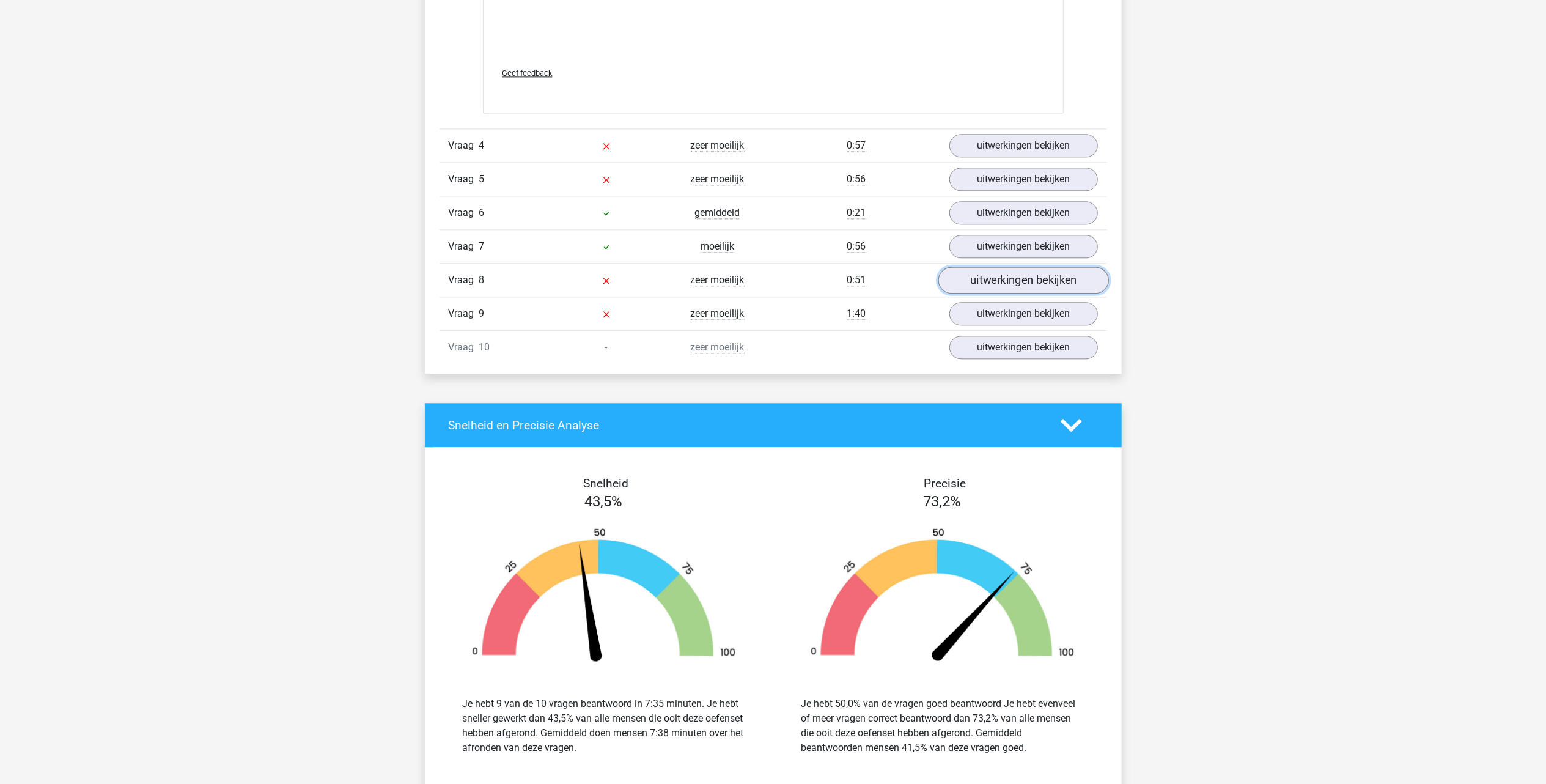
click at [1012, 287] on link "uitwerkingen bekijken" at bounding box center [1023, 280] width 171 height 27
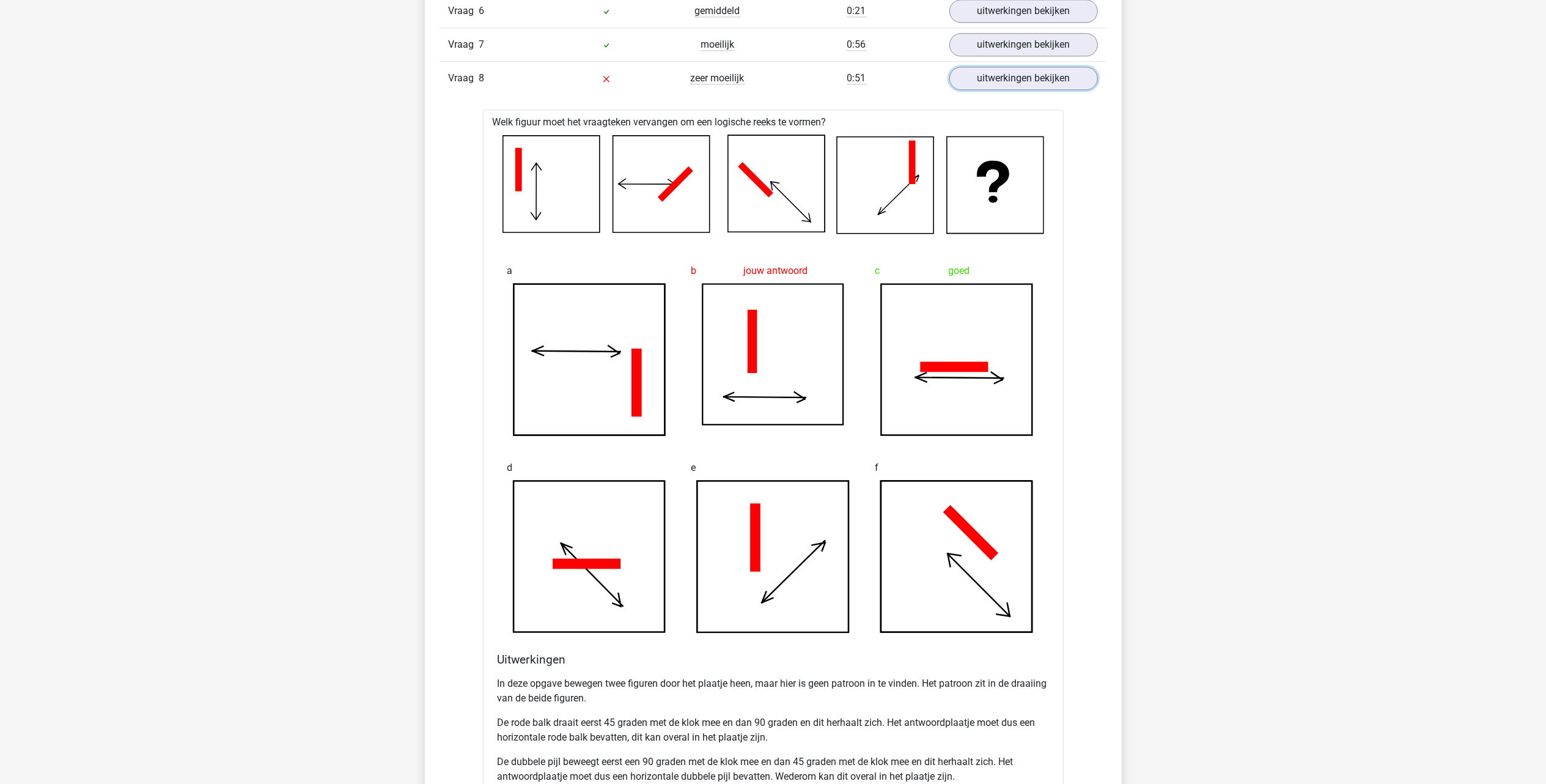
scroll to position [2975, 0]
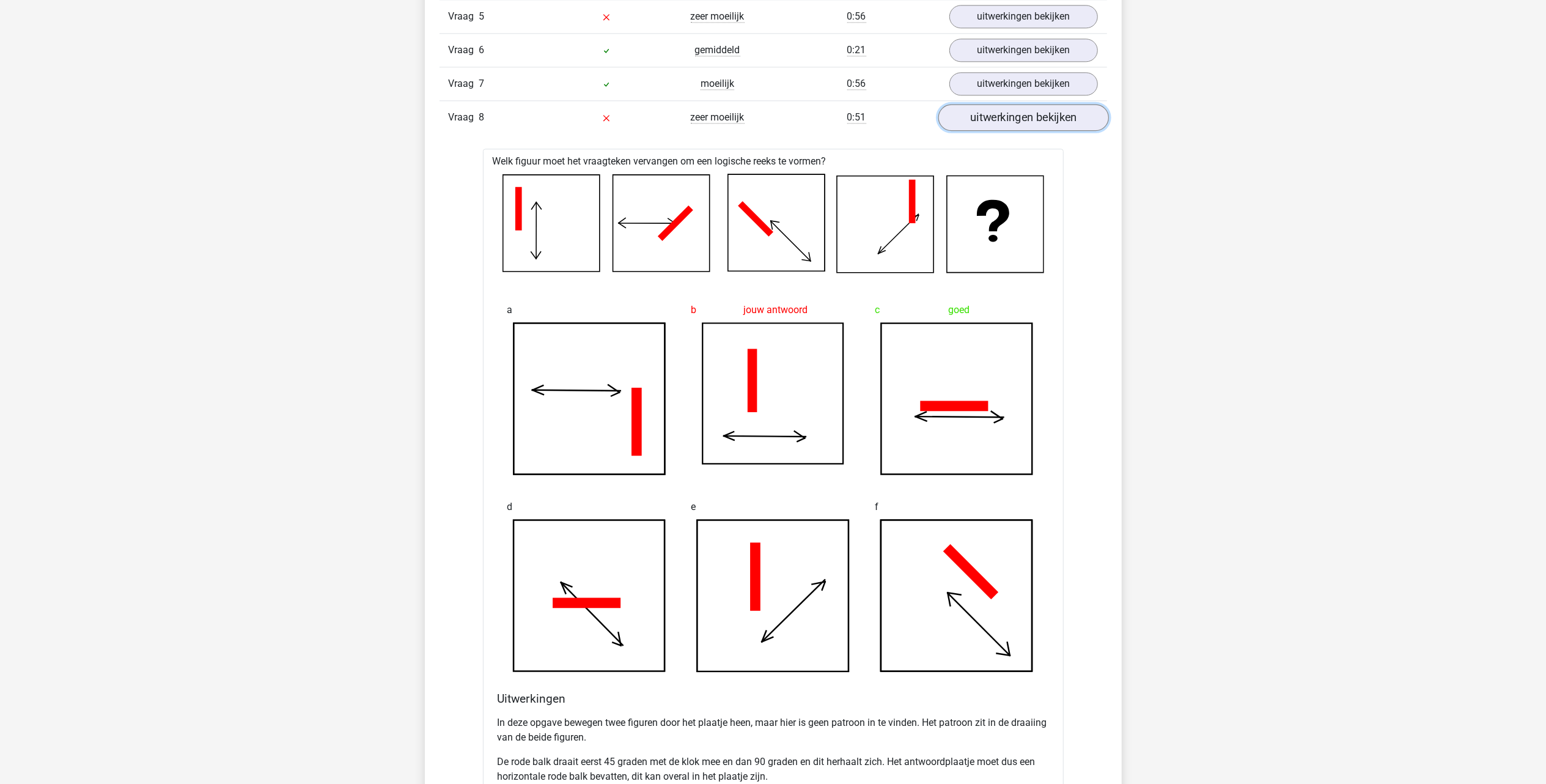
click at [1018, 124] on link "uitwerkingen bekijken" at bounding box center [1023, 117] width 171 height 27
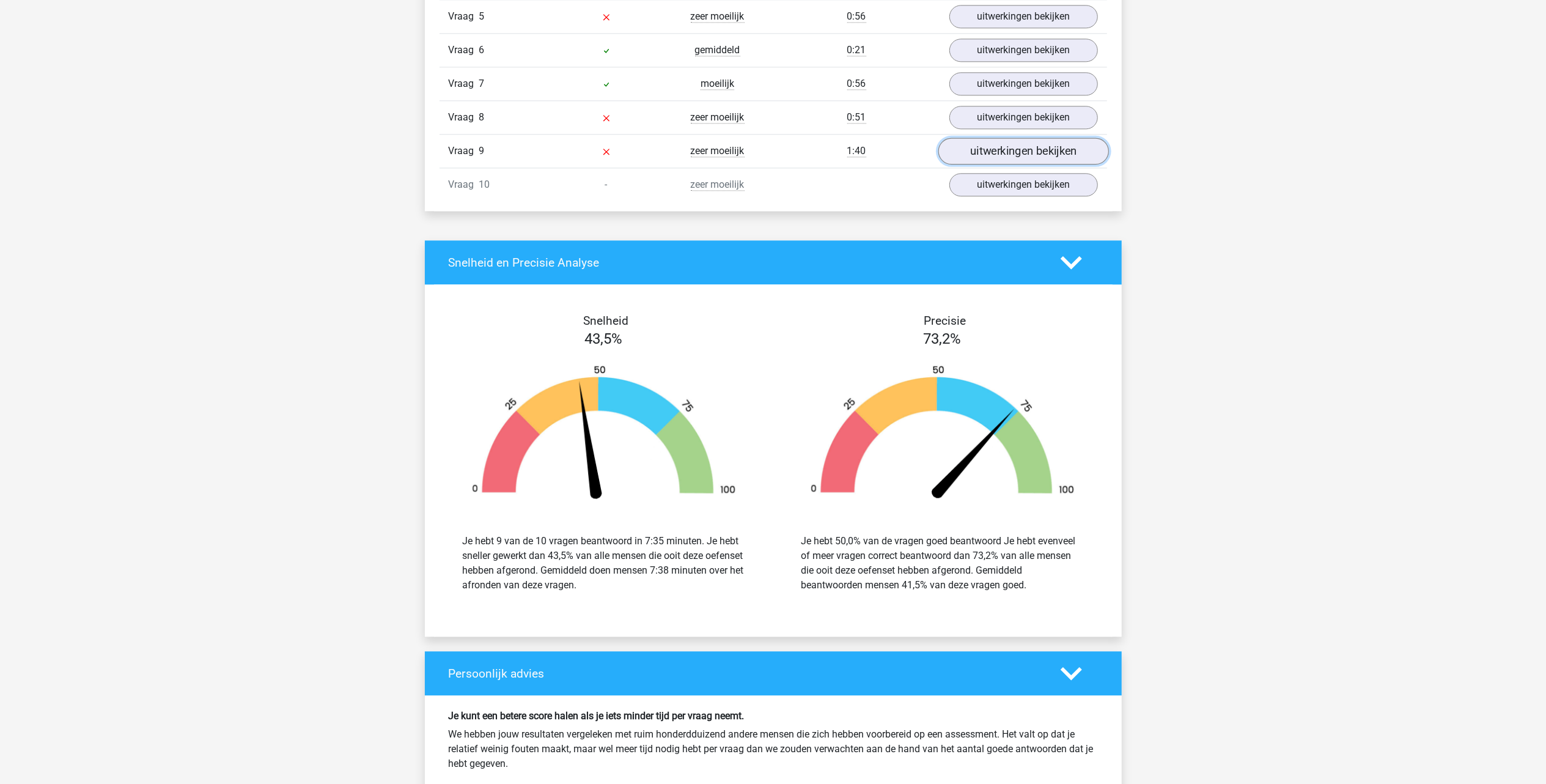
click at [1005, 160] on link "uitwerkingen bekijken" at bounding box center [1023, 151] width 171 height 27
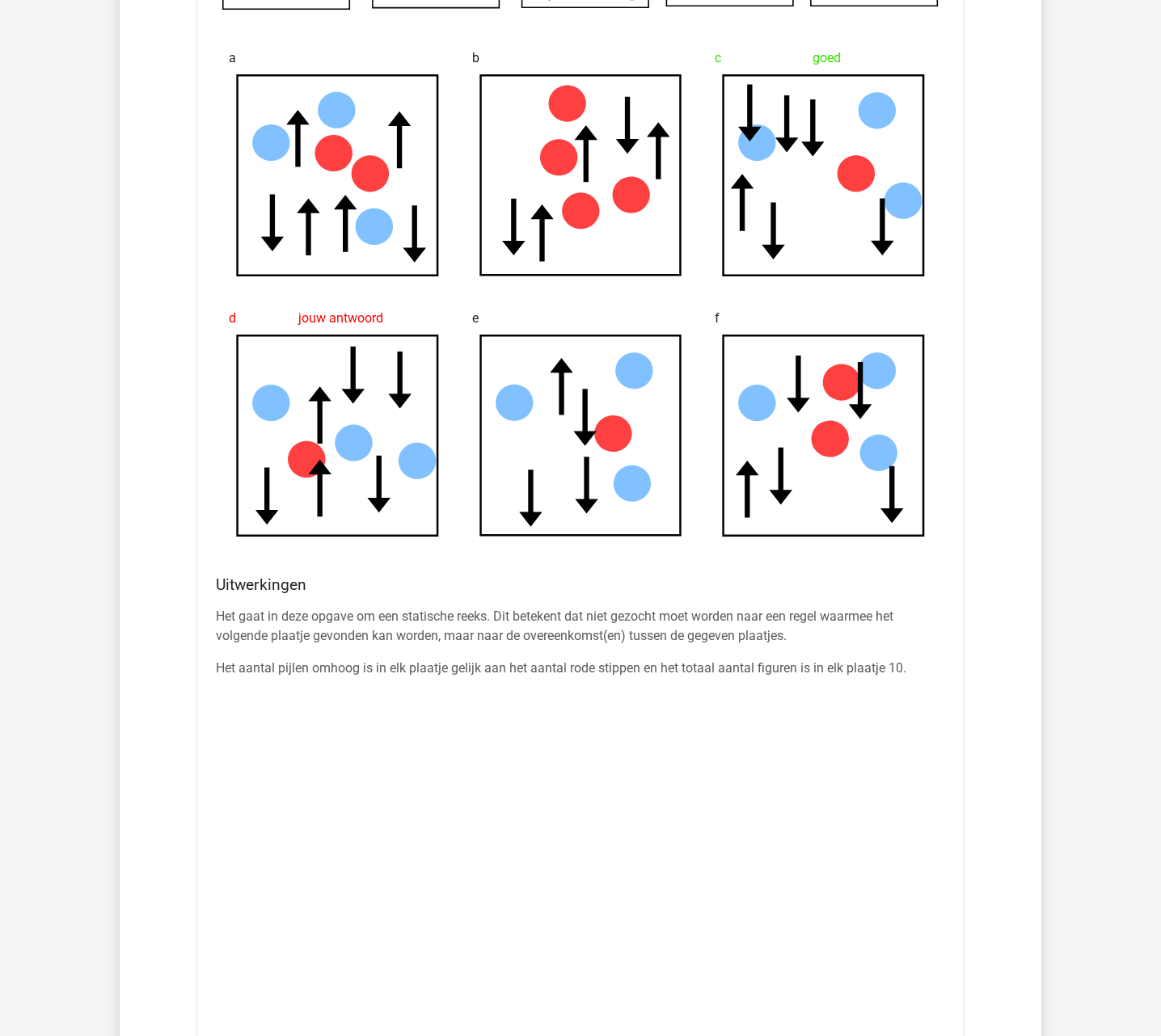
scroll to position [4139, 0]
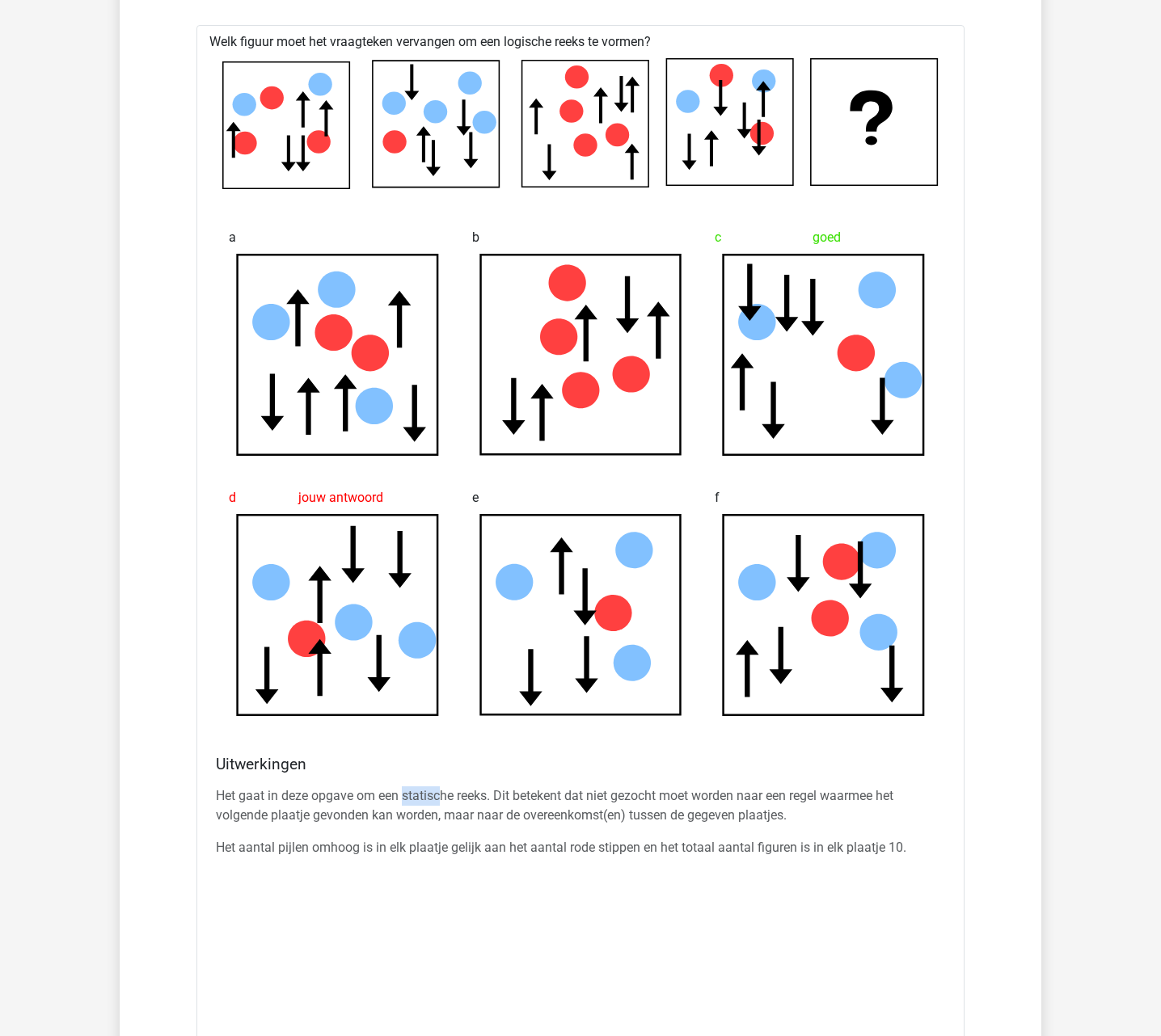
drag, startPoint x: 402, startPoint y: 800, endPoint x: 447, endPoint y: 805, distance: 45.3
click at [447, 776] on p "Het gaat in deze opgave om een statische reeks. Dit betekent dat niet gezocht m…" at bounding box center [580, 805] width 729 height 39
drag, startPoint x: 447, startPoint y: 805, endPoint x: 632, endPoint y: 884, distance: 201.2
click at [632, 776] on div "Het gaat in deze opgave om een statische reeks. Dit betekent dat niet gezocht m…" at bounding box center [580, 828] width 729 height 97
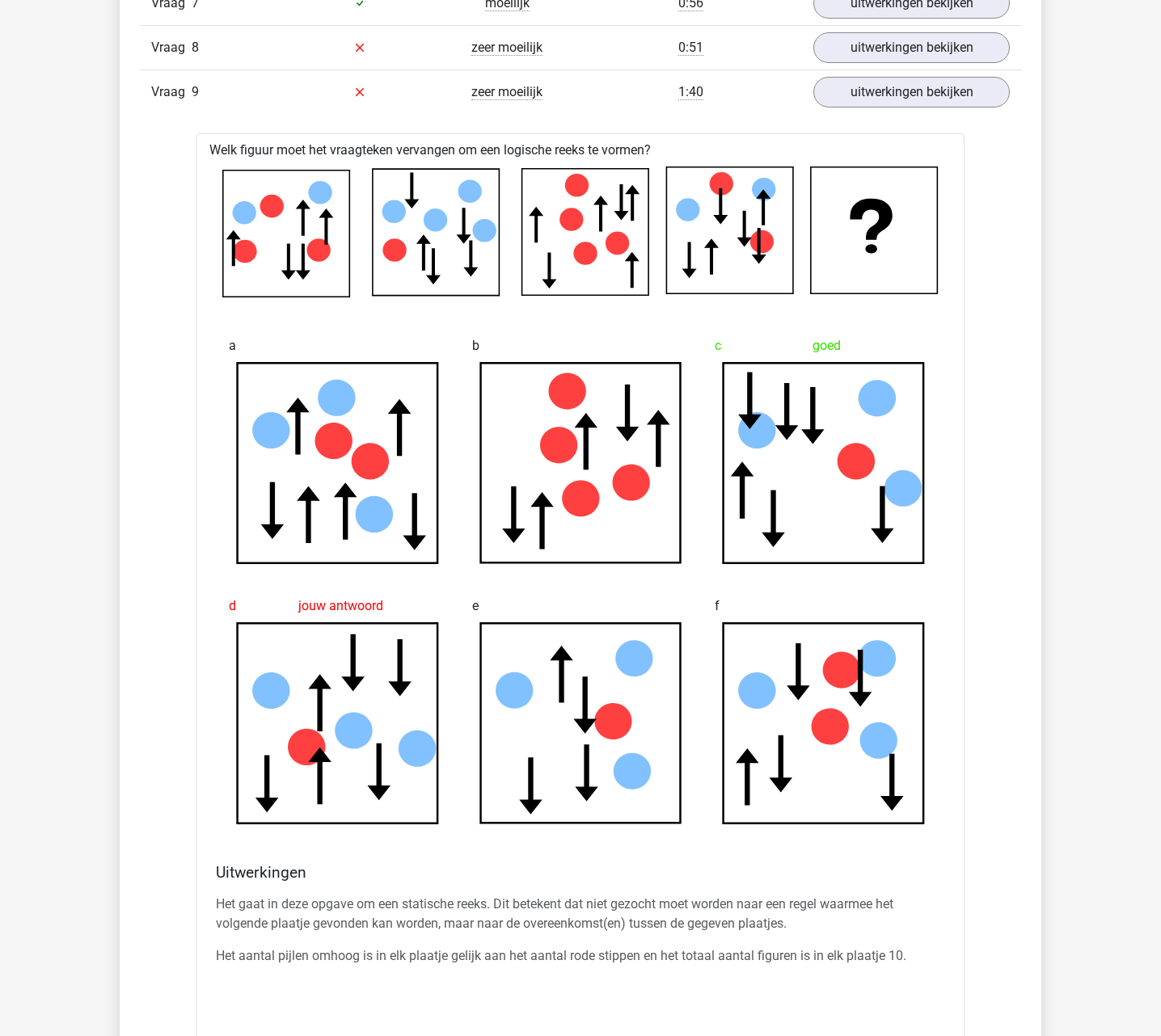
drag, startPoint x: 524, startPoint y: 97, endPoint x: 456, endPoint y: 95, distance: 68.0
click at [456, 95] on div "zeer moeilijk" at bounding box center [506, 92] width 147 height 19
click at [979, 101] on link "uitwerkingen bekijken" at bounding box center [911, 92] width 225 height 35
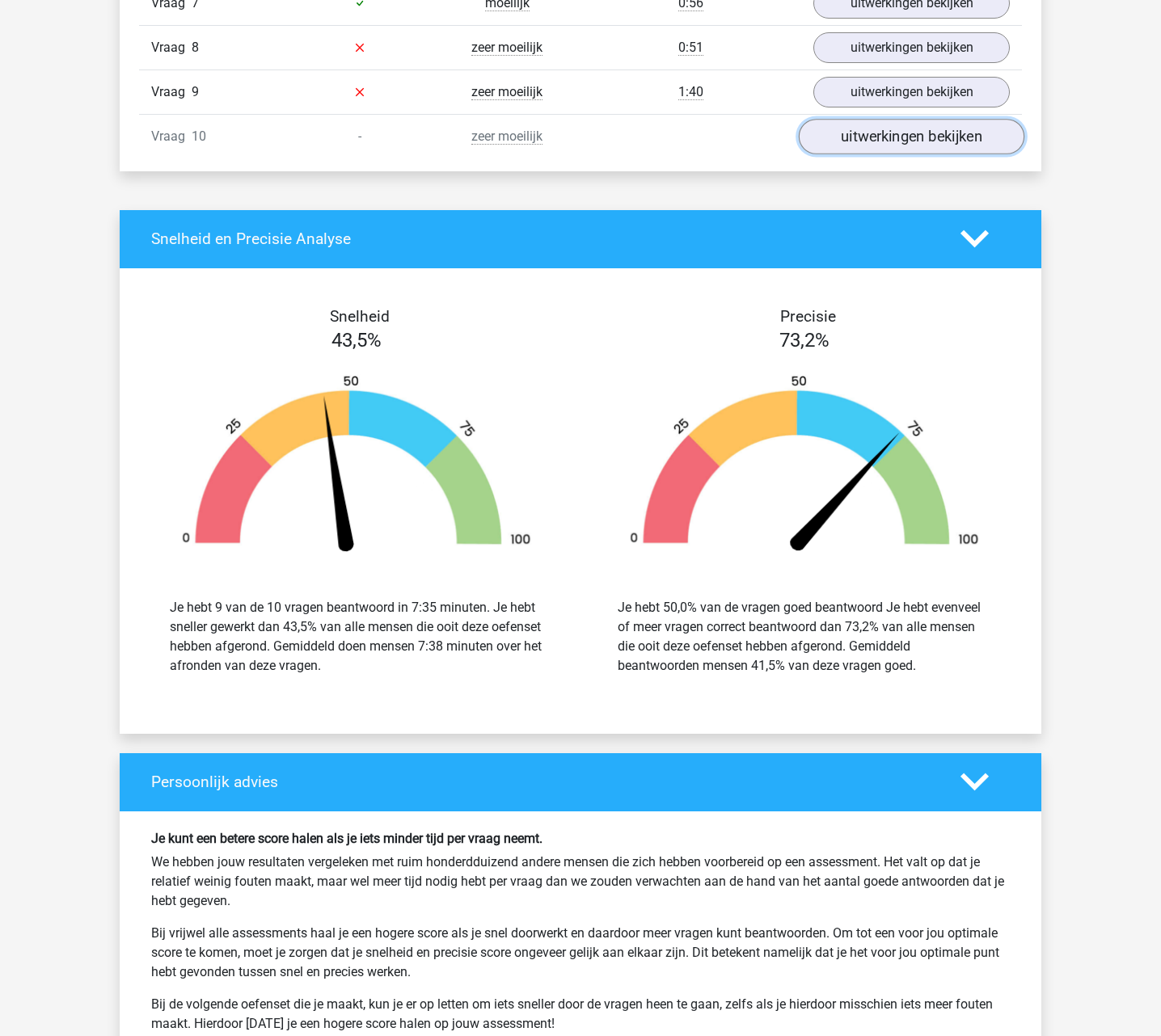
click at [903, 153] on link "uitwerkingen bekijken" at bounding box center [911, 136] width 225 height 35
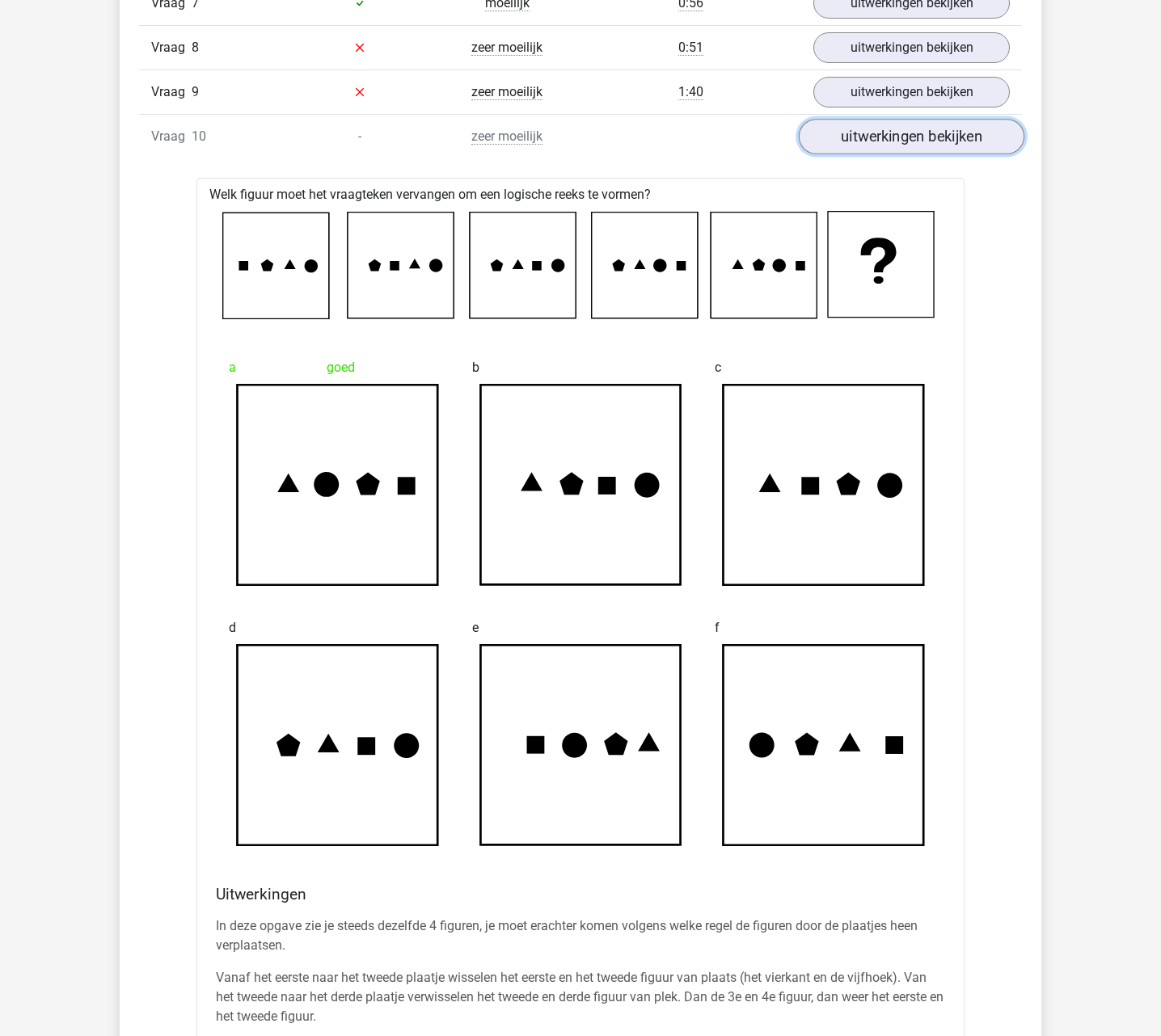
click at [865, 152] on link "uitwerkingen bekijken" at bounding box center [911, 136] width 225 height 35
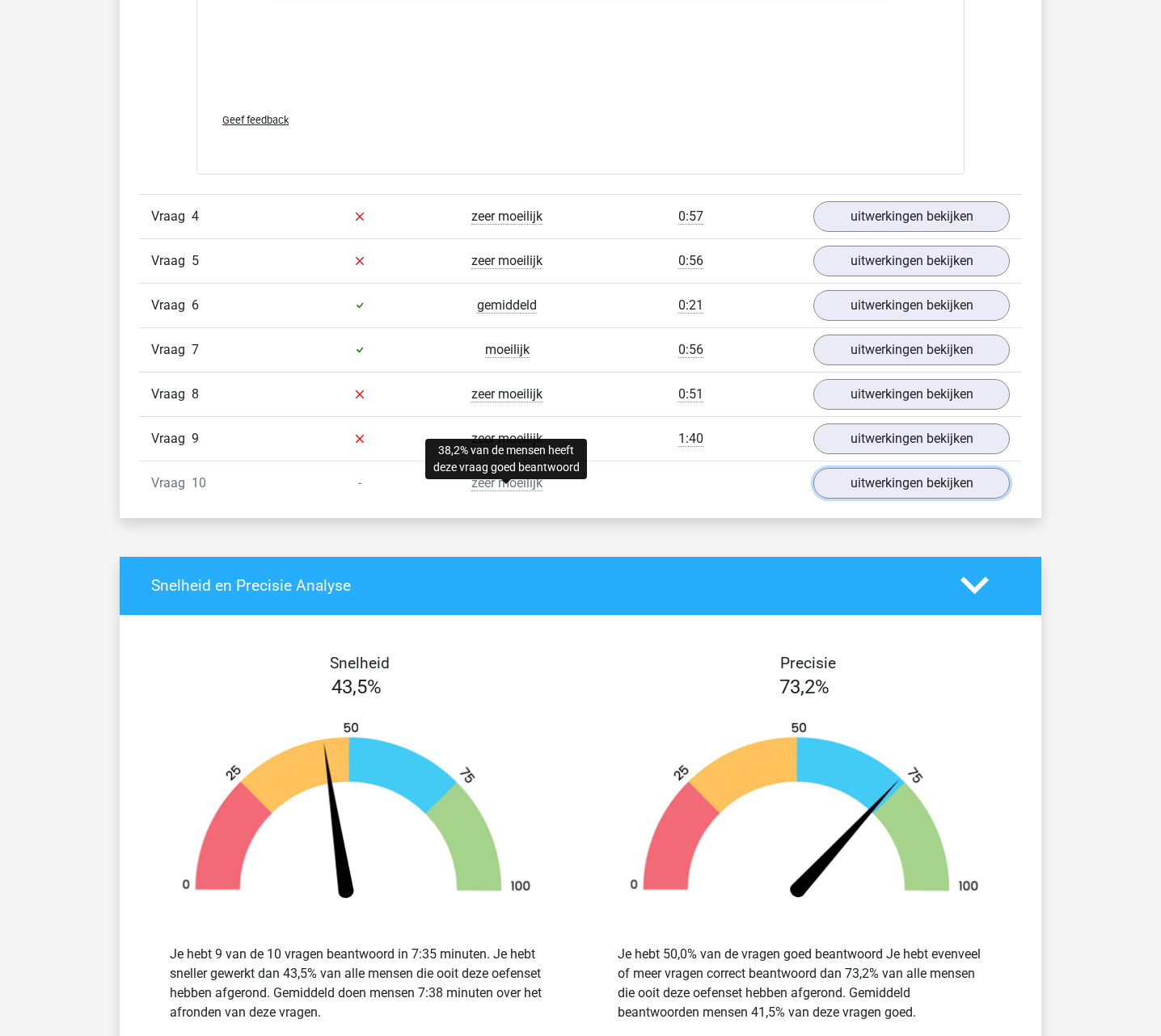
scroll to position [3493, 0]
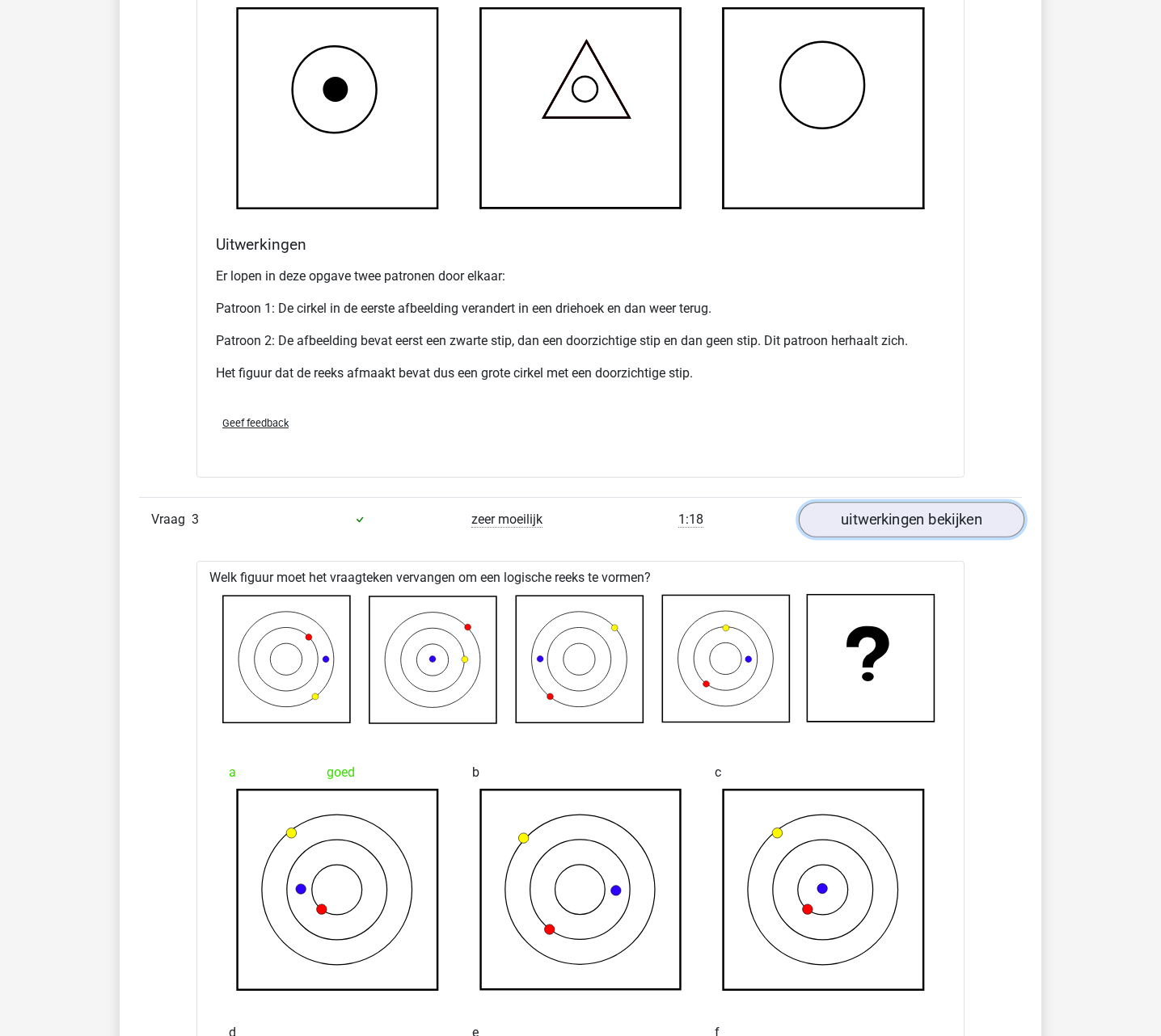
click at [912, 509] on link "uitwerkingen bekijken" at bounding box center [911, 519] width 225 height 35
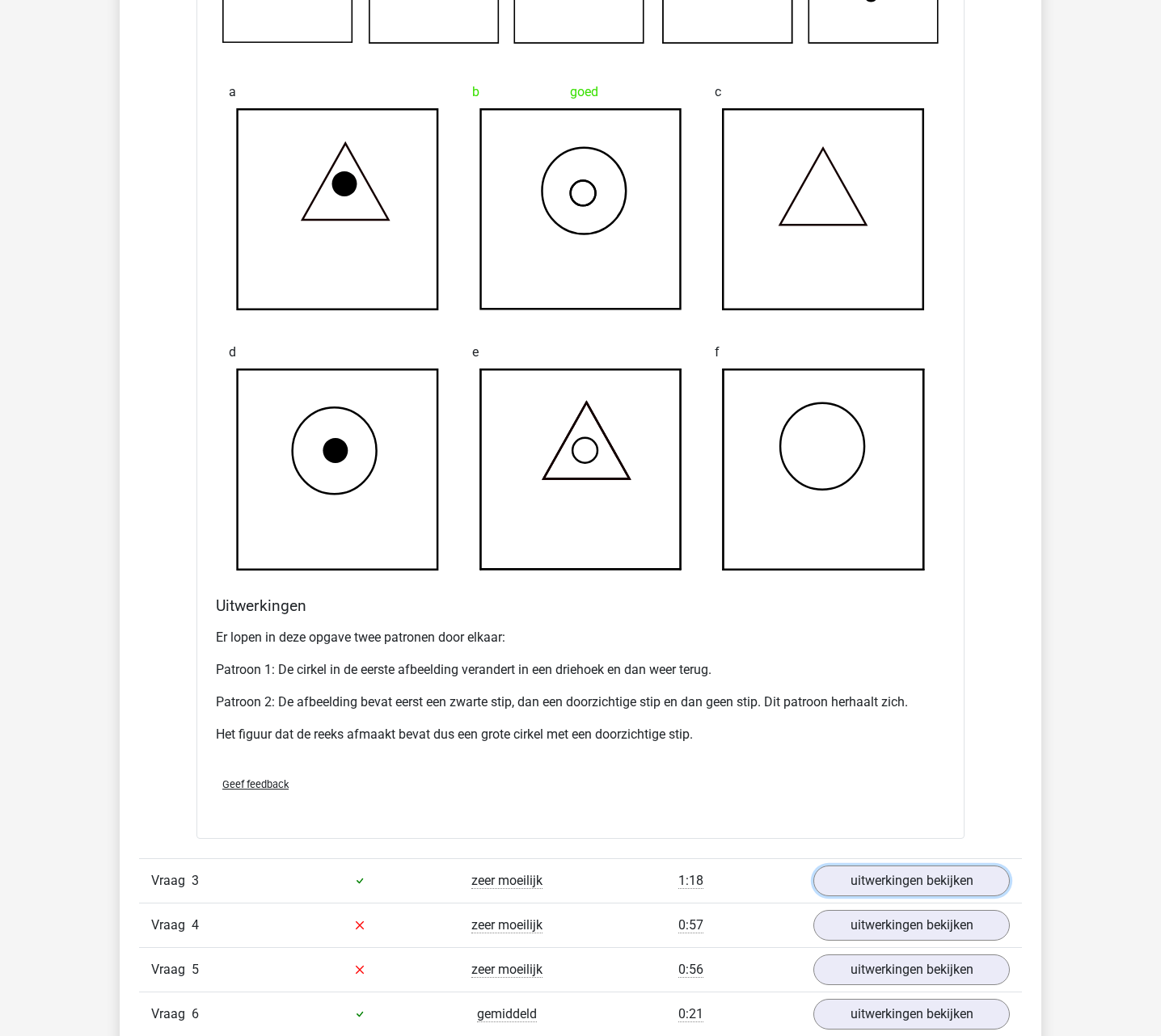
scroll to position [1231, 0]
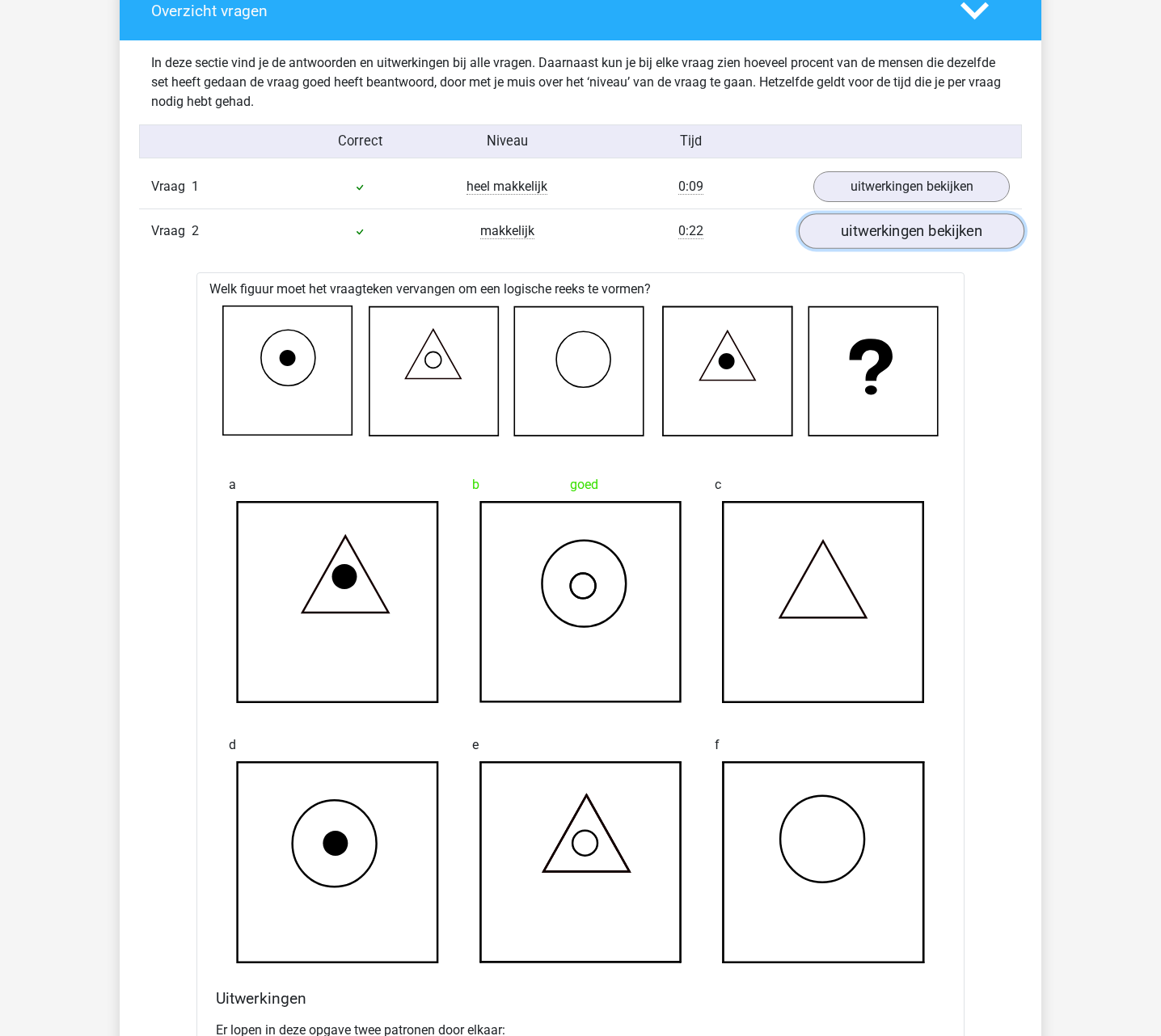
click at [937, 243] on link "uitwerkingen bekijken" at bounding box center [911, 232] width 225 height 35
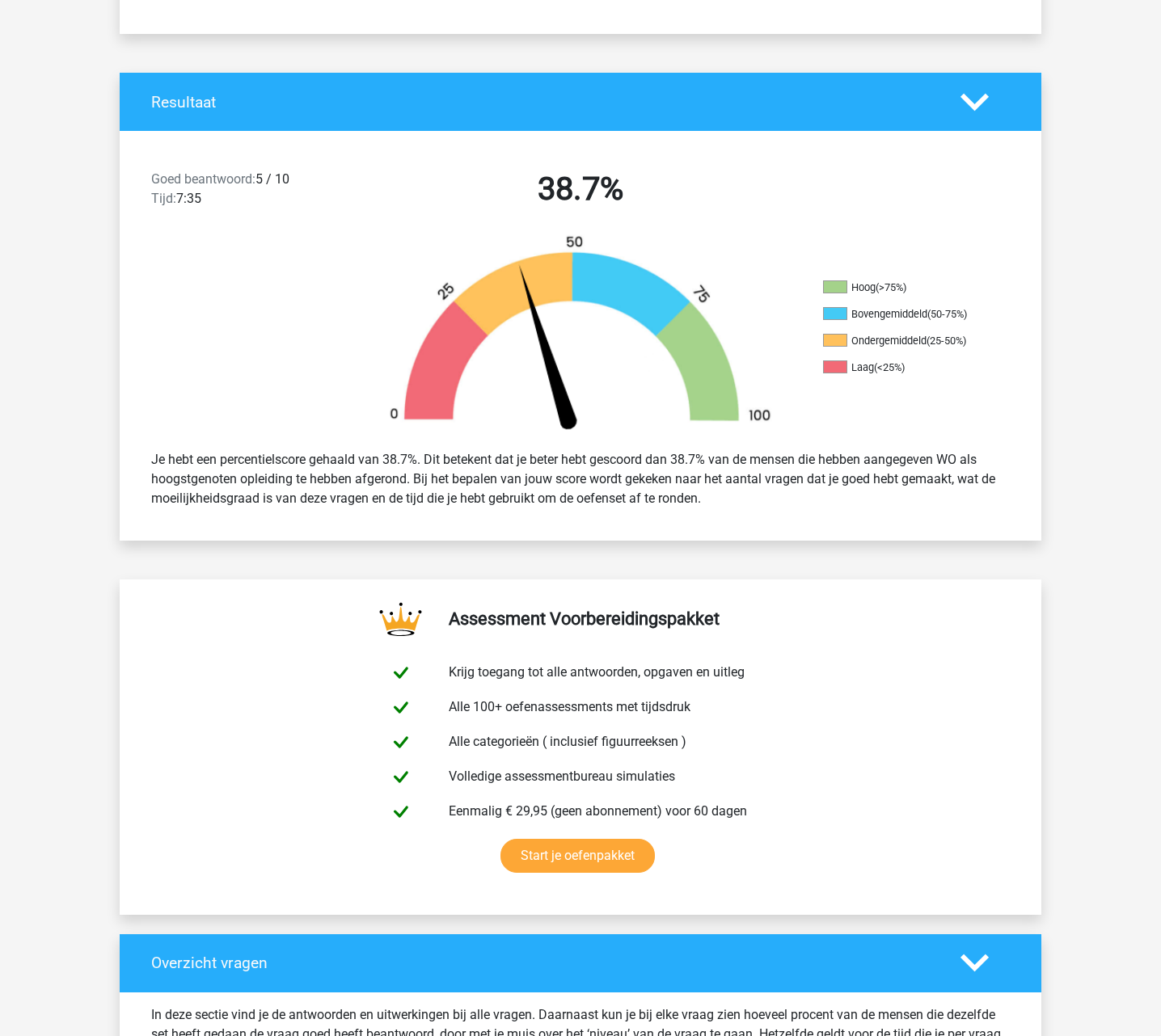
scroll to position [154, 0]
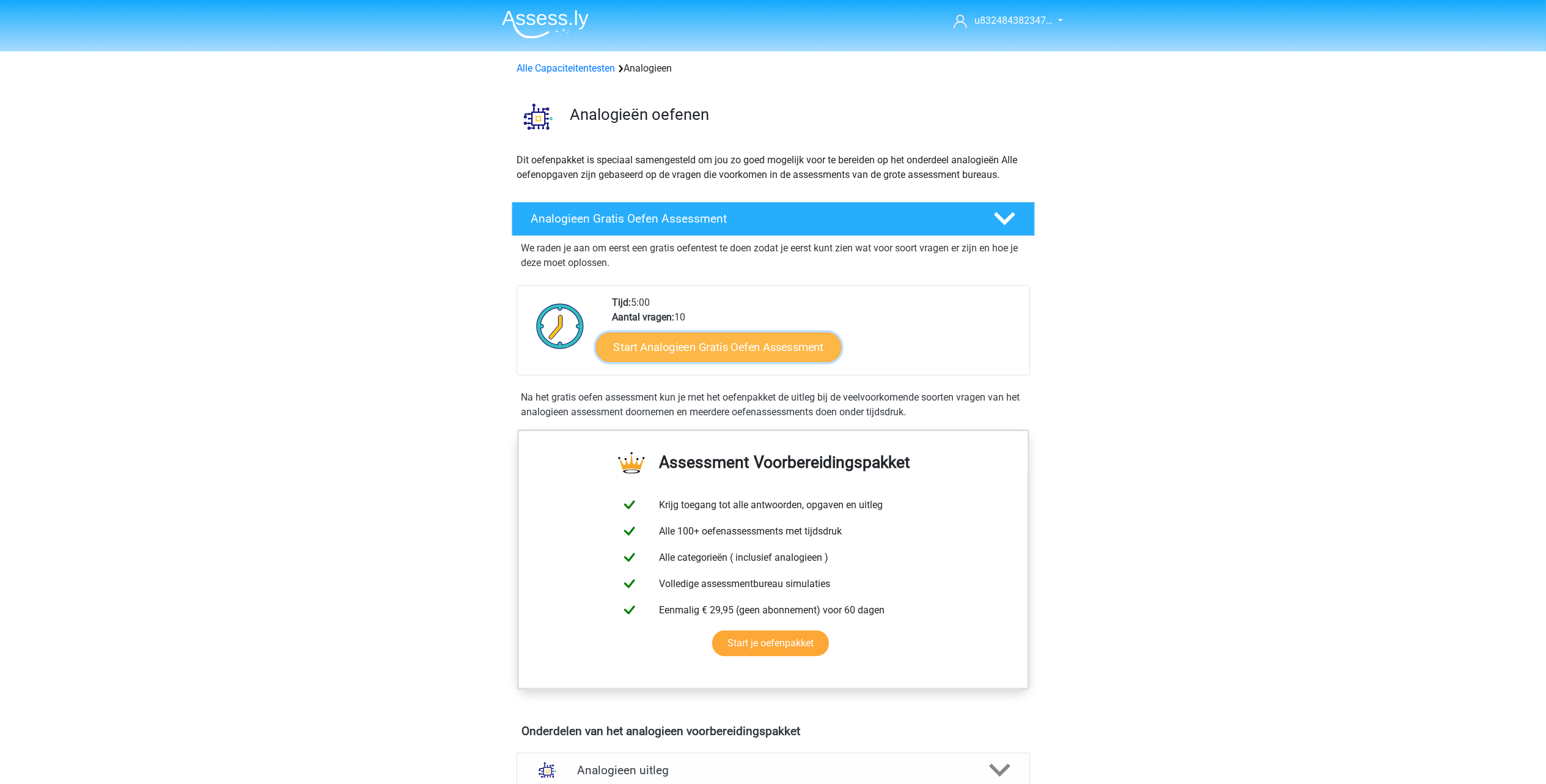
click at [712, 348] on link "Start Analogieen Gratis Oefen Assessment" at bounding box center [719, 347] width 245 height 30
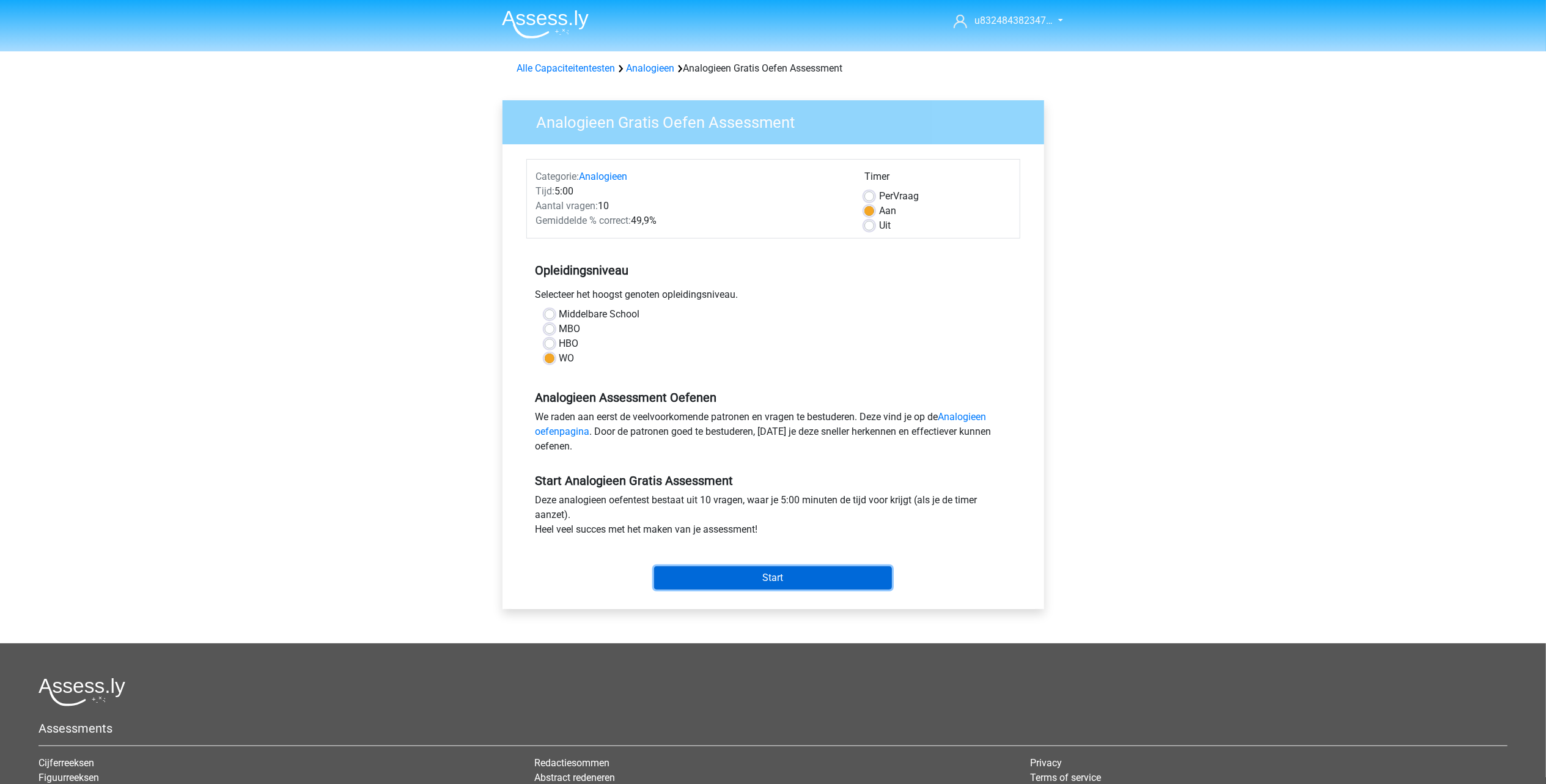
click at [781, 585] on input "Start" at bounding box center [773, 578] width 238 height 23
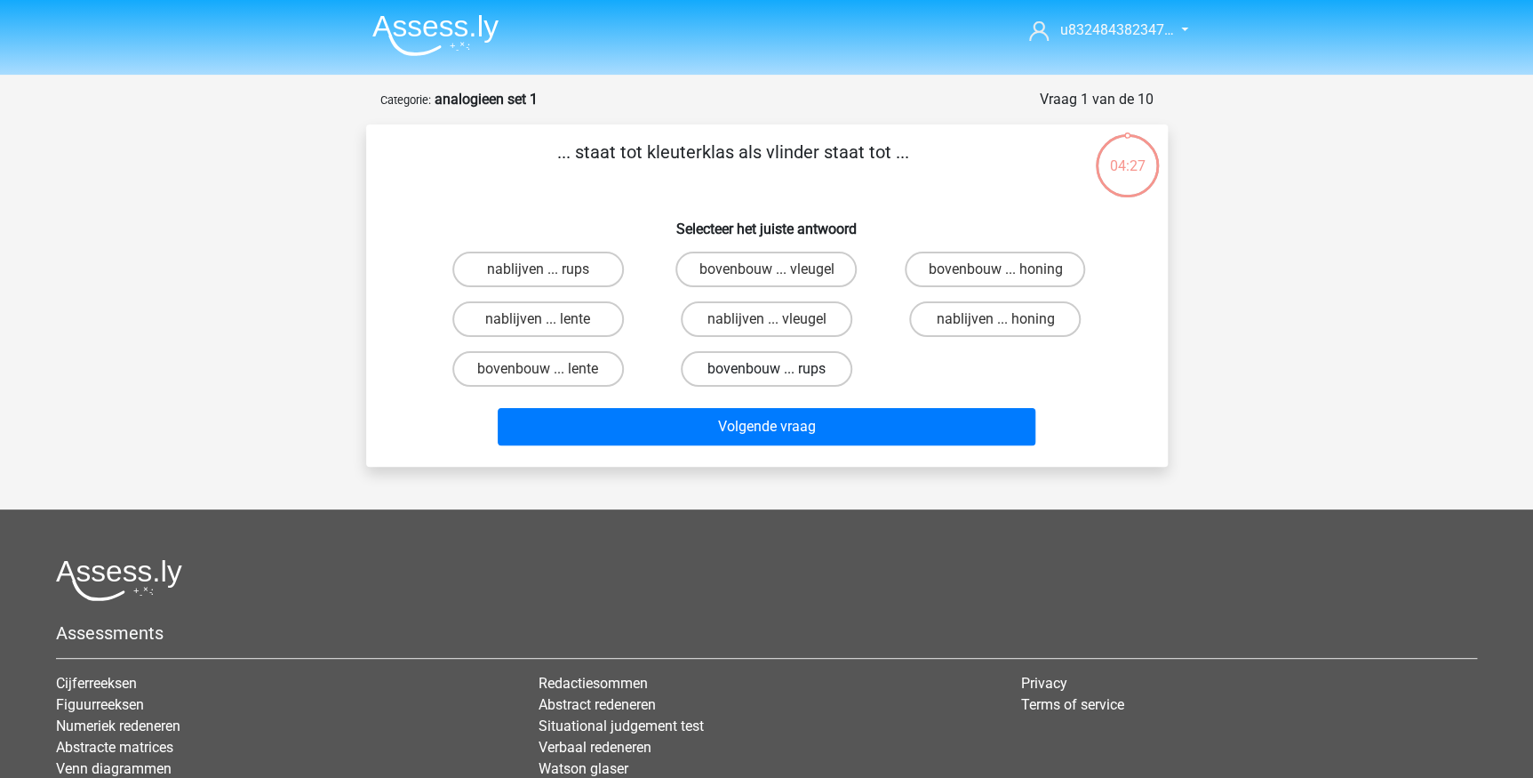
click at [759, 367] on label "bovenbouw ... rups" at bounding box center [767, 369] width 172 height 36
click at [766, 369] on input "bovenbouw ... rups" at bounding box center [772, 375] width 12 height 12
radio input "true"
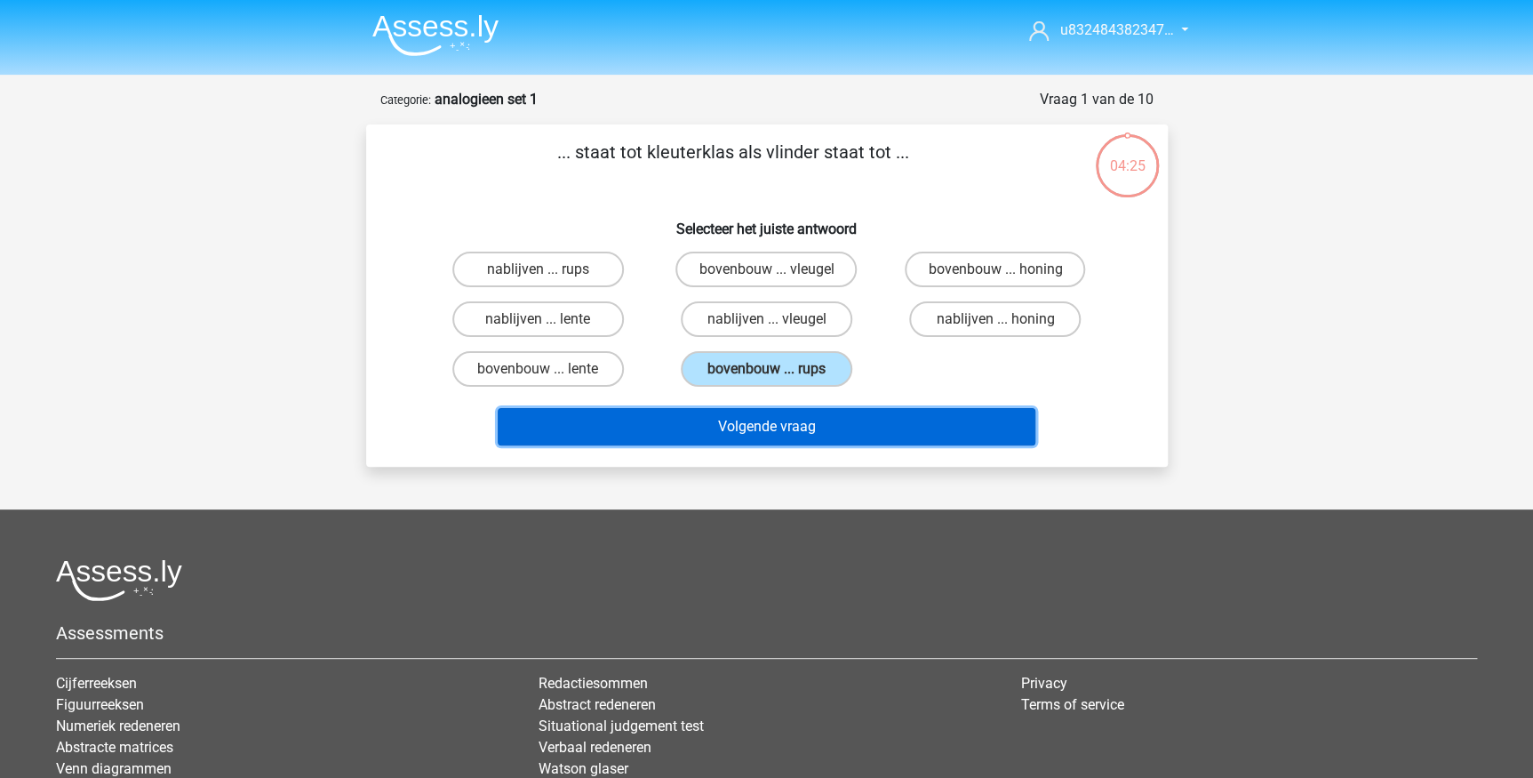
click at [797, 428] on button "Volgende vraag" at bounding box center [767, 426] width 538 height 37
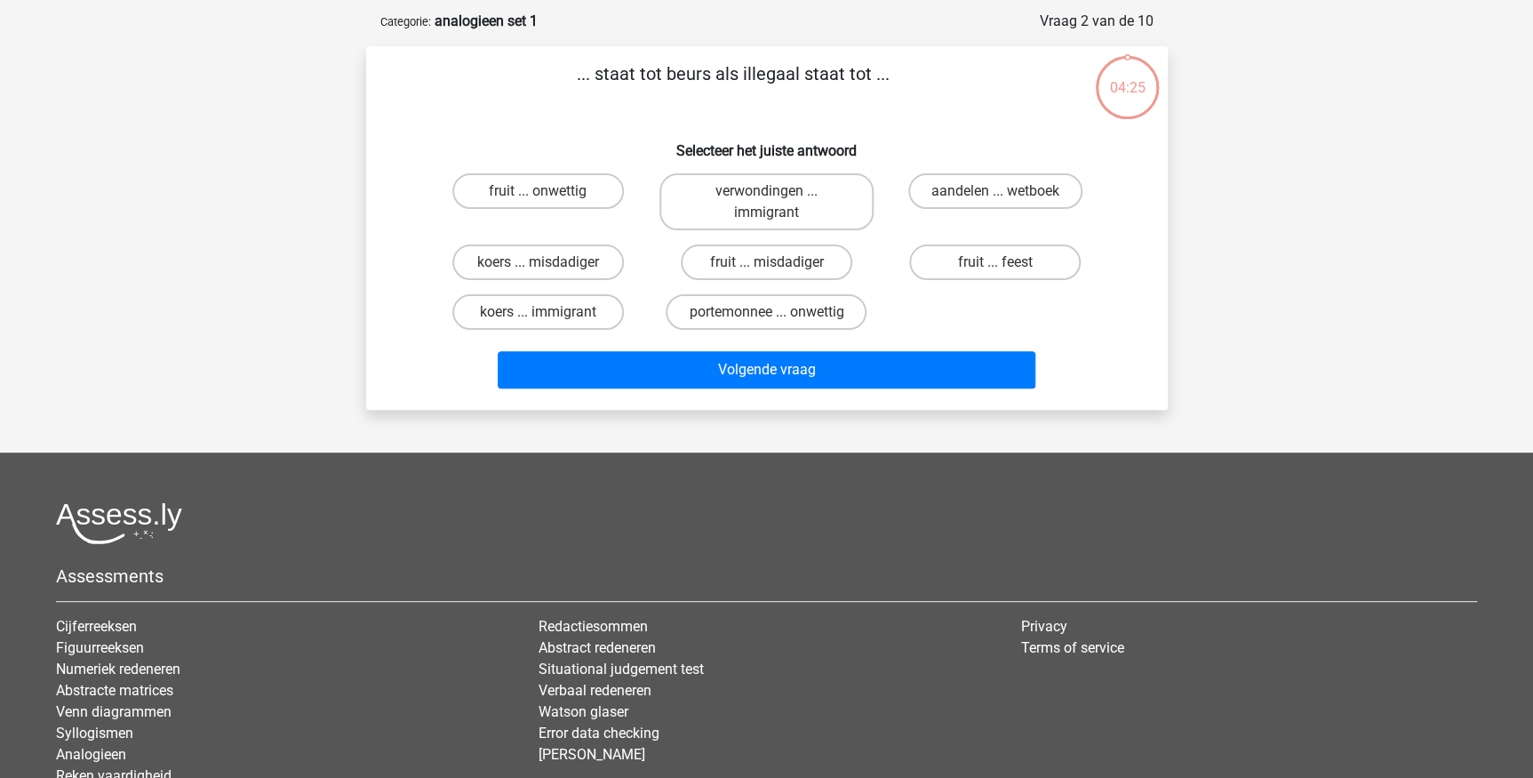
scroll to position [8, 0]
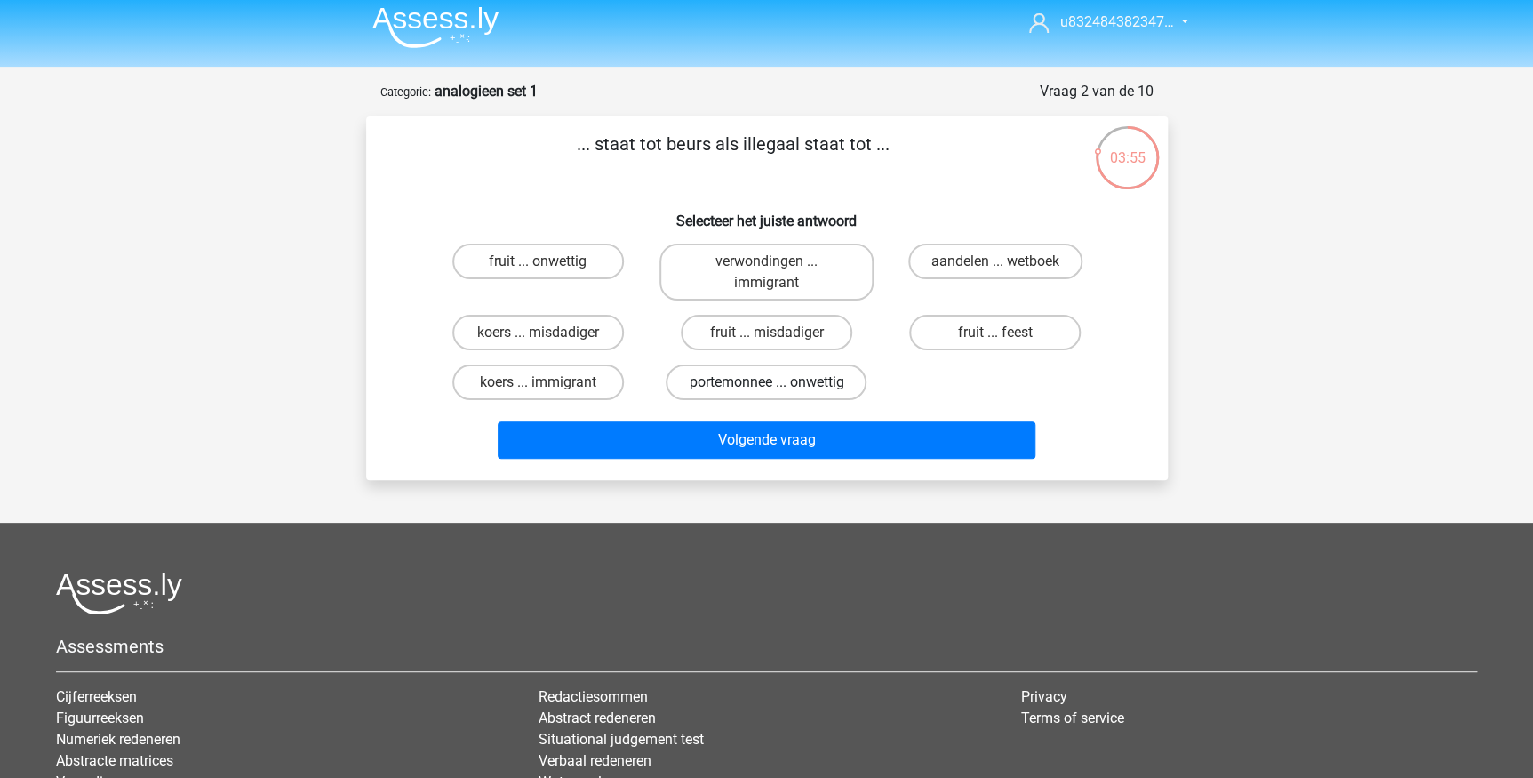
click at [747, 385] on label "portemonnee ... onwettig" at bounding box center [766, 382] width 201 height 36
click at [766, 385] on input "portemonnee ... onwettig" at bounding box center [772, 388] width 12 height 12
radio input "true"
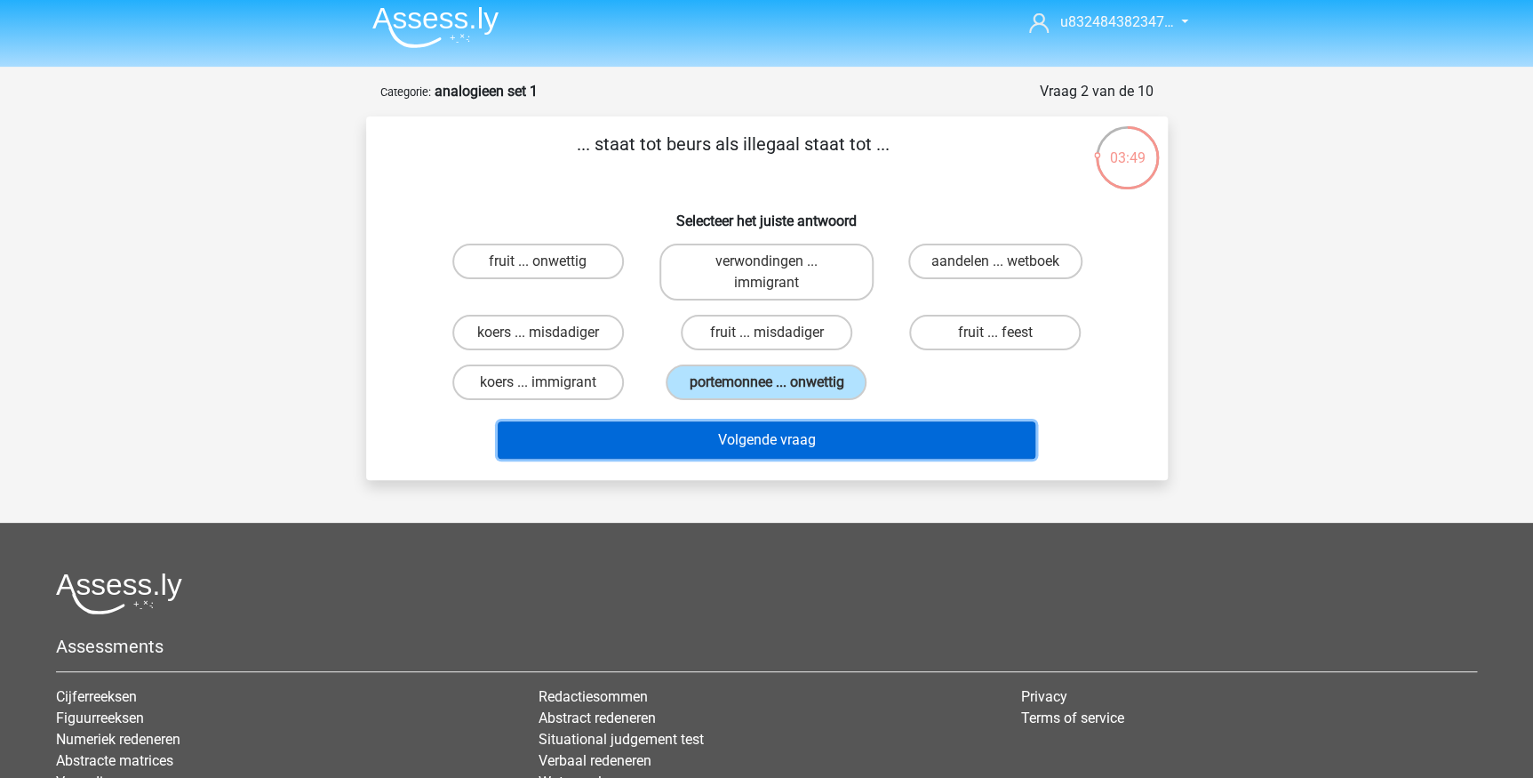
click at [797, 446] on button "Volgende vraag" at bounding box center [767, 439] width 538 height 37
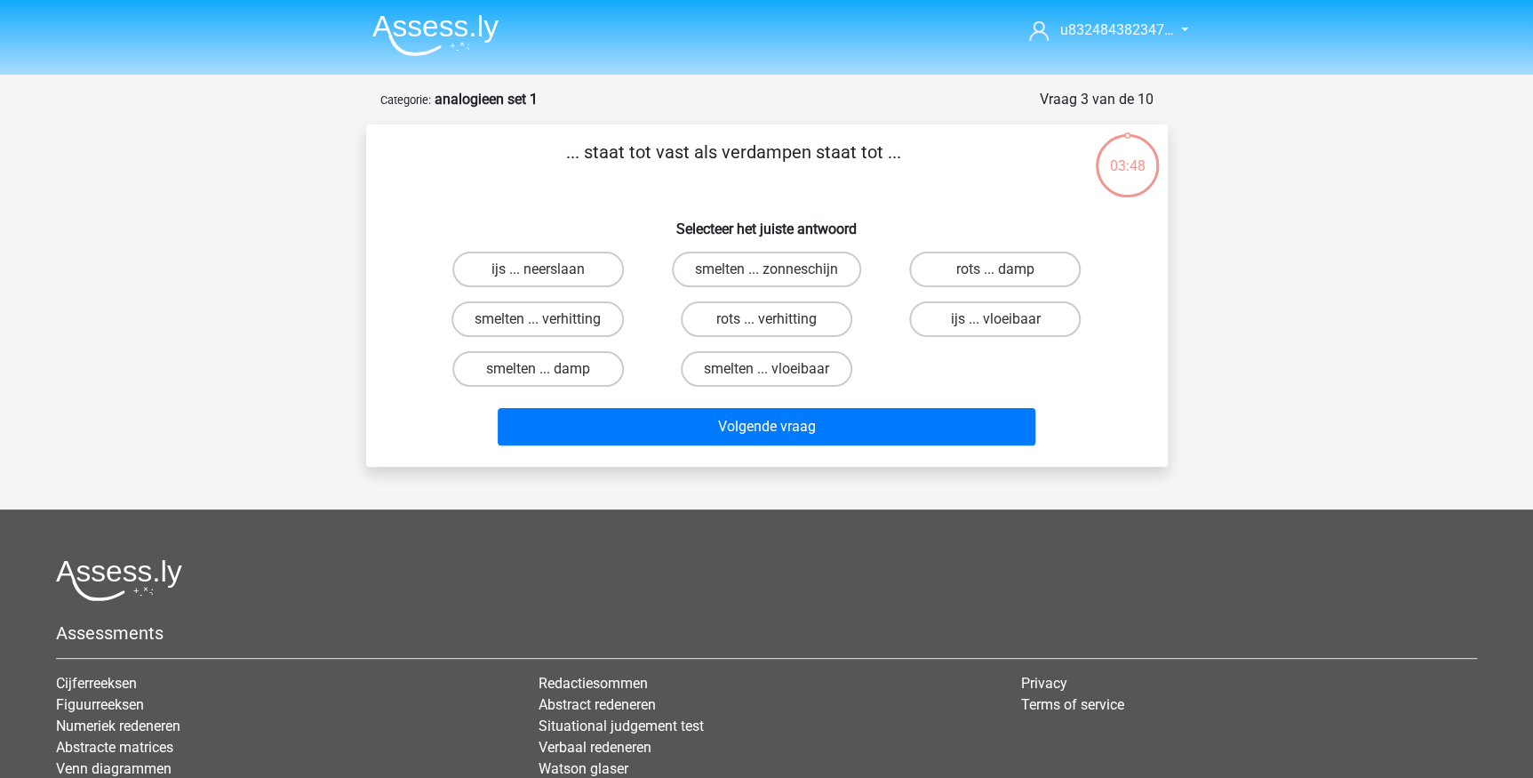
scroll to position [0, 0]
click at [810, 363] on label "smelten ... vloeibaar" at bounding box center [767, 369] width 172 height 36
click at [778, 369] on input "smelten ... vloeibaar" at bounding box center [772, 375] width 12 height 12
radio input "true"
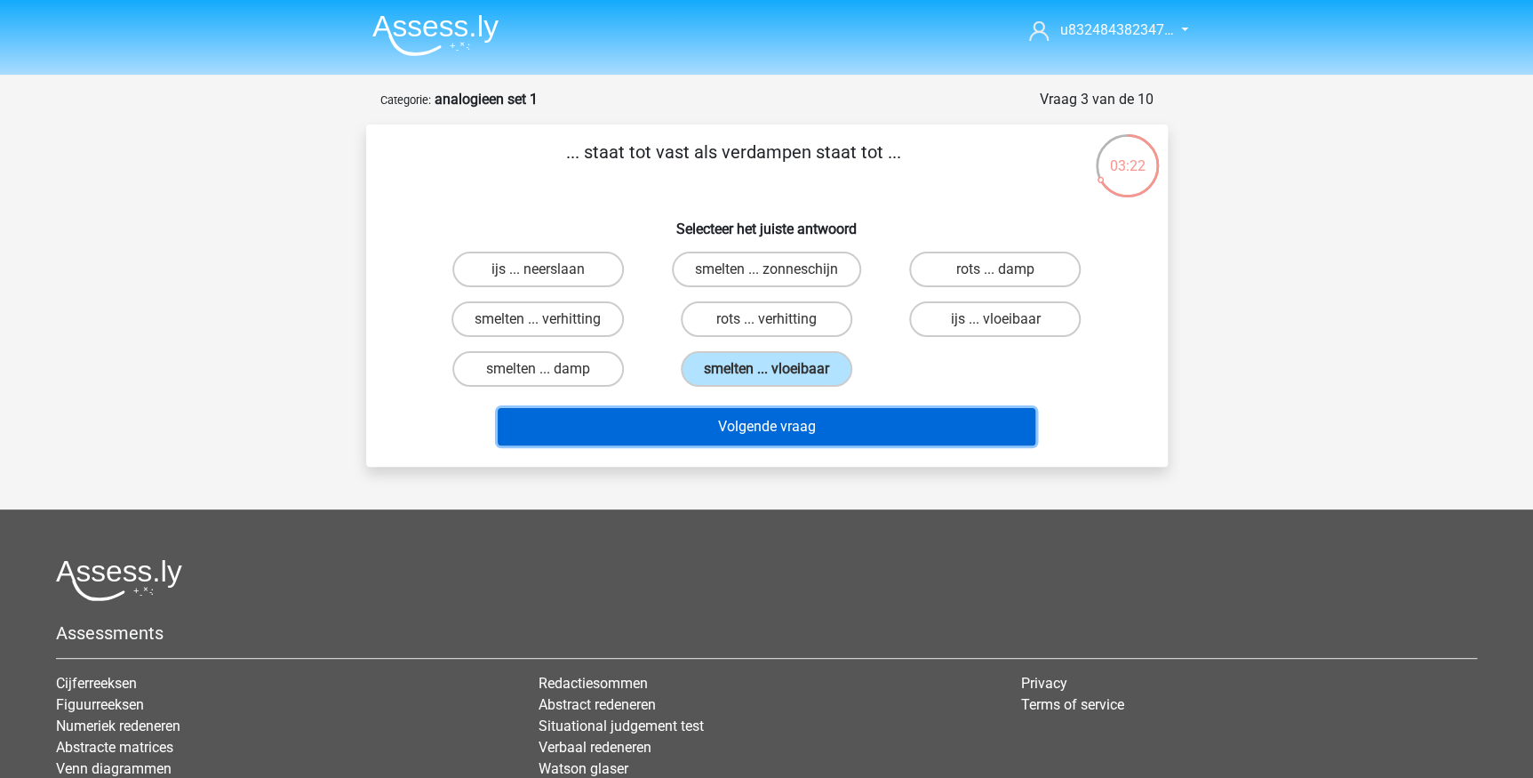
click at [773, 431] on button "Volgende vraag" at bounding box center [767, 426] width 538 height 37
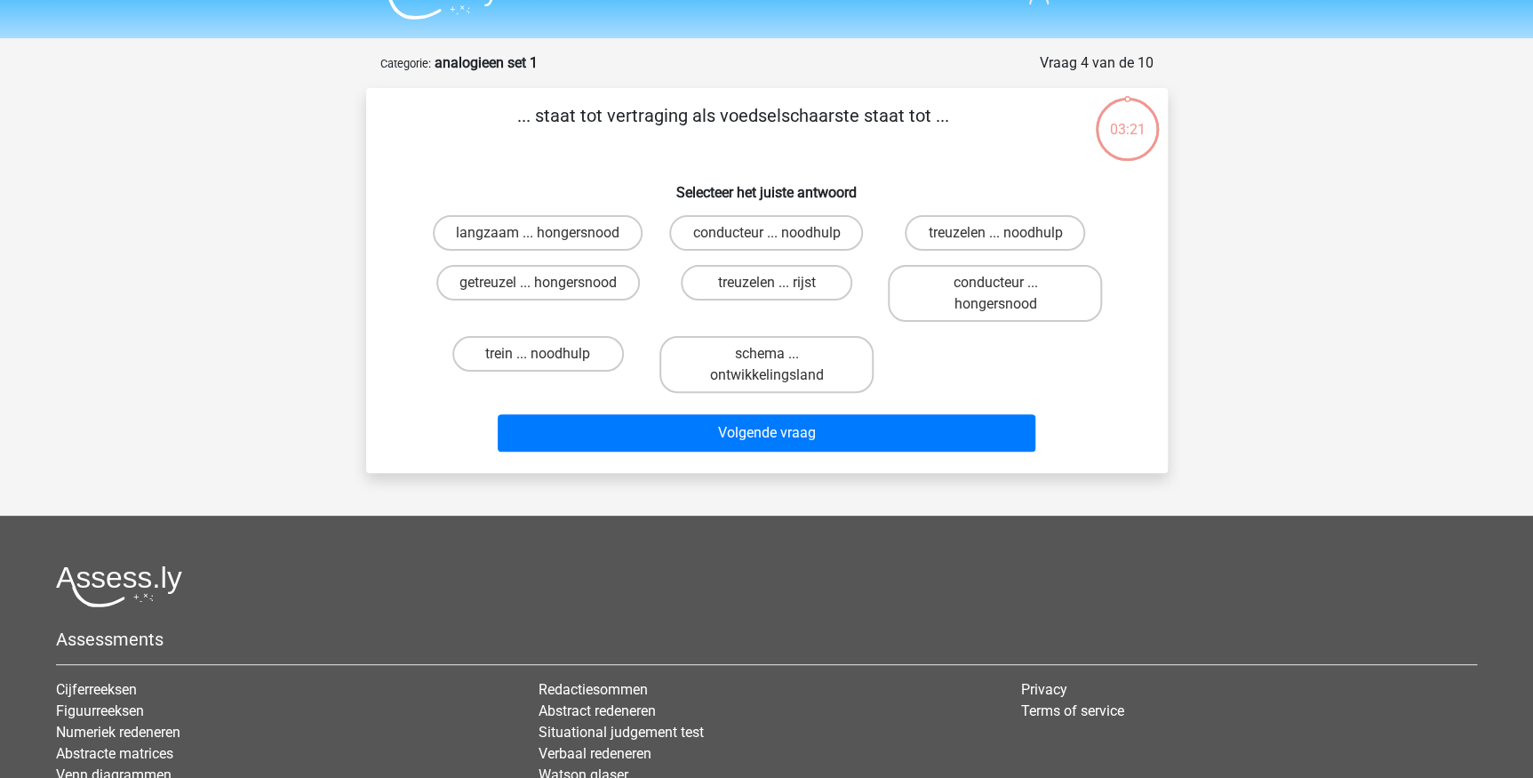
scroll to position [8, 0]
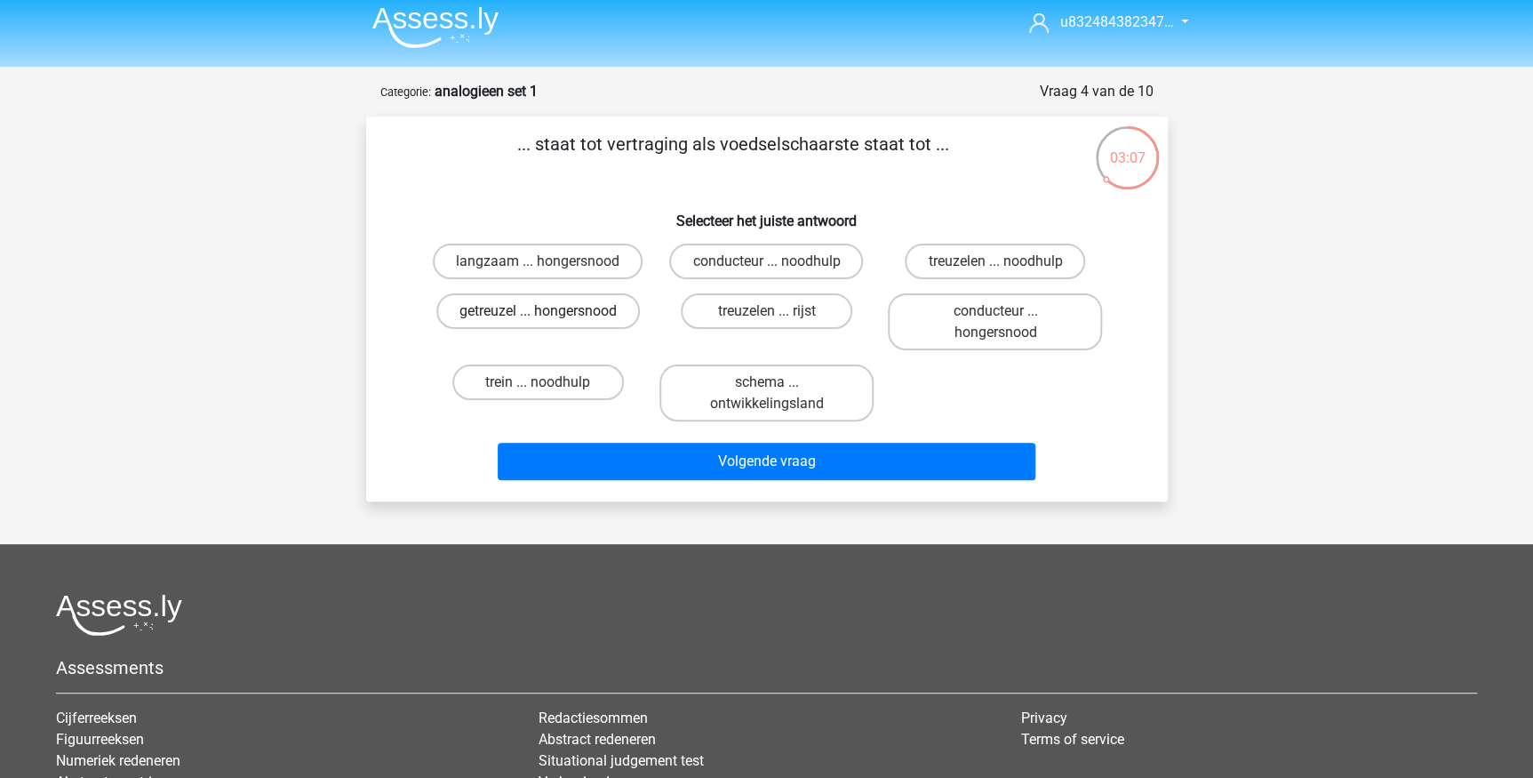
click at [558, 314] on label "getreuzel ... hongersnood" at bounding box center [538, 311] width 204 height 36
click at [549, 314] on input "getreuzel ... hongersnood" at bounding box center [544, 317] width 12 height 12
radio input "true"
click at [714, 143] on p "... staat tot vertraging als voedselschaarste staat tot ..." at bounding box center [734, 157] width 678 height 53
drag, startPoint x: 714, startPoint y: 143, endPoint x: 753, endPoint y: 166, distance: 45.4
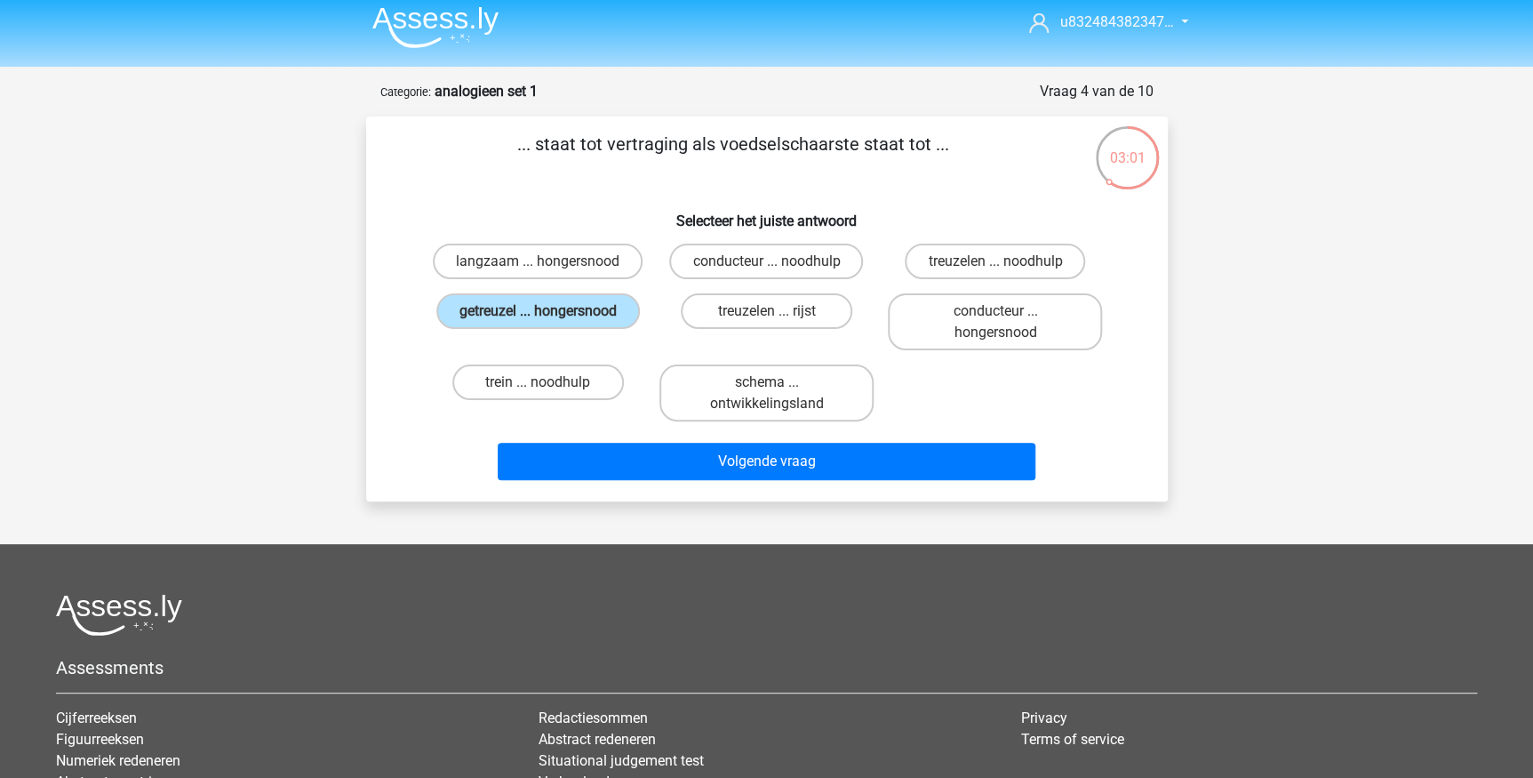
click at [708, 175] on p "... staat tot vertraging als voedselschaarste staat tot ..." at bounding box center [734, 157] width 678 height 53
drag, startPoint x: 721, startPoint y: 142, endPoint x: 960, endPoint y: 143, distance: 239.1
click at [960, 143] on p "... staat tot vertraging als voedselschaarste staat tot ..." at bounding box center [734, 157] width 678 height 53
click at [387, 313] on div "... staat tot vertraging als voedselschaarste staat tot ... Selecteer het juist…" at bounding box center [767, 309] width 788 height 356
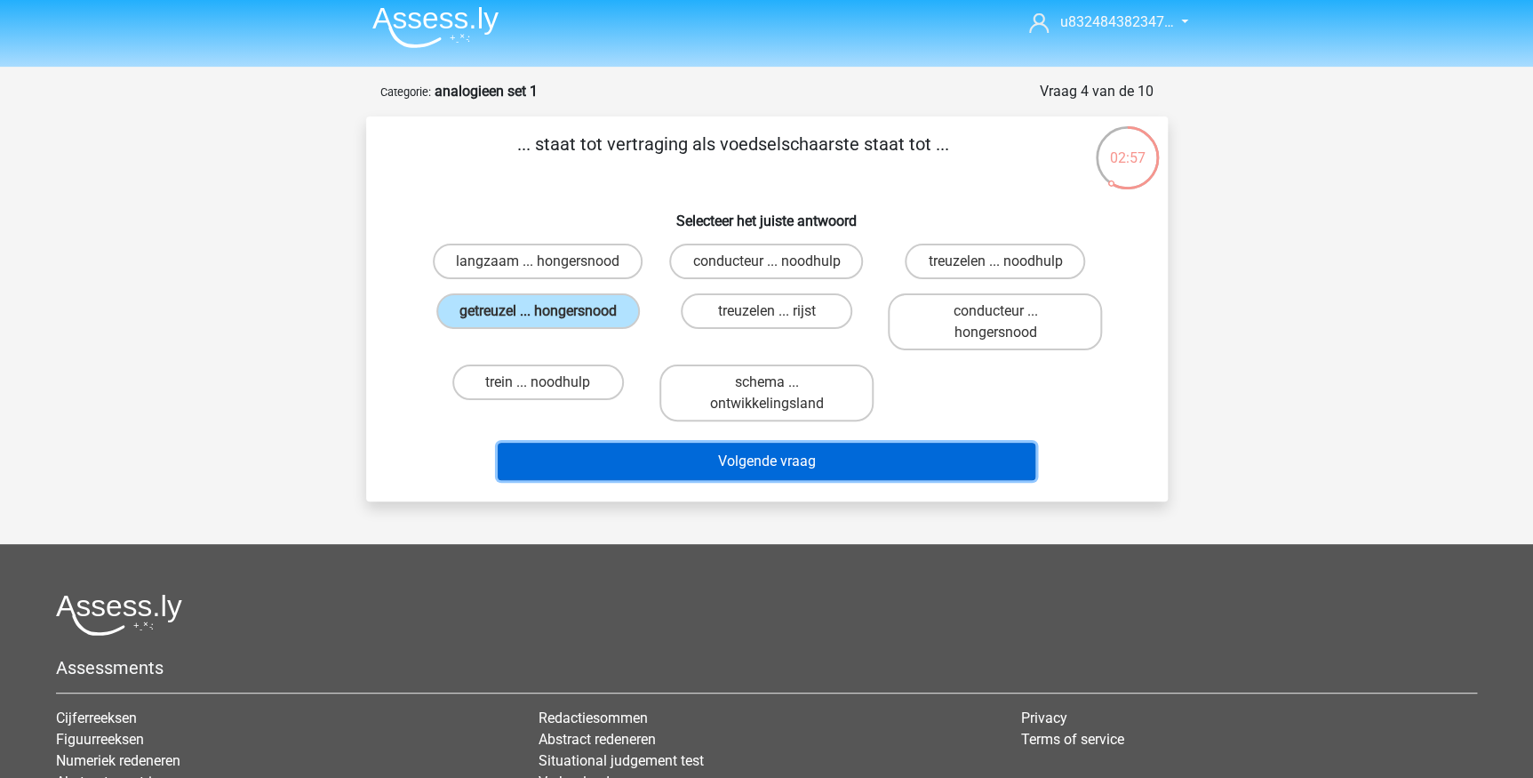
drag, startPoint x: 792, startPoint y: 463, endPoint x: 710, endPoint y: 522, distance: 100.7
click at [791, 463] on button "Volgende vraag" at bounding box center [767, 461] width 538 height 37
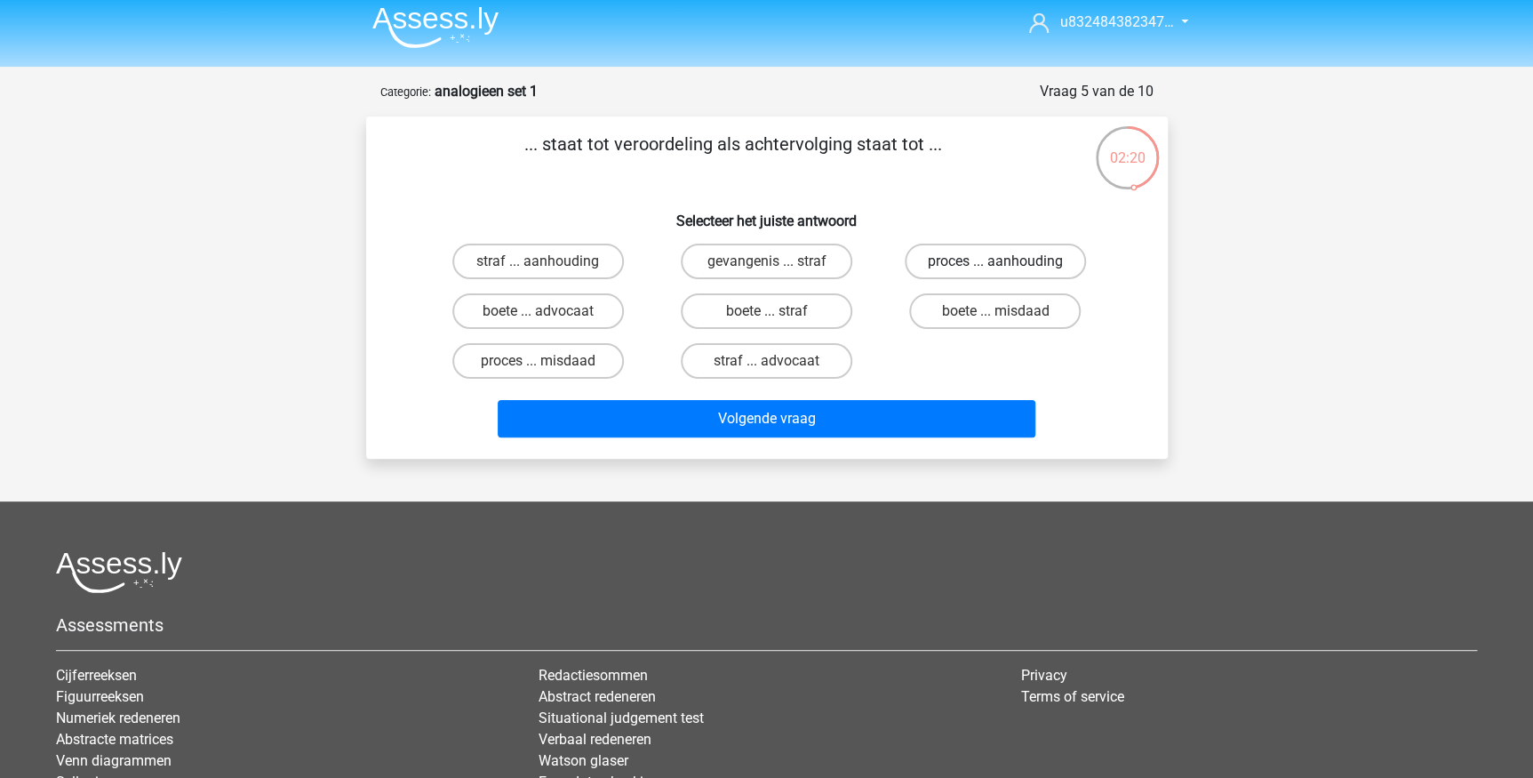
click at [958, 267] on label "proces ... aanhouding" at bounding box center [995, 262] width 181 height 36
click at [996, 267] on input "proces ... aanhouding" at bounding box center [1002, 267] width 12 height 12
radio input "true"
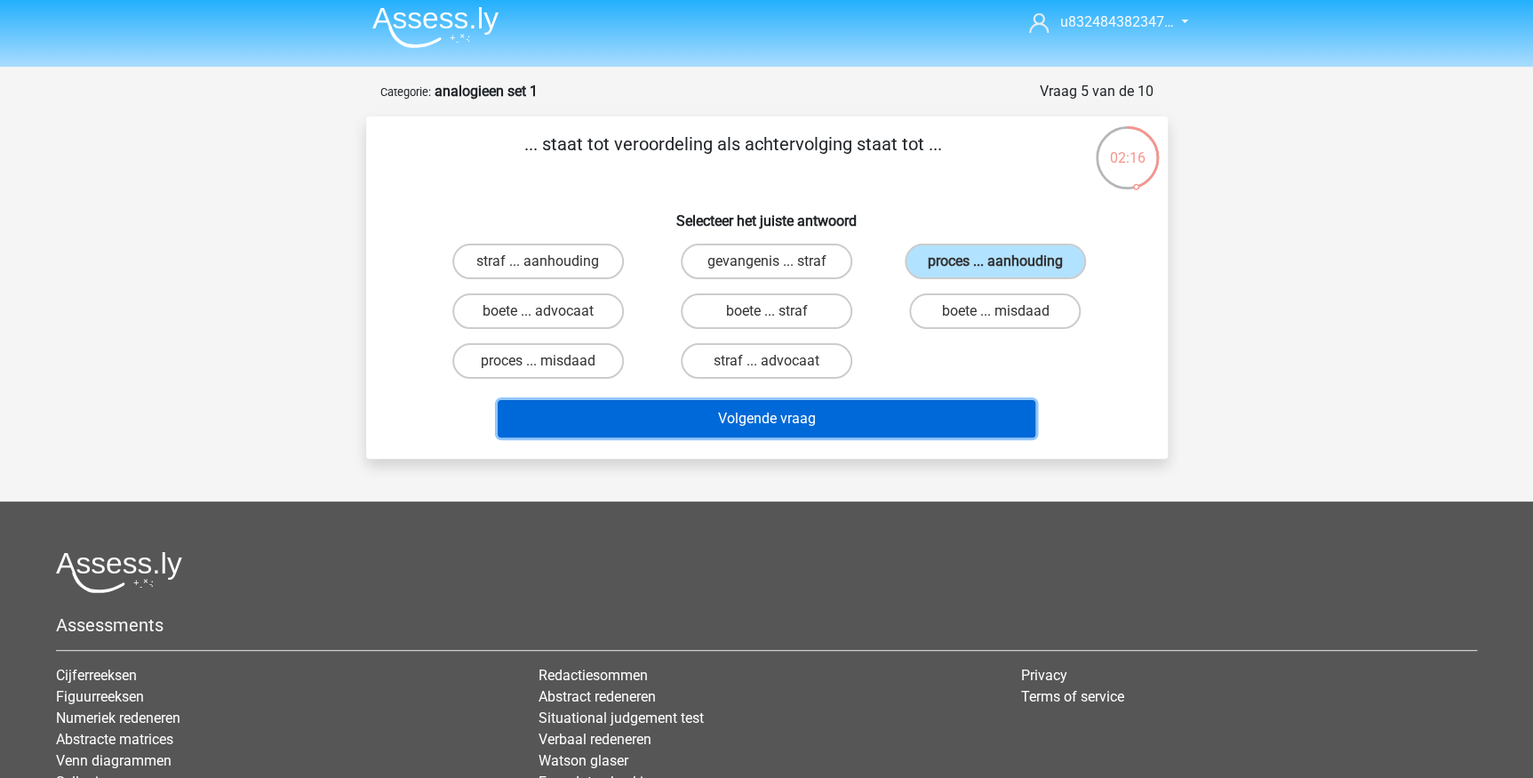
click at [788, 414] on button "Volgende vraag" at bounding box center [767, 418] width 538 height 37
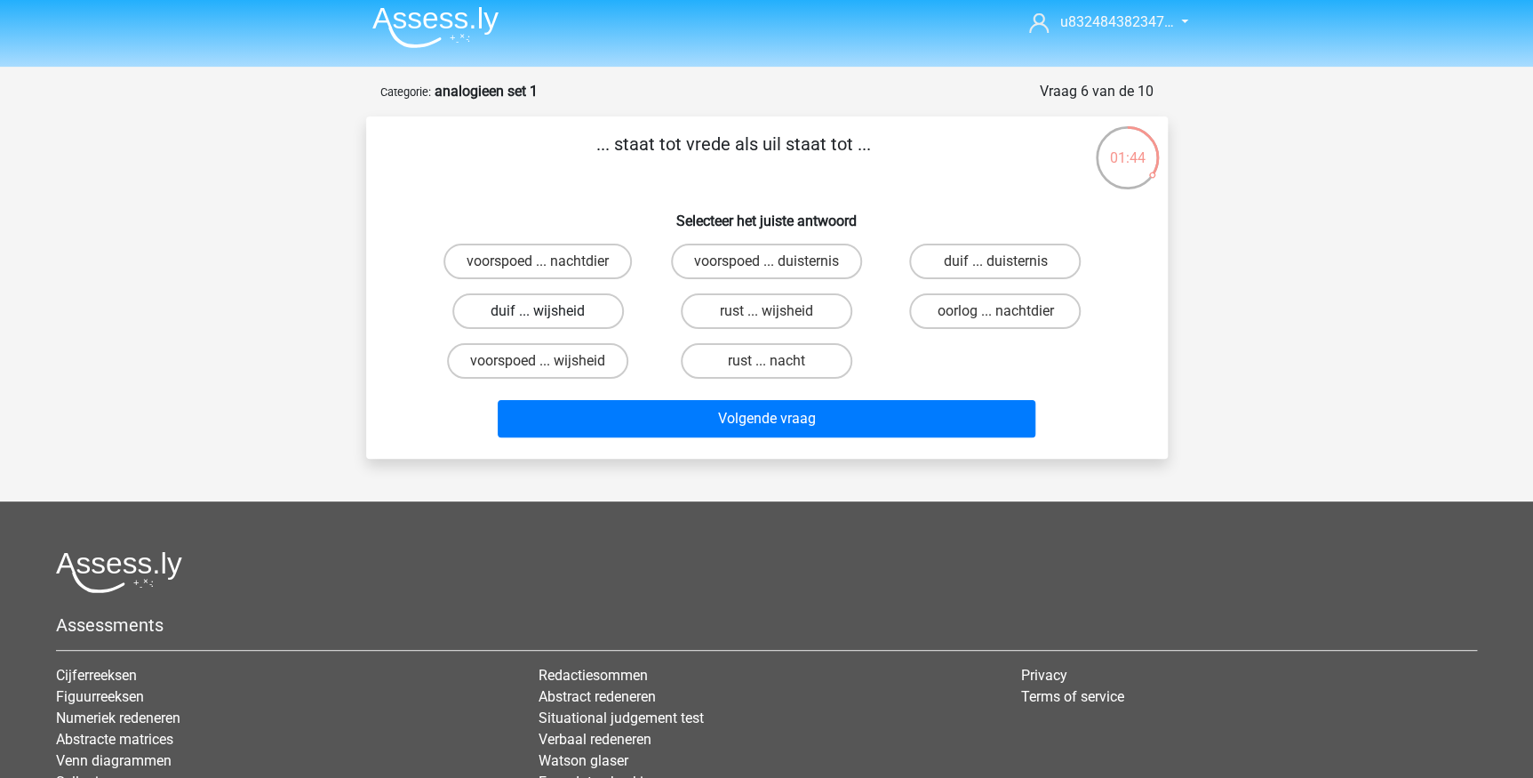
click at [577, 318] on label "duif ... wijsheid" at bounding box center [538, 311] width 172 height 36
click at [549, 318] on input "duif ... wijsheid" at bounding box center [544, 317] width 12 height 12
radio input "true"
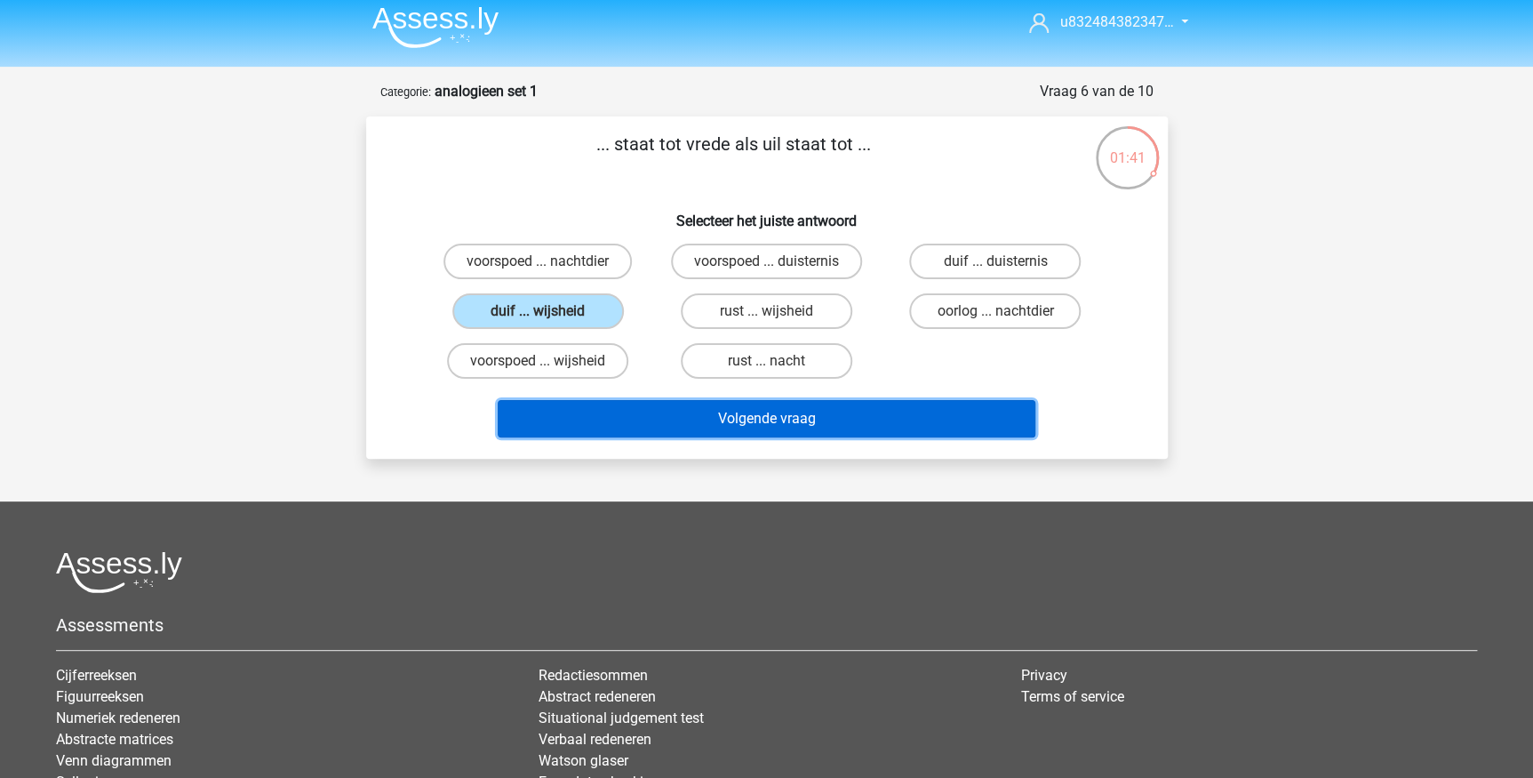
click at [709, 427] on button "Volgende vraag" at bounding box center [767, 418] width 538 height 37
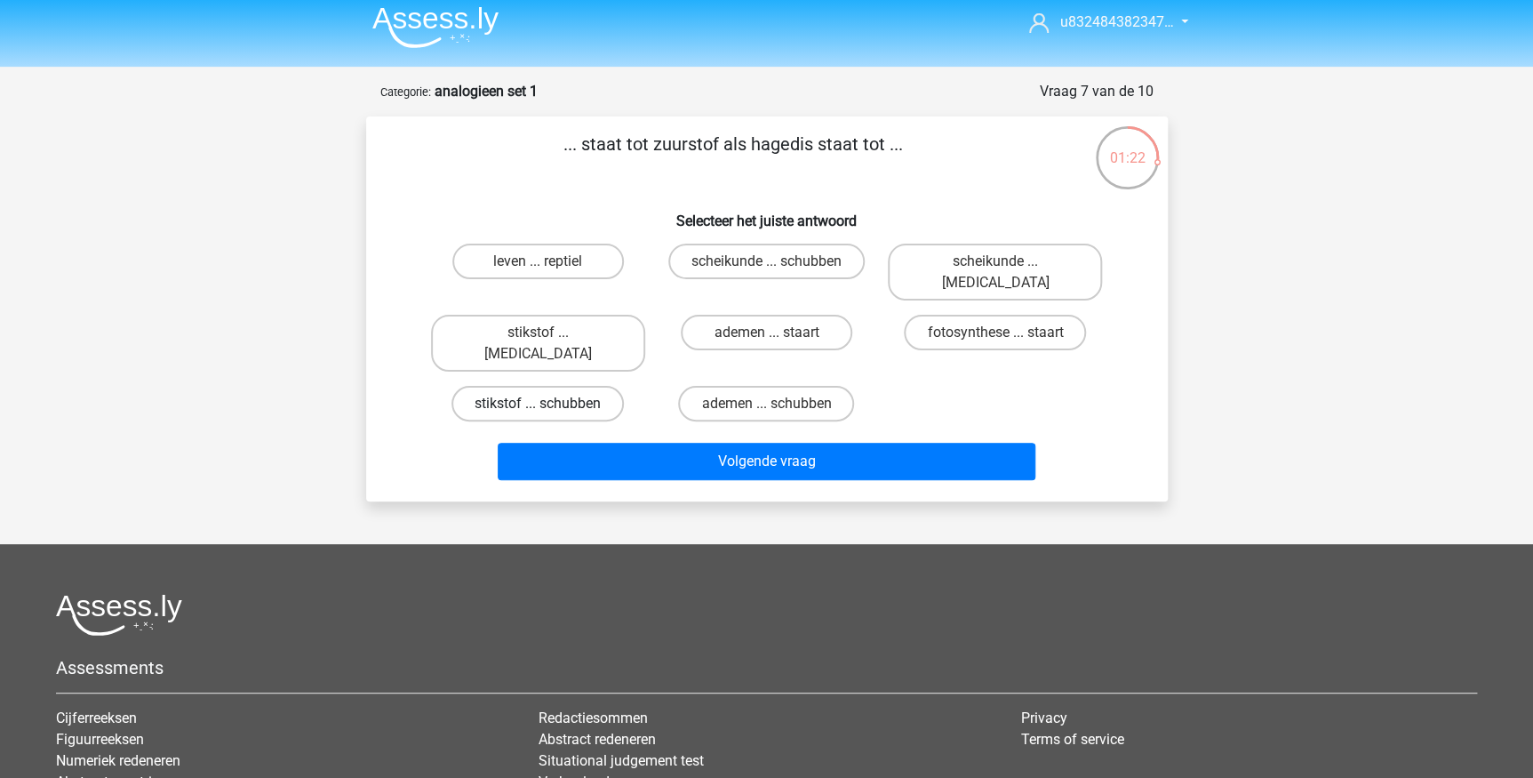
click at [531, 386] on label "stikstof ... schubben" at bounding box center [538, 404] width 172 height 36
click at [538, 404] on input "stikstof ... schubben" at bounding box center [544, 410] width 12 height 12
radio input "true"
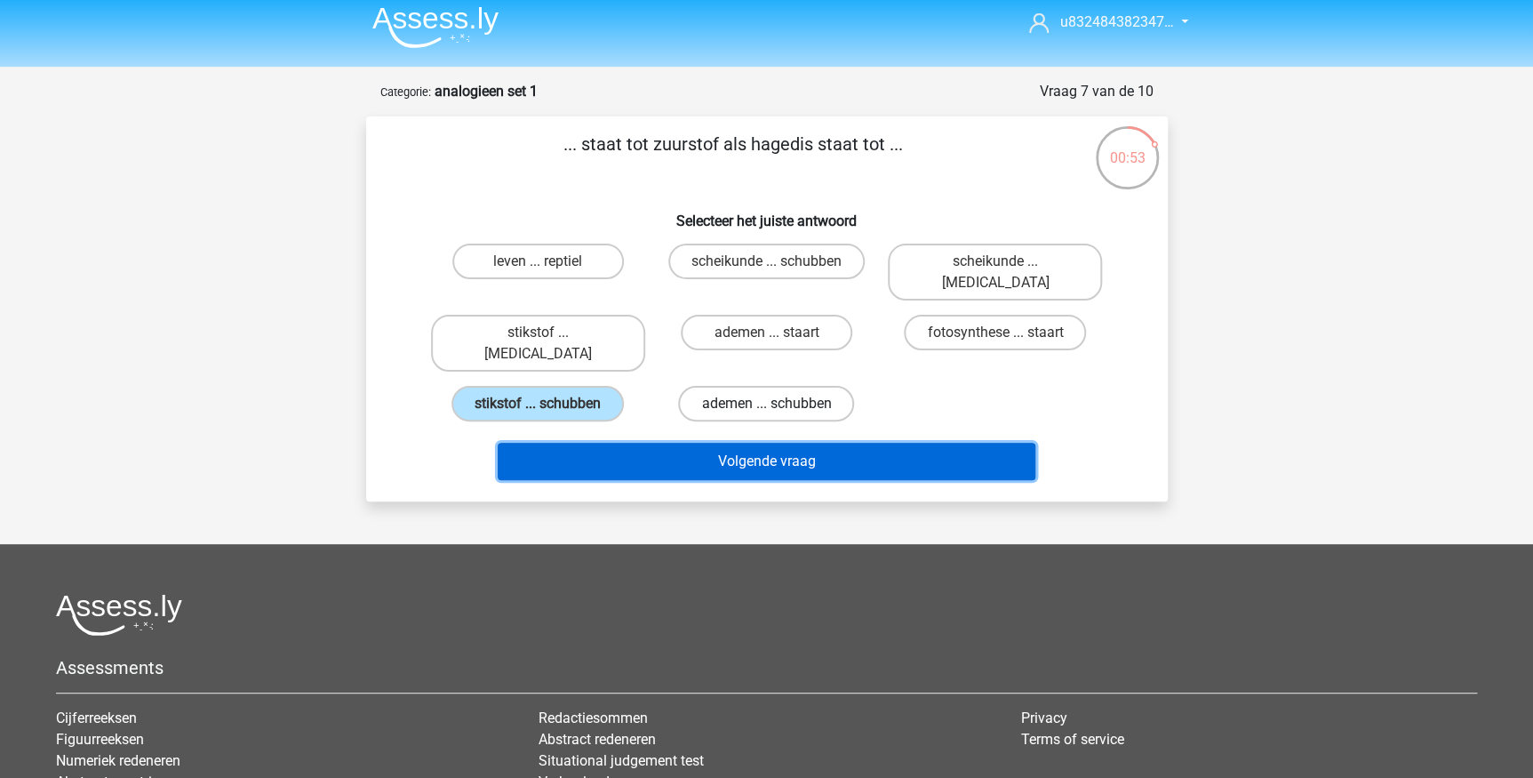
drag, startPoint x: 853, startPoint y: 426, endPoint x: 695, endPoint y: 366, distance: 168.2
click at [853, 443] on button "Volgende vraag" at bounding box center [767, 461] width 538 height 37
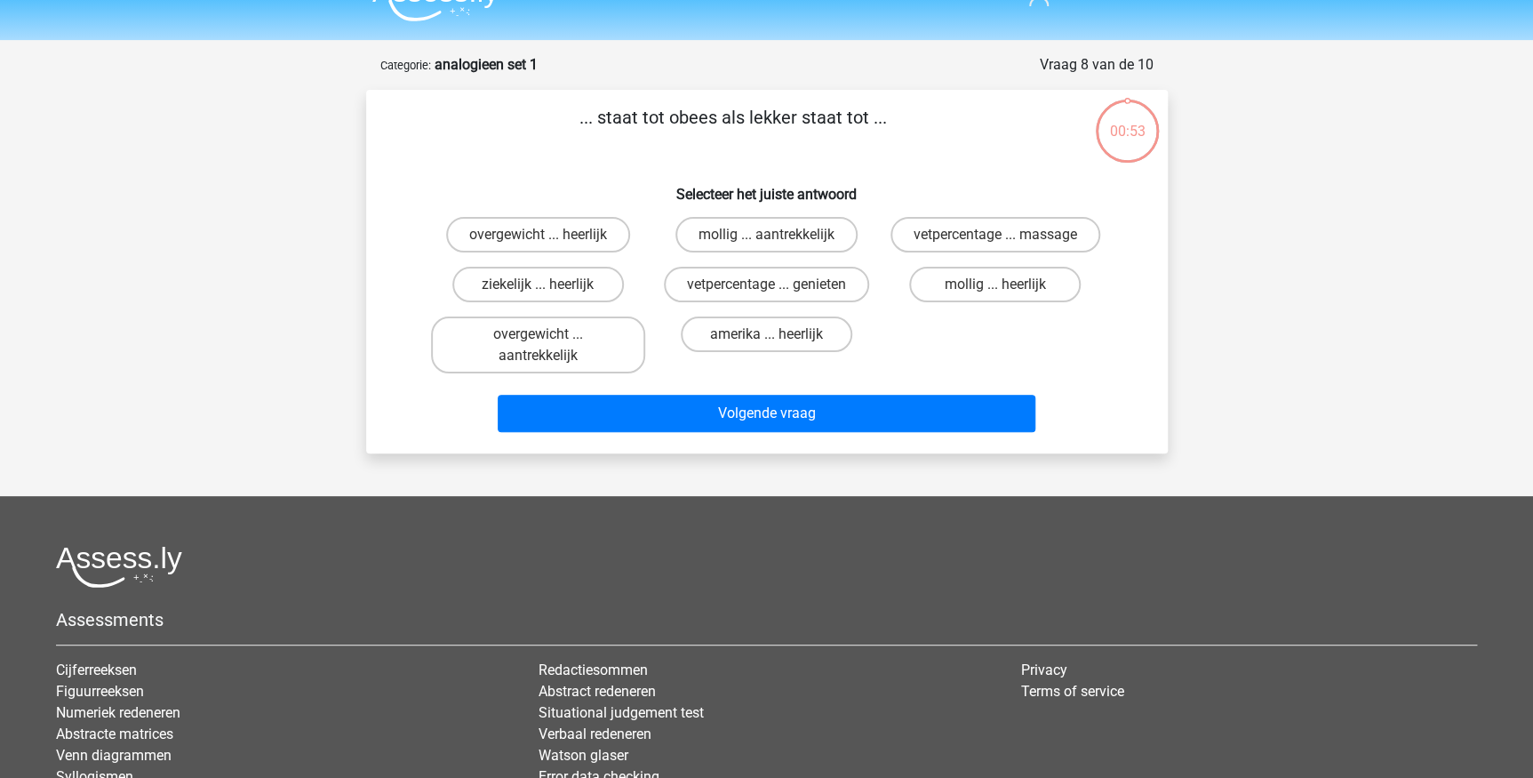
scroll to position [89, 0]
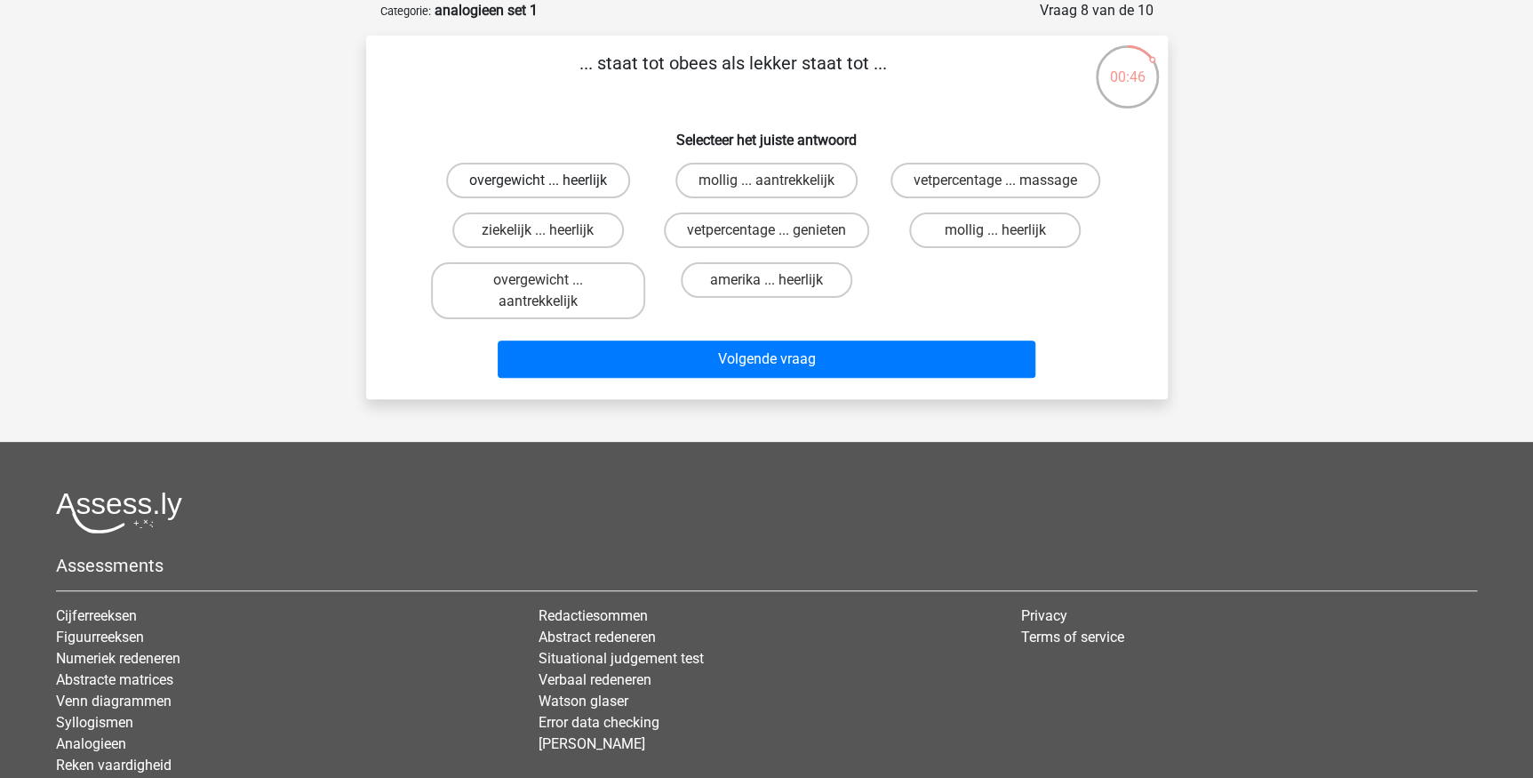
click at [543, 173] on label "overgewicht ... heerlijk" at bounding box center [538, 181] width 184 height 36
click at [543, 180] on input "overgewicht ... heerlijk" at bounding box center [544, 186] width 12 height 12
radio input "true"
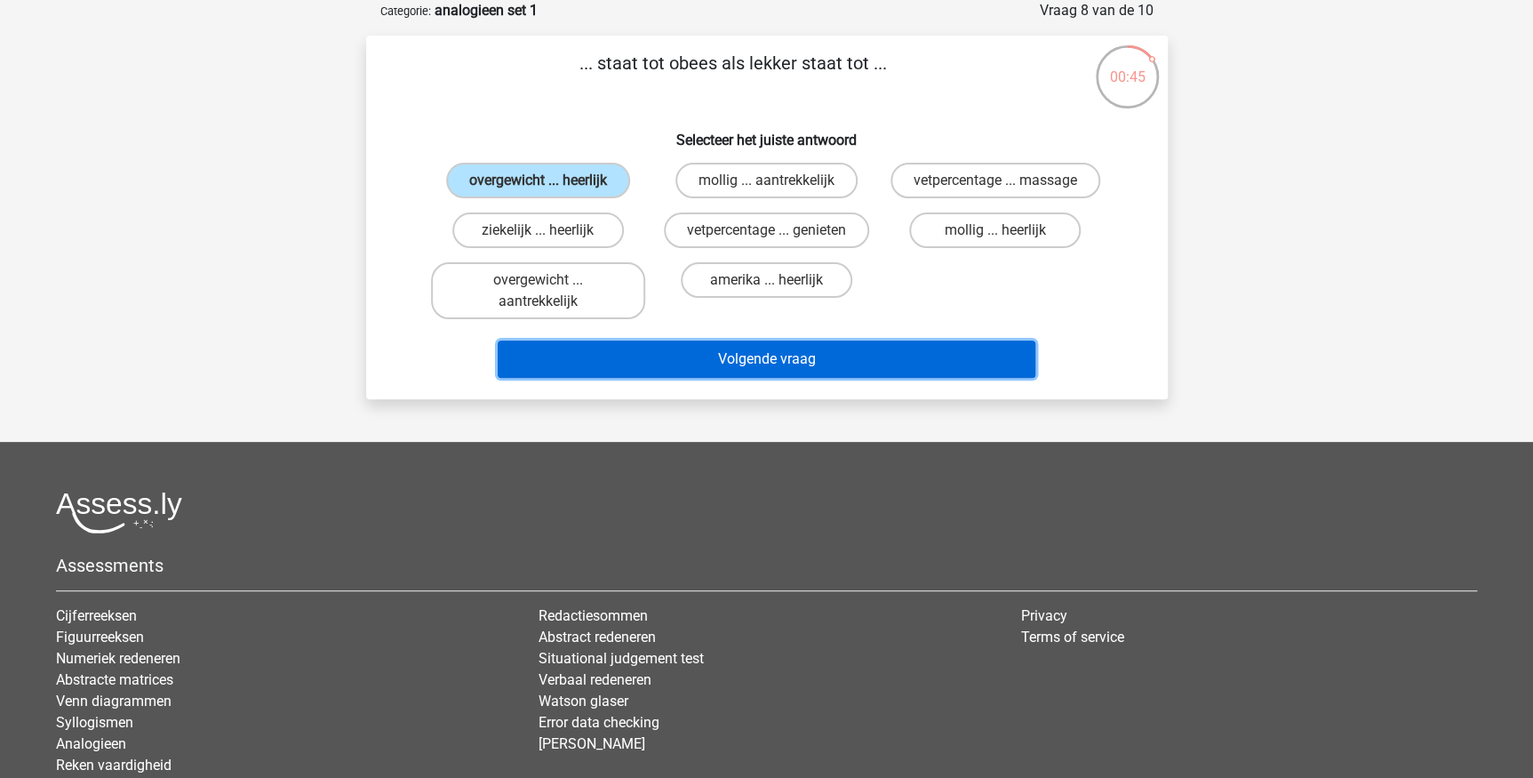
click at [840, 349] on button "Volgende vraag" at bounding box center [767, 358] width 538 height 37
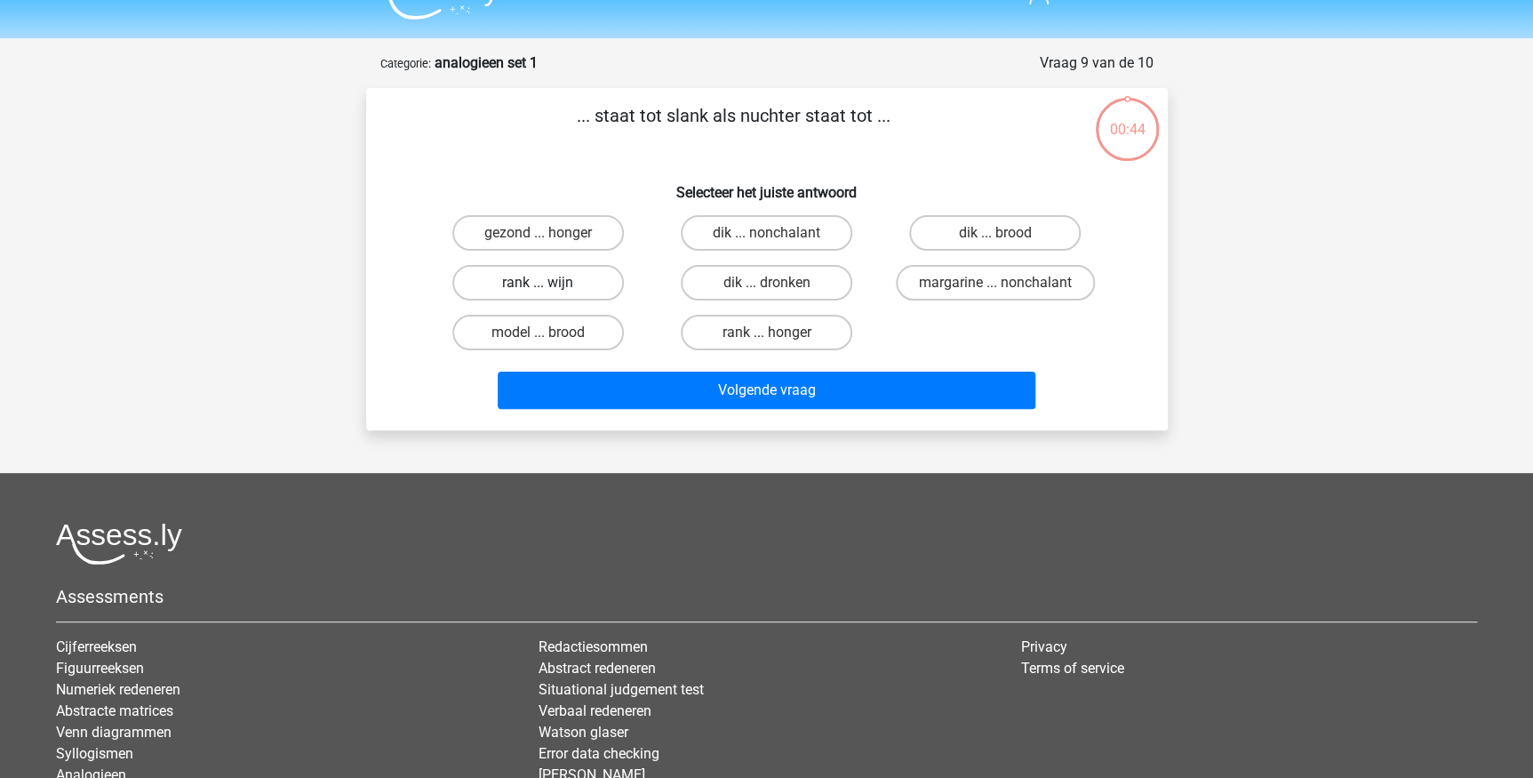
scroll to position [8, 0]
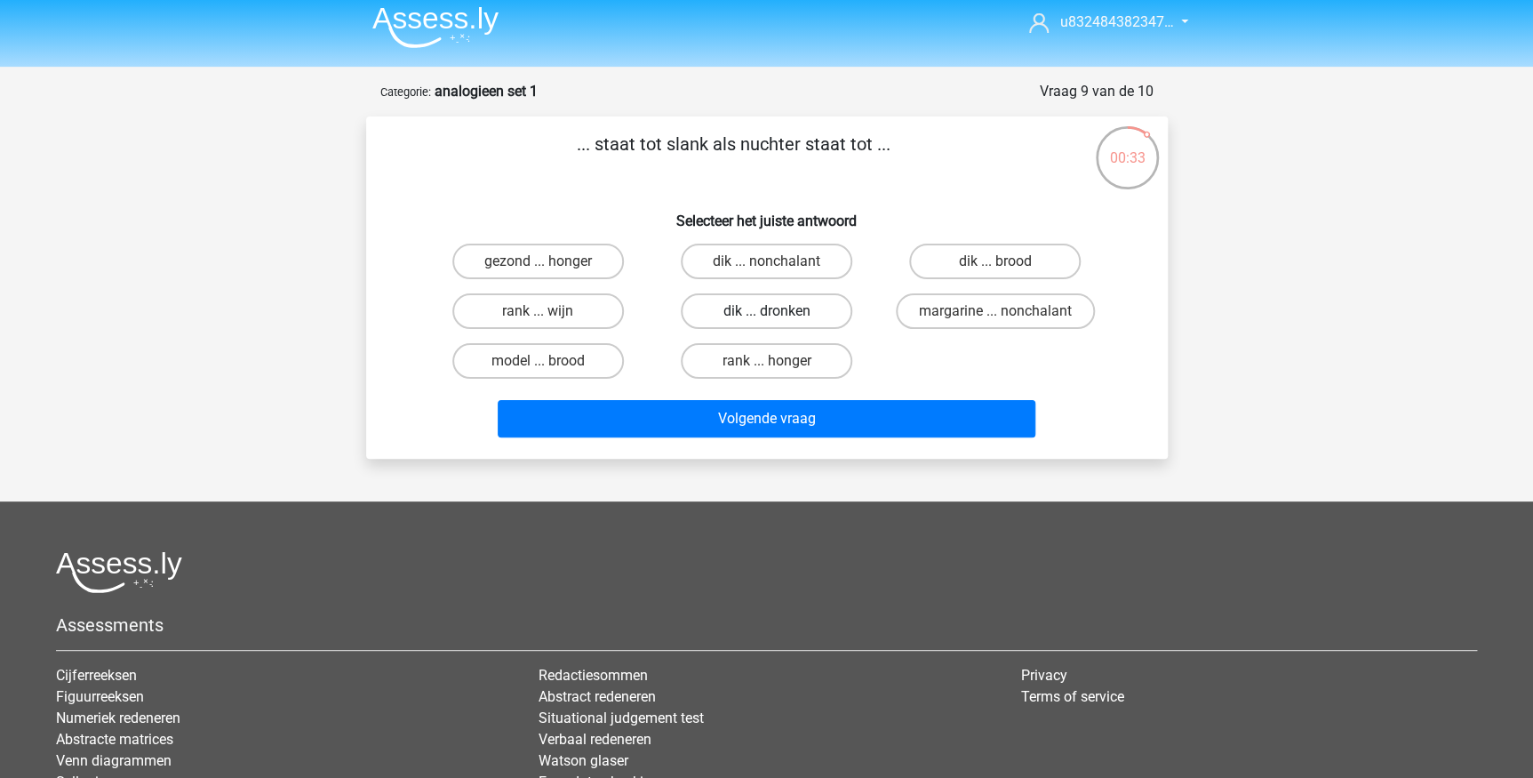
click at [844, 309] on label "dik ... dronken" at bounding box center [767, 311] width 172 height 36
click at [778, 311] on input "dik ... dronken" at bounding box center [772, 317] width 12 height 12
radio input "true"
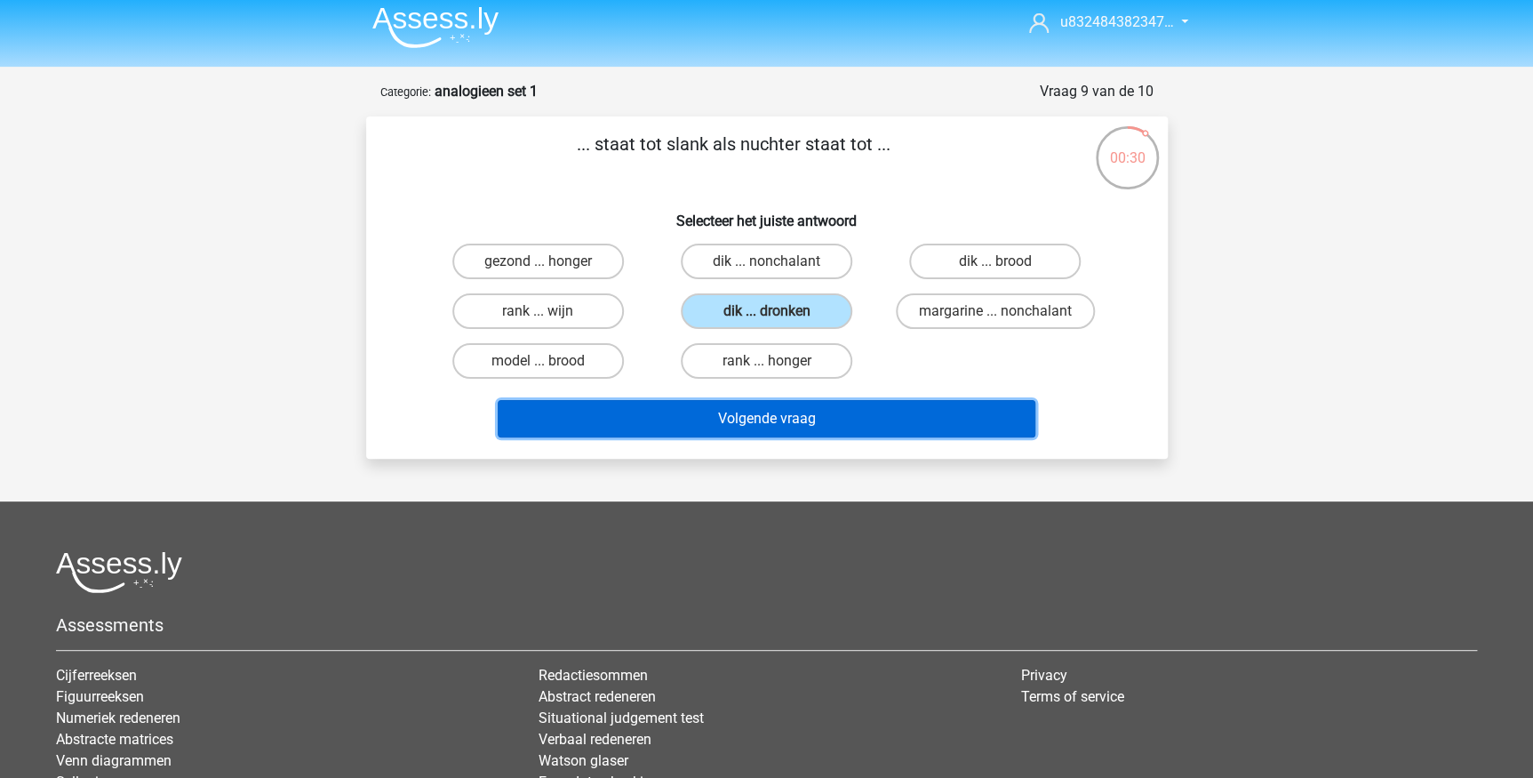
click at [787, 417] on button "Volgende vraag" at bounding box center [767, 418] width 538 height 37
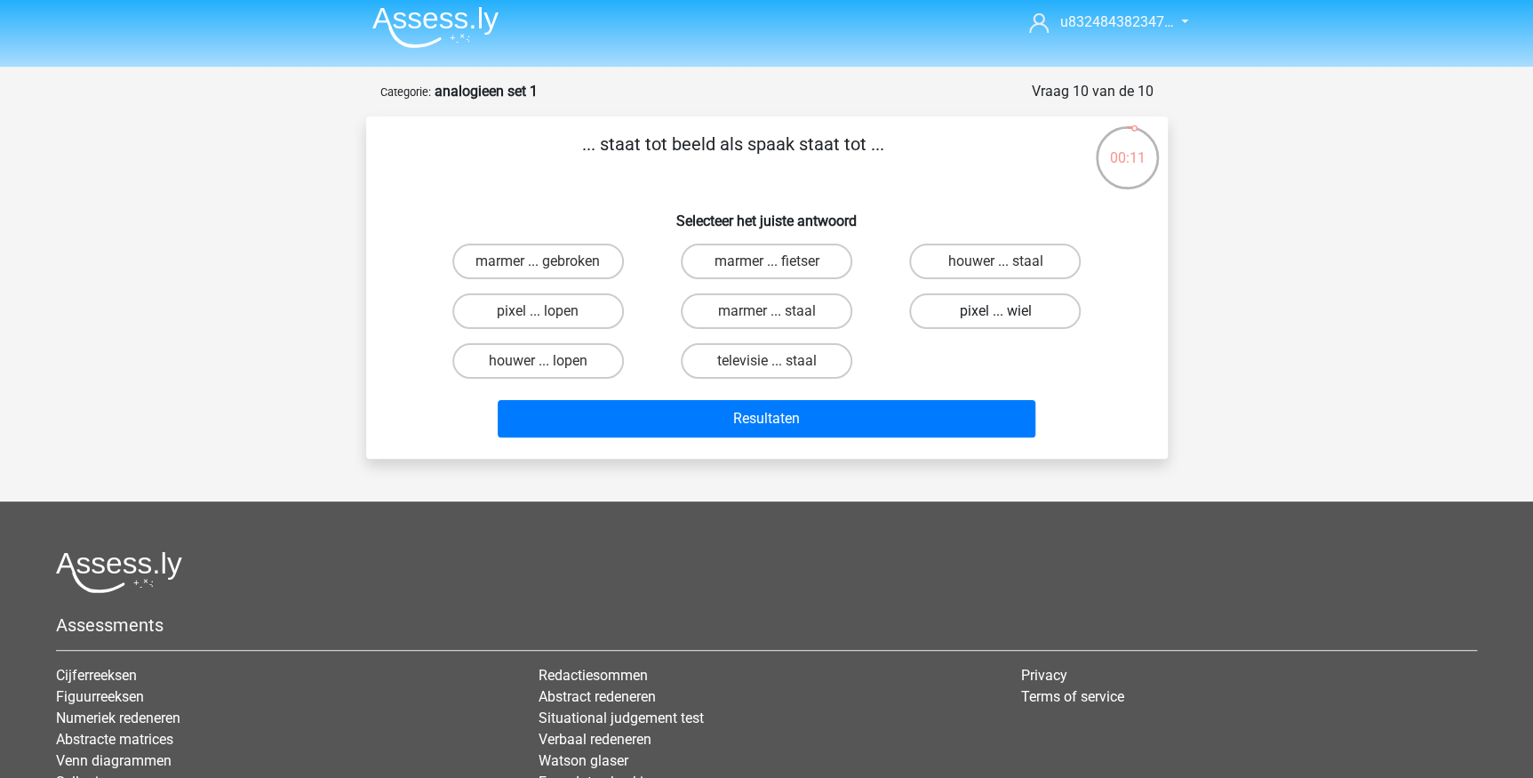
click at [995, 296] on label "pixel ... wiel" at bounding box center [995, 311] width 172 height 36
click at [996, 311] on input "pixel ... wiel" at bounding box center [1002, 317] width 12 height 12
radio input "true"
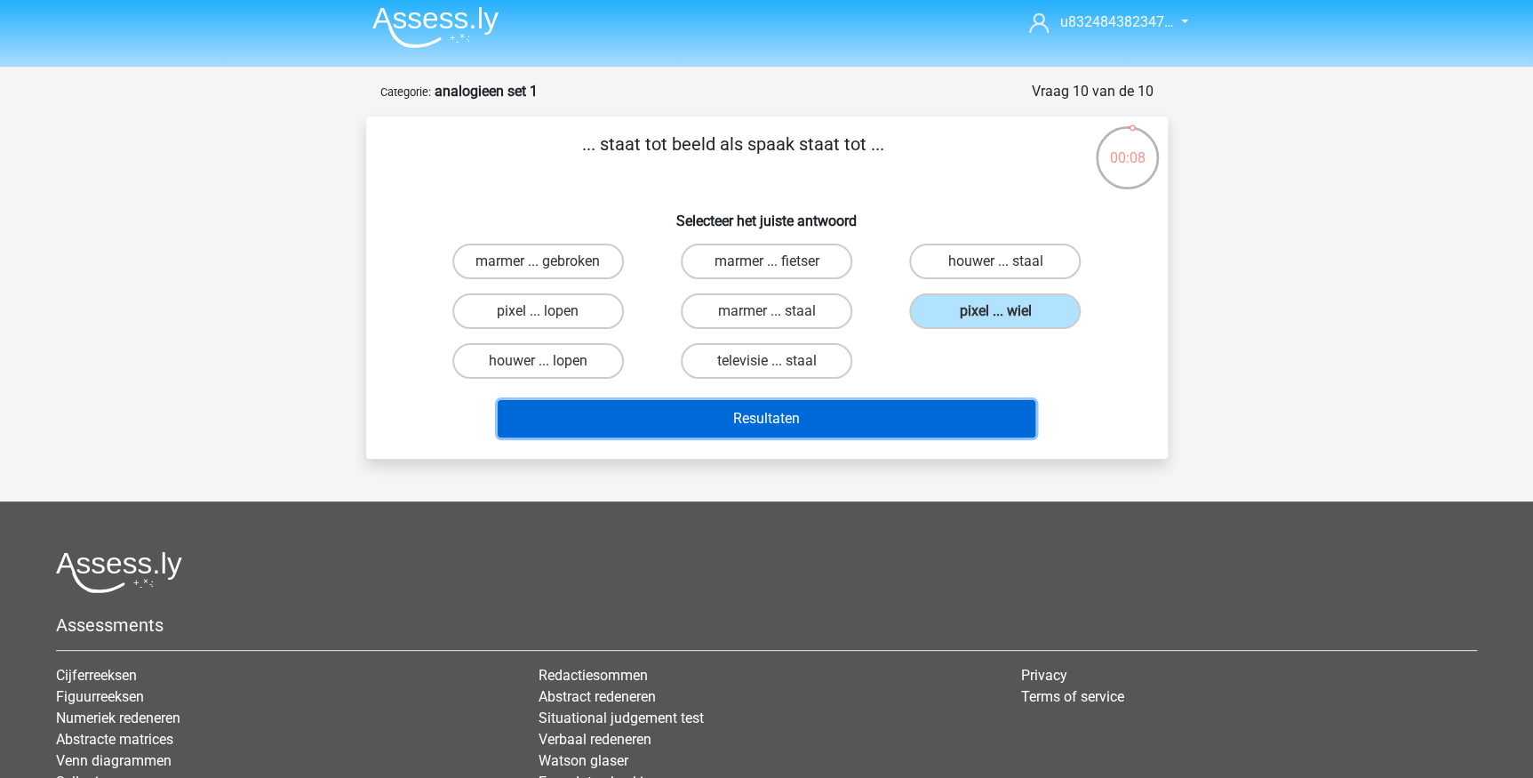
click at [791, 404] on button "Resultaten" at bounding box center [767, 418] width 538 height 37
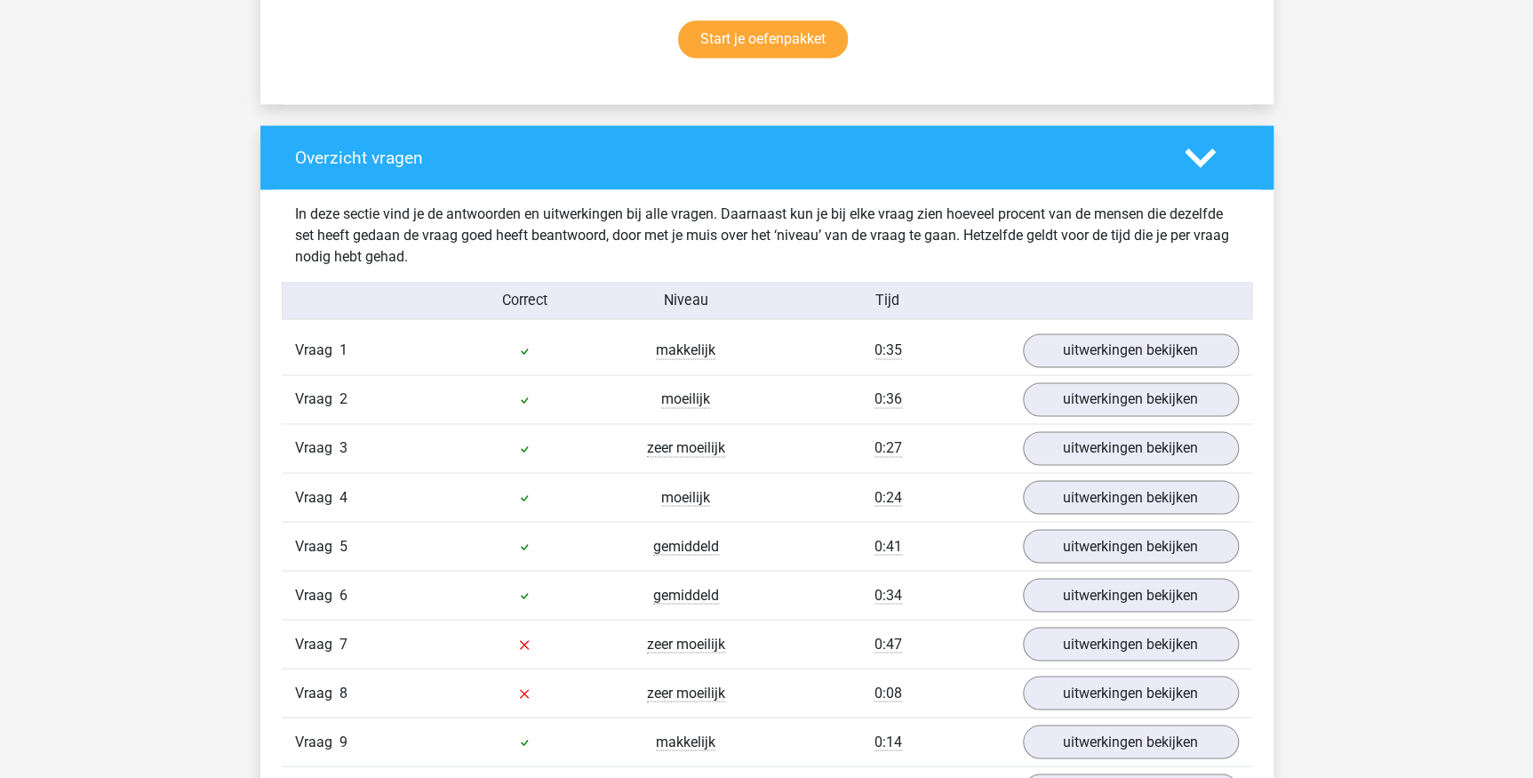
scroll to position [1373, 0]
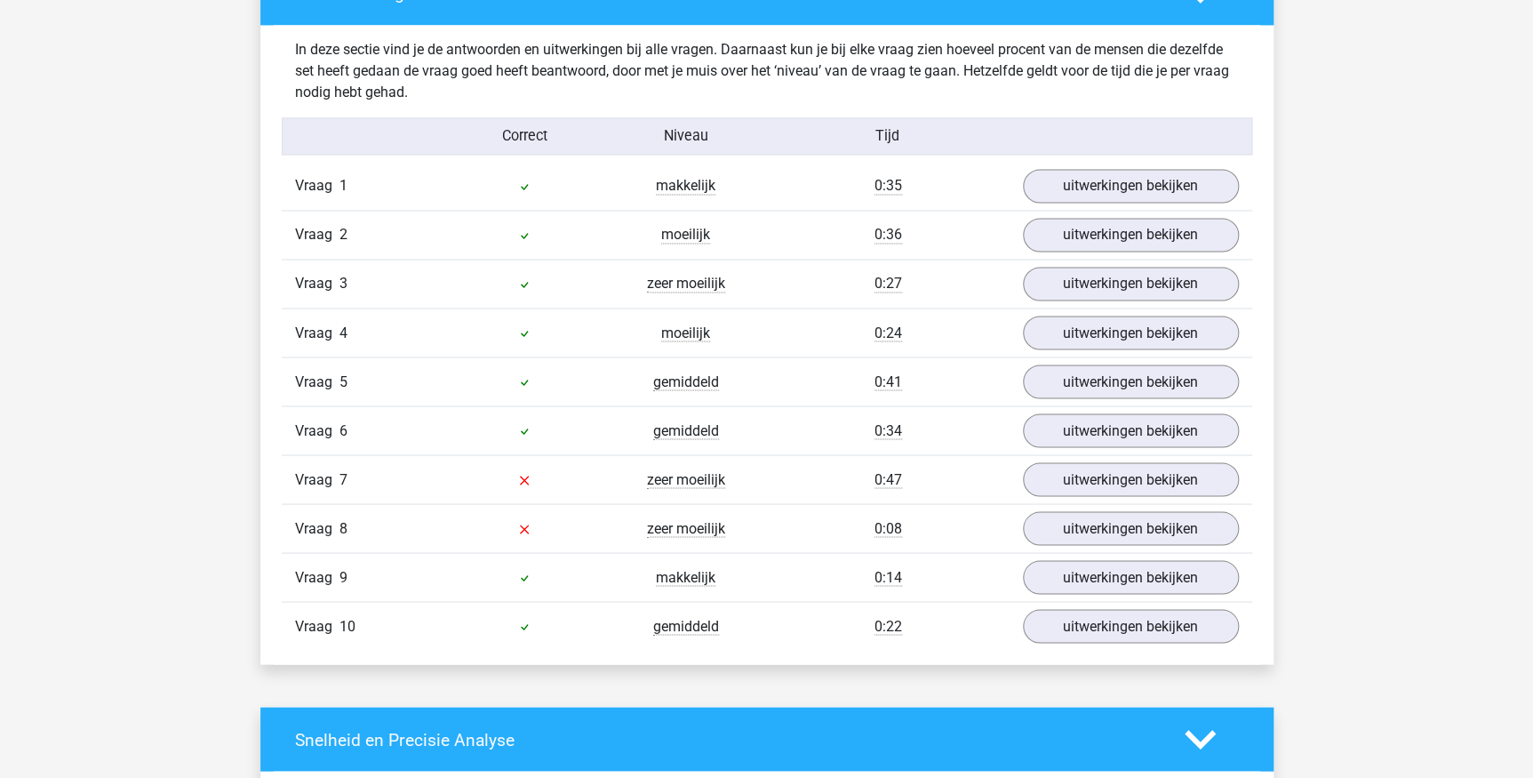
drag, startPoint x: 745, startPoint y: 275, endPoint x: 611, endPoint y: 282, distance: 134.4
click at [611, 282] on div "zeer moeilijk" at bounding box center [686, 283] width 162 height 21
drag, startPoint x: 25, startPoint y: 312, endPoint x: 52, endPoint y: 312, distance: 27.6
click at [30, 312] on div "Kies premium u832484382347… [EMAIL_ADDRESS][DOMAIN_NAME]" at bounding box center [766, 596] width 1533 height 3938
click at [1081, 483] on link "uitwerkingen bekijken" at bounding box center [1130, 479] width 248 height 39
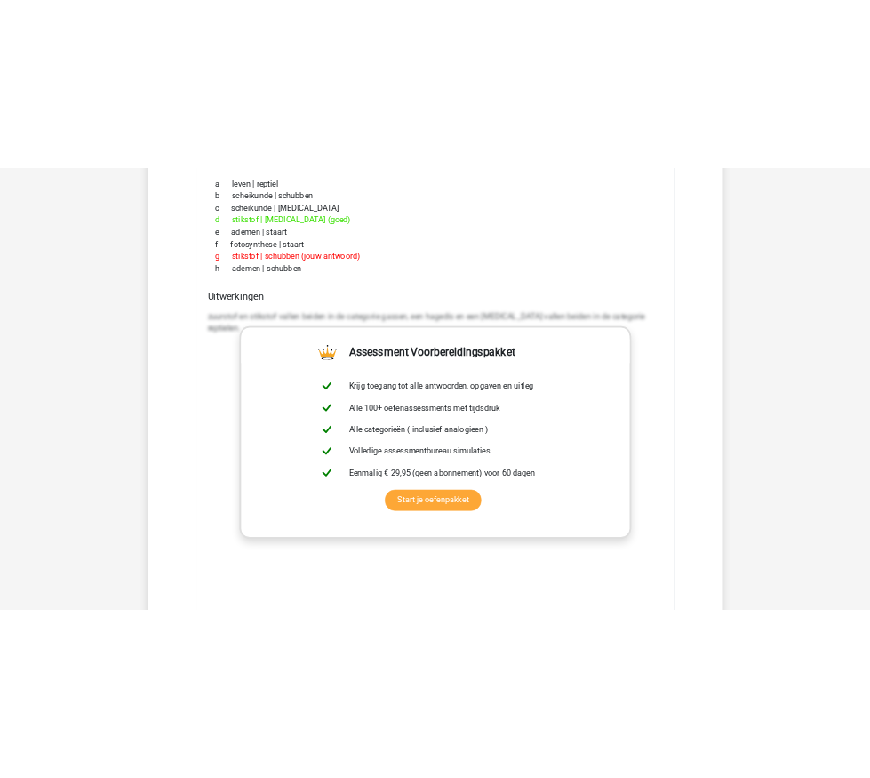
scroll to position [1858, 0]
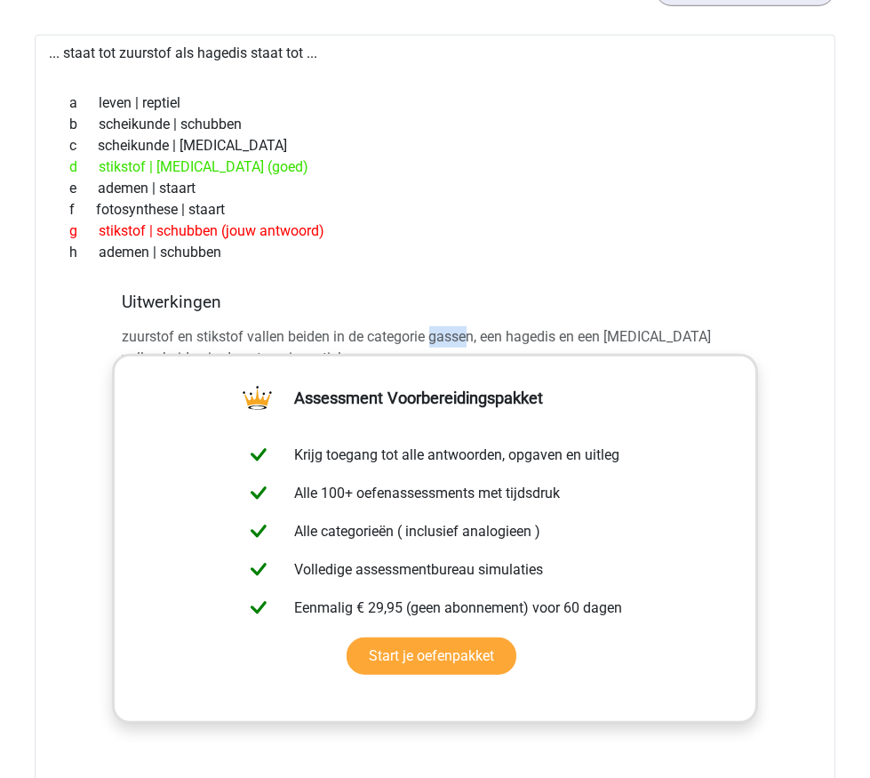
drag, startPoint x: 373, startPoint y: 479, endPoint x: 408, endPoint y: 478, distance: 34.7
click at [408, 369] on p "zuurstof en stikstof vallen beiden in de categorie gassen, een hagedis en een […" at bounding box center [436, 347] width 626 height 43
drag, startPoint x: 408, startPoint y: 478, endPoint x: 519, endPoint y: 478, distance: 111.1
click at [519, 369] on p "zuurstof en stikstof vallen beiden in de categorie gassen, een hagedis en een […" at bounding box center [436, 347] width 626 height 43
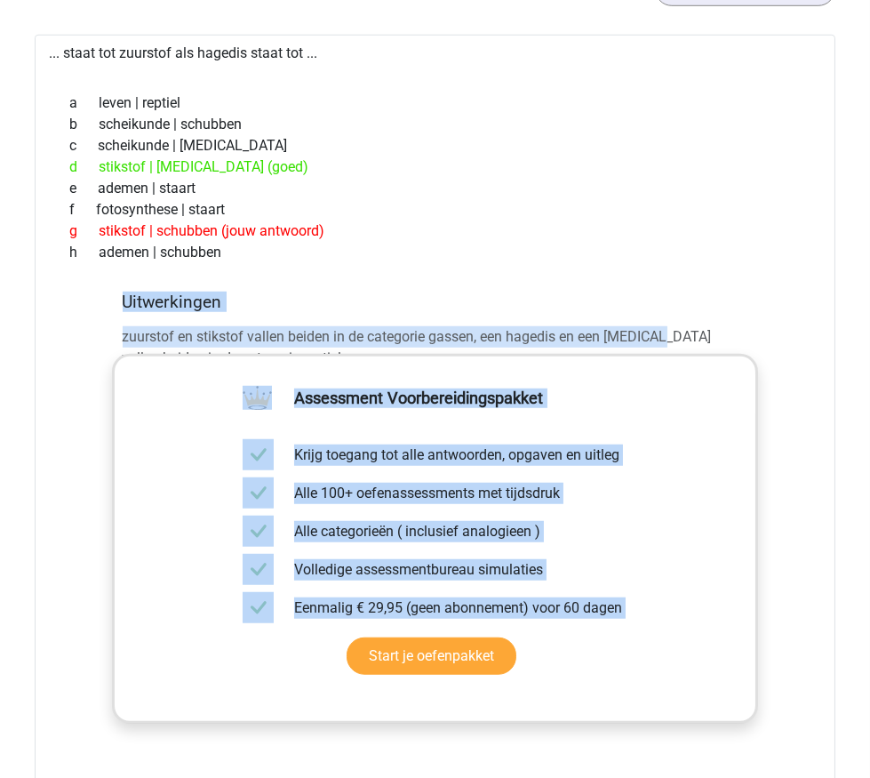
drag, startPoint x: 603, startPoint y: 479, endPoint x: 122, endPoint y: 495, distance: 481.2
click at [122, 495] on div "... staat tot zuurstof als hagedis staat tot ... a leven | reptiel b scheikunde…" at bounding box center [435, 485] width 801 height 900
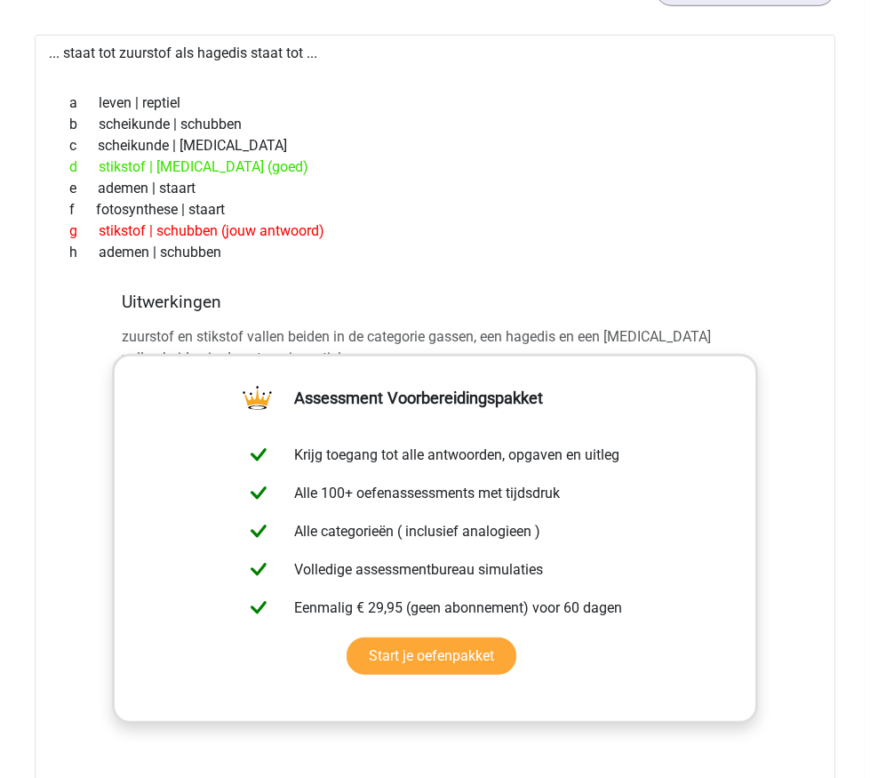
drag, startPoint x: 122, startPoint y: 495, endPoint x: 77, endPoint y: 502, distance: 45.0
click at [123, 369] on p "zuurstof en stikstof vallen beiden in de categorie gassen, een hagedis en een […" at bounding box center [436, 347] width 626 height 43
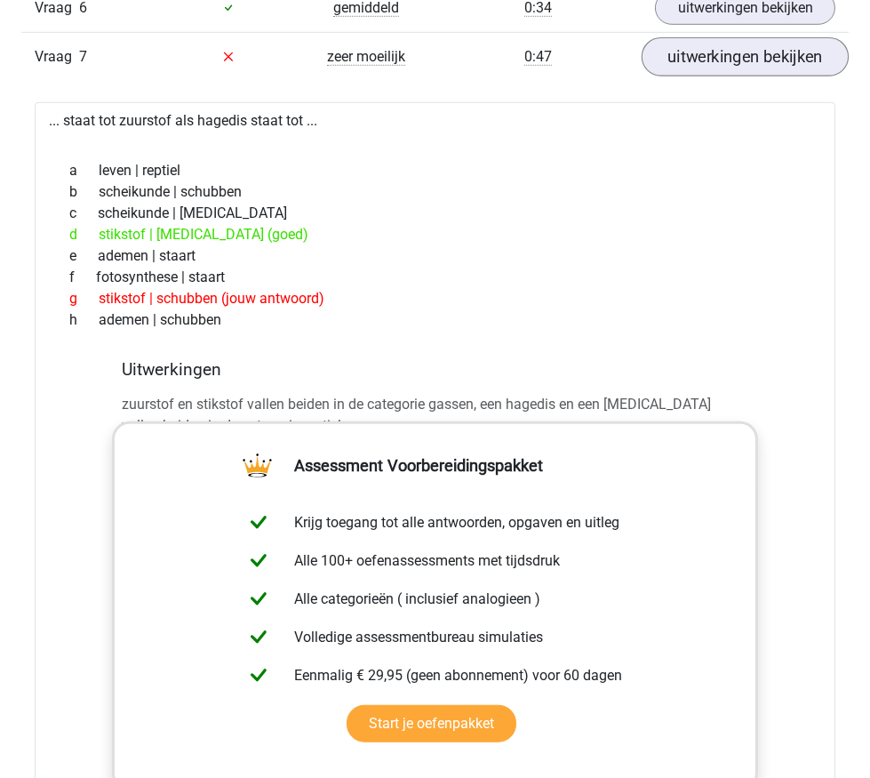
scroll to position [1697, 0]
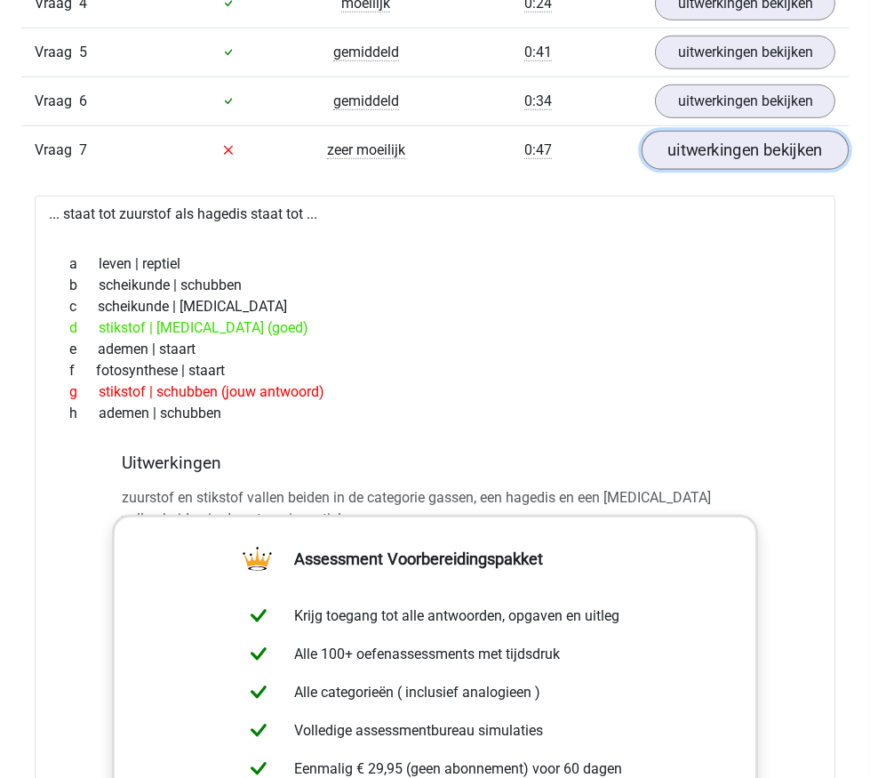
click at [758, 170] on link "uitwerkingen bekijken" at bounding box center [745, 150] width 207 height 39
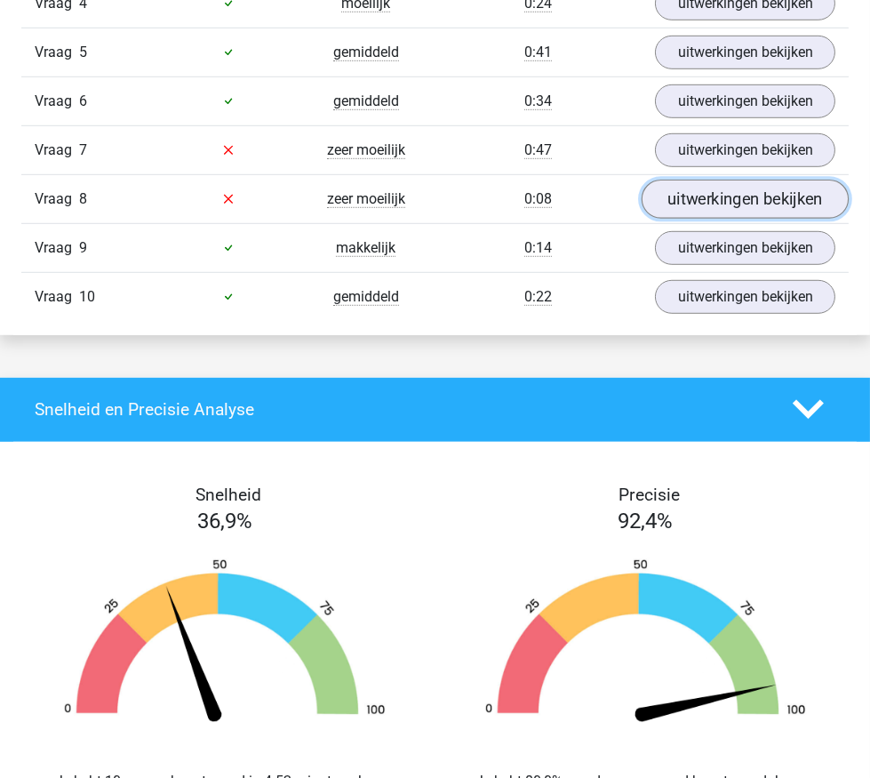
click at [728, 219] on link "uitwerkingen bekijken" at bounding box center [745, 199] width 207 height 39
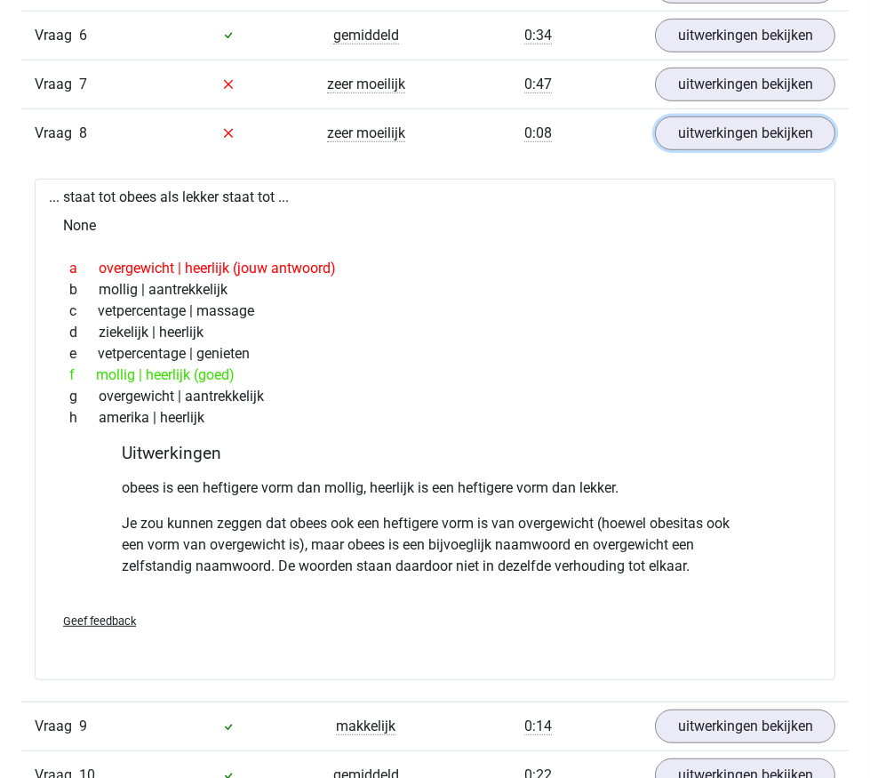
scroll to position [1858, 0]
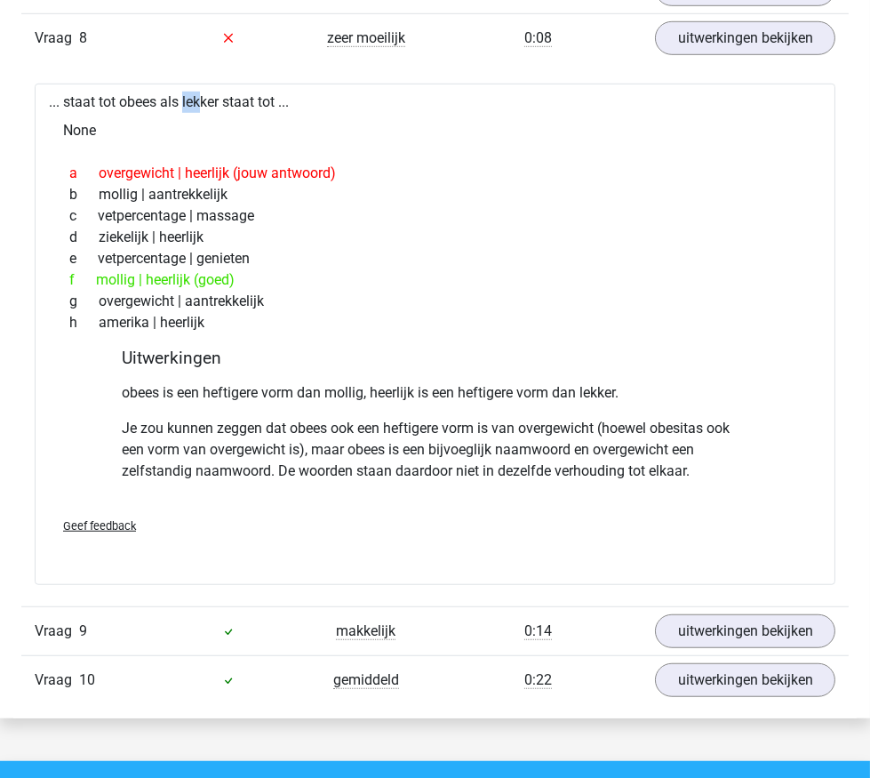
drag, startPoint x: 160, startPoint y: 267, endPoint x: 137, endPoint y: 259, distance: 24.5
click at [137, 259] on div "... staat tot obees als lekker staat tot ... None a overgewicht | heerlijk (jou…" at bounding box center [435, 334] width 801 height 501
drag, startPoint x: 137, startPoint y: 259, endPoint x: 139, endPoint y: 284, distance: 25.0
click at [139, 148] on div "None" at bounding box center [435, 131] width 773 height 36
drag, startPoint x: 158, startPoint y: 440, endPoint x: 202, endPoint y: 441, distance: 43.6
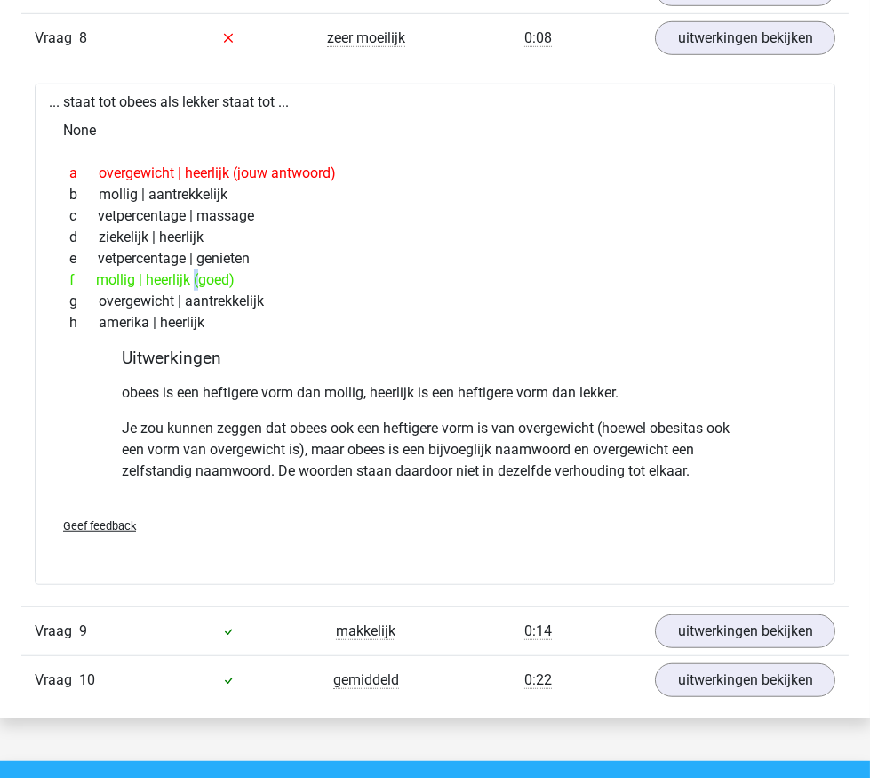
click at [202, 291] on div "f mollig | heerlijk (goed)" at bounding box center [435, 279] width 758 height 21
drag, startPoint x: 202, startPoint y: 441, endPoint x: 197, endPoint y: 300, distance: 141.4
click at [203, 312] on div "... staat tot obees als lekker staat tot ... None a overgewicht | heerlijk (jou…" at bounding box center [435, 334] width 801 height 501
drag, startPoint x: 192, startPoint y: 262, endPoint x: 243, endPoint y: 266, distance: 50.8
click at [243, 266] on div "... staat tot obees als lekker staat tot ... None a overgewicht | heerlijk (jou…" at bounding box center [435, 334] width 801 height 501
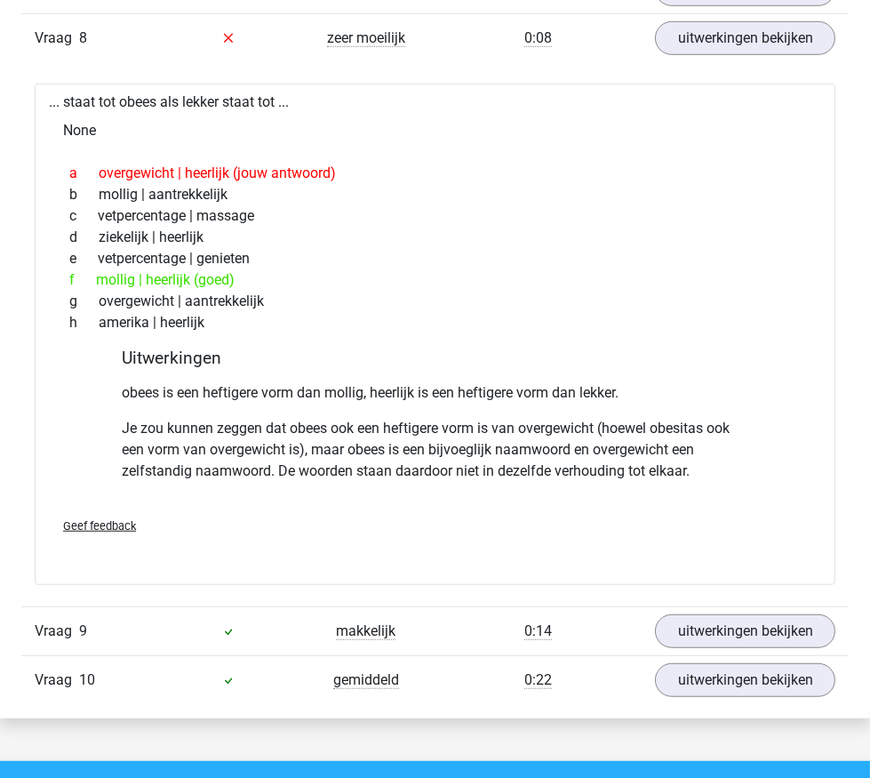
drag, startPoint x: 243, startPoint y: 266, endPoint x: 211, endPoint y: 292, distance: 41.1
click at [211, 148] on div "None" at bounding box center [435, 131] width 773 height 36
drag, startPoint x: 127, startPoint y: 264, endPoint x: 165, endPoint y: 269, distance: 38.6
click at [165, 269] on div "... staat tot obees als lekker staat tot ... None a overgewicht | heerlijk (jou…" at bounding box center [435, 334] width 801 height 501
click at [162, 148] on div "None" at bounding box center [435, 131] width 773 height 36
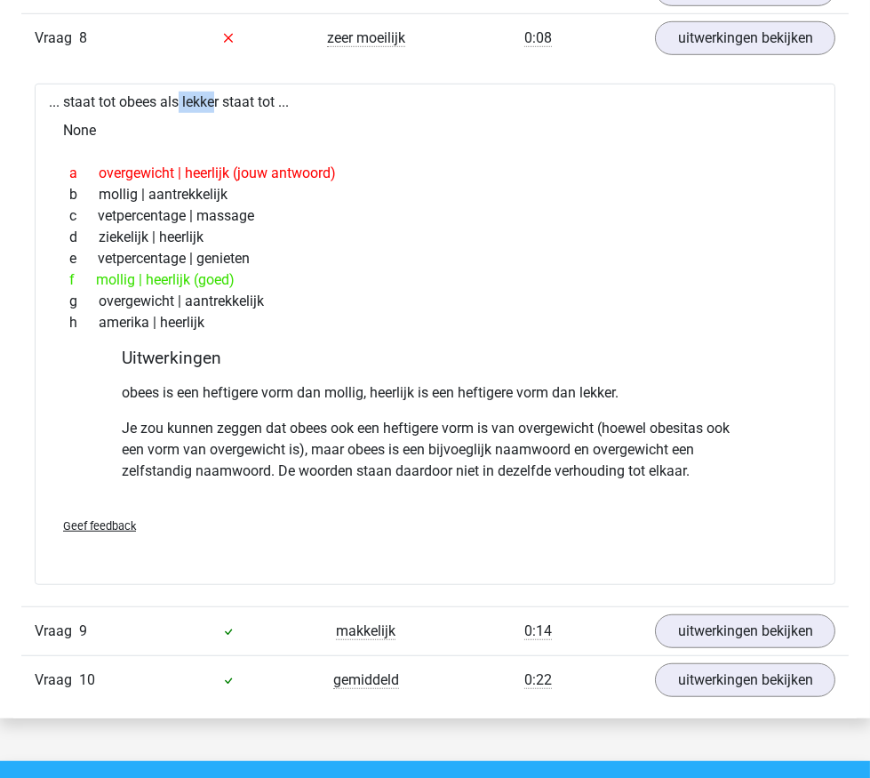
drag, startPoint x: 172, startPoint y: 269, endPoint x: 130, endPoint y: 267, distance: 42.8
click at [130, 267] on div "... staat tot obees als lekker staat tot ... None a overgewicht | heerlijk (jou…" at bounding box center [435, 334] width 801 height 501
drag, startPoint x: 130, startPoint y: 267, endPoint x: 140, endPoint y: 291, distance: 25.9
click at [140, 148] on div "None" at bounding box center [435, 131] width 773 height 36
click at [720, 58] on link "uitwerkingen bekijken" at bounding box center [745, 38] width 207 height 39
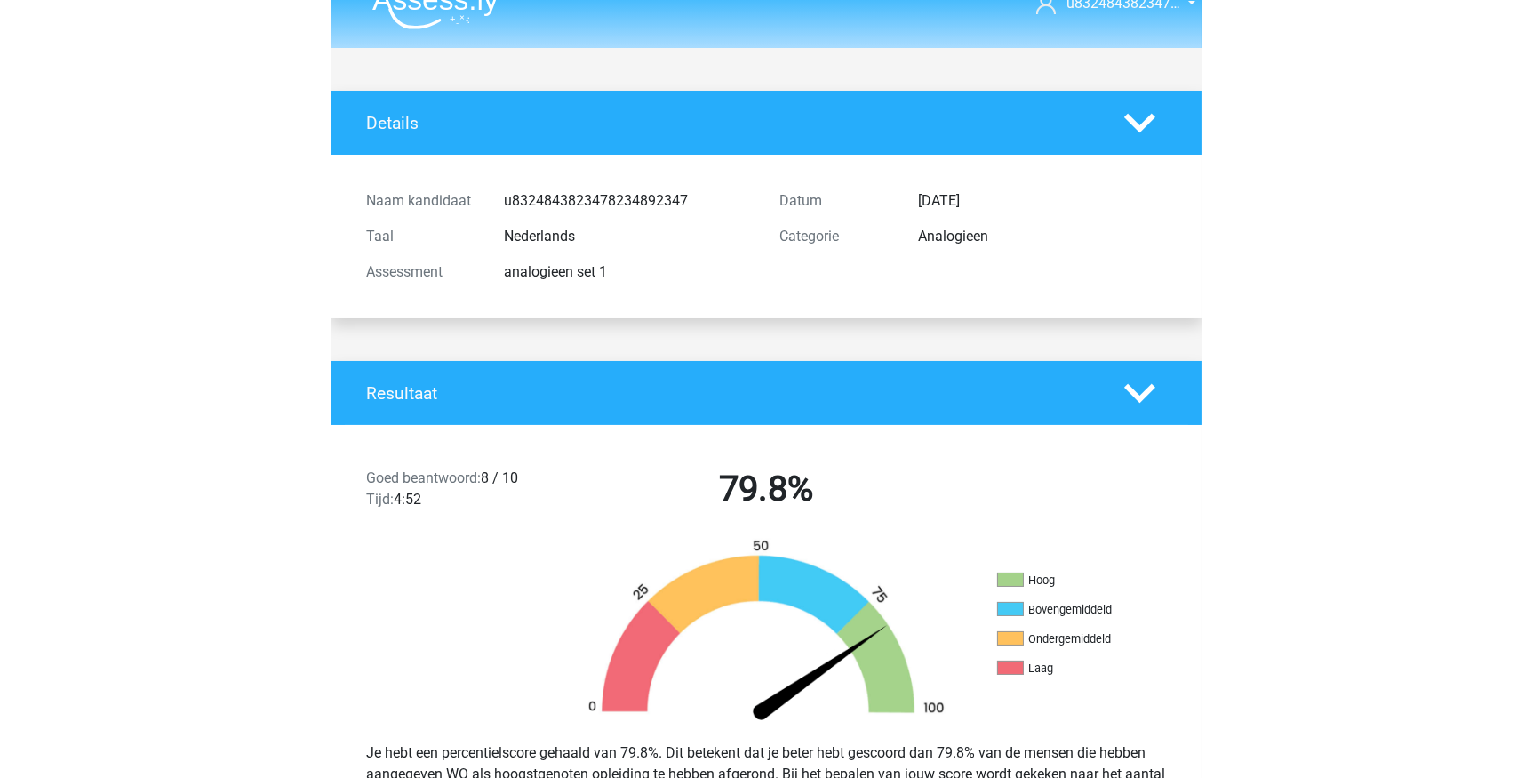
scroll to position [0, 0]
